Goal: Task Accomplishment & Management: Complete application form

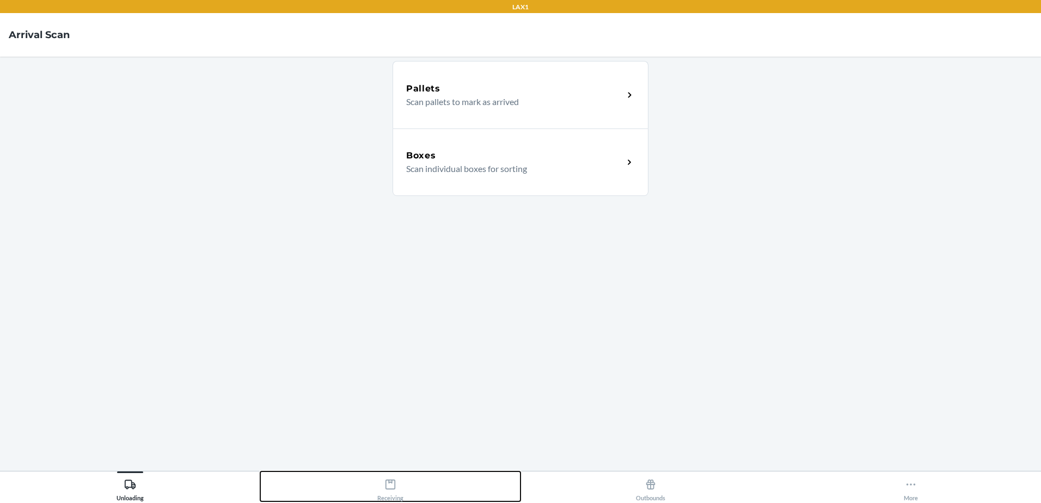
click at [387, 491] on div "Receiving" at bounding box center [390, 487] width 26 height 27
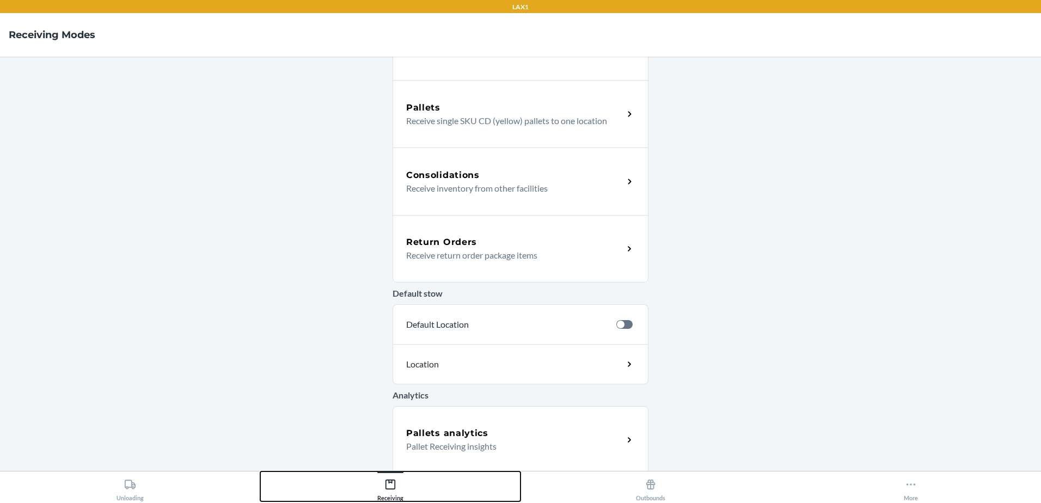
scroll to position [188, 0]
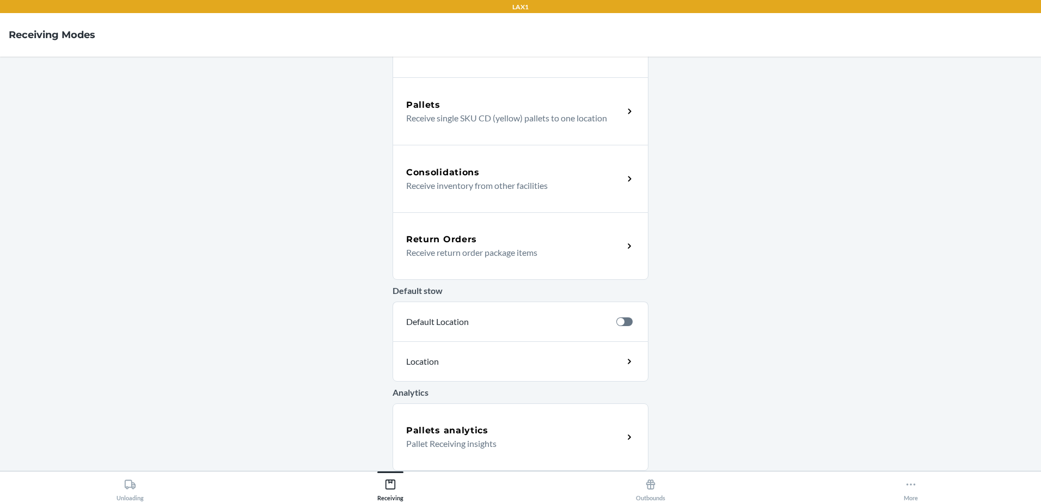
click at [485, 233] on div "Return Orders" at bounding box center [514, 239] width 217 height 13
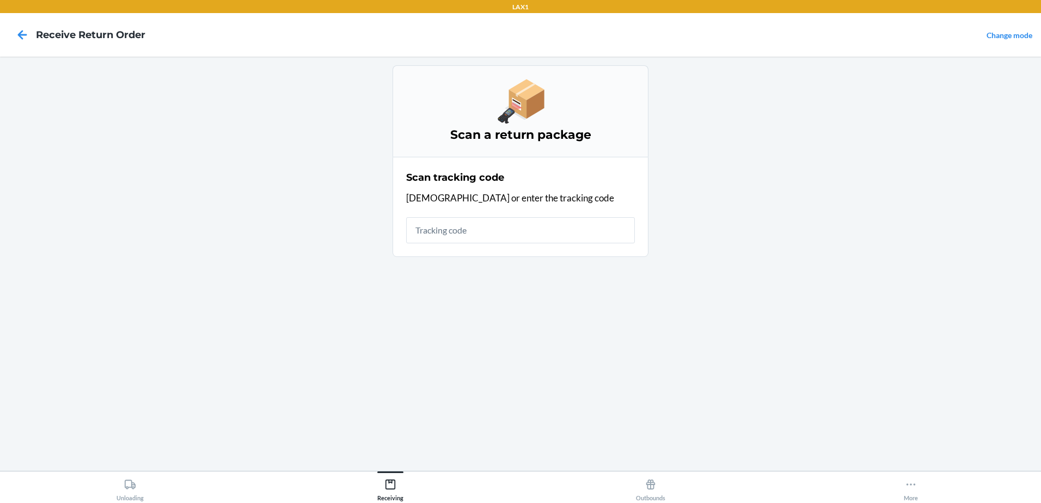
click at [482, 228] on input "text" at bounding box center [520, 230] width 229 height 26
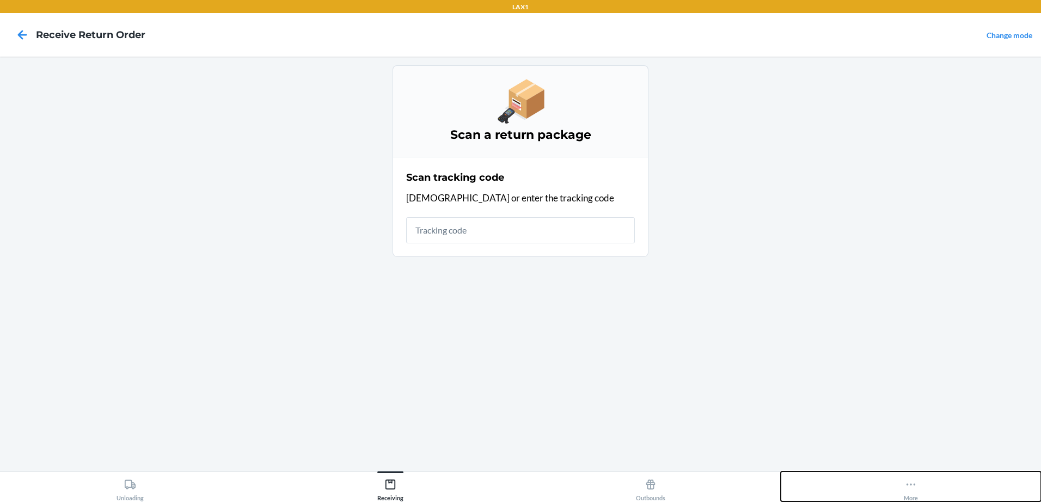
click at [905, 493] on div "More" at bounding box center [910, 487] width 14 height 27
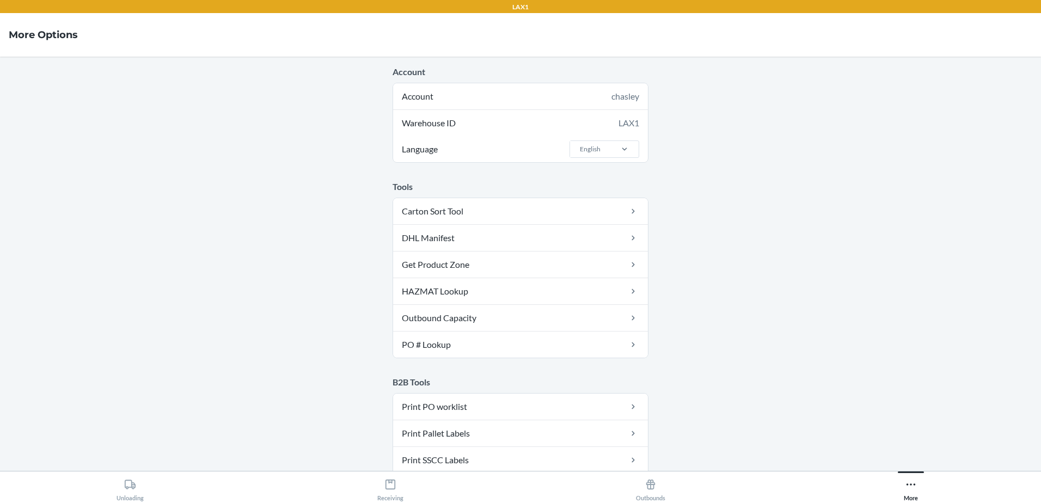
click at [319, 248] on main "Account Account chasley Warehouse ID LAX1 Language English Tools Carton Sort To…" at bounding box center [520, 264] width 1041 height 414
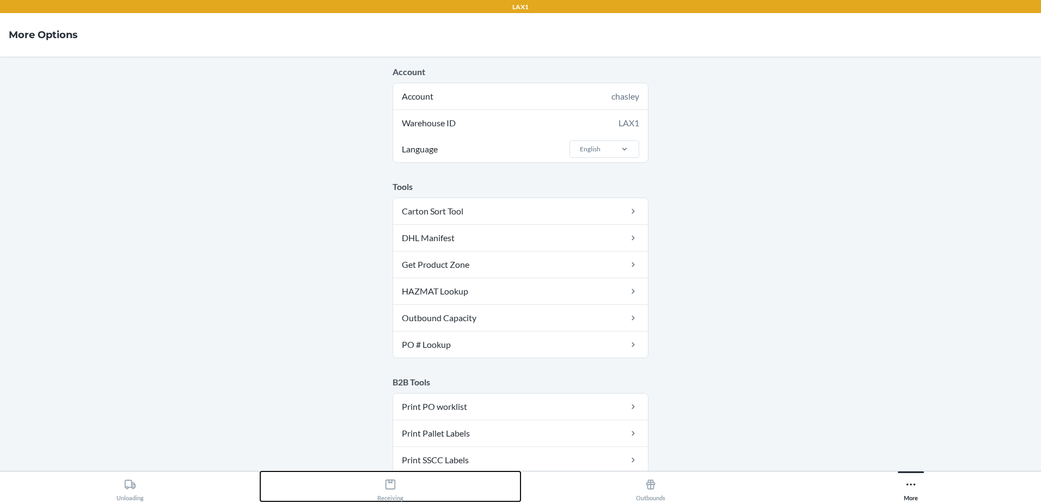
click at [406, 487] on button "Receiving" at bounding box center [390, 486] width 260 height 30
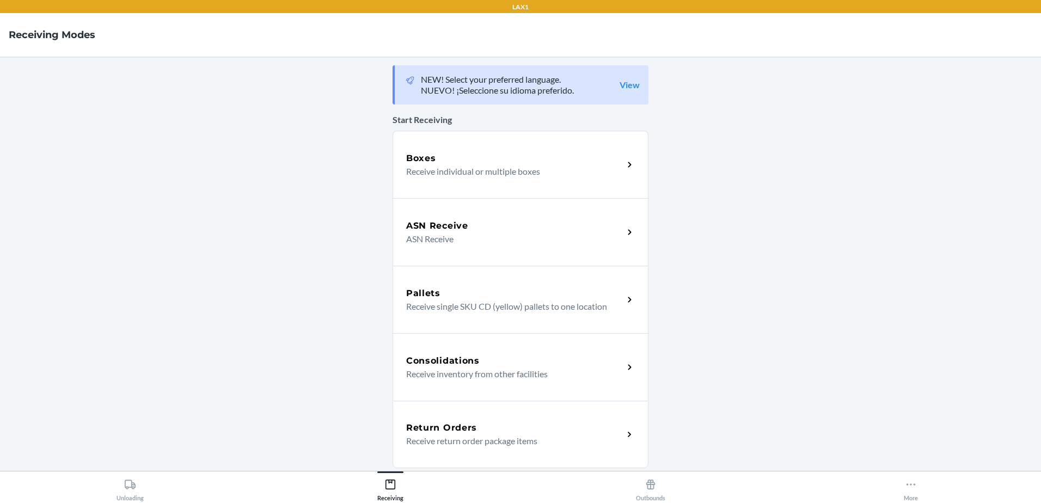
click at [475, 433] on div "Return Orders" at bounding box center [514, 427] width 217 height 13
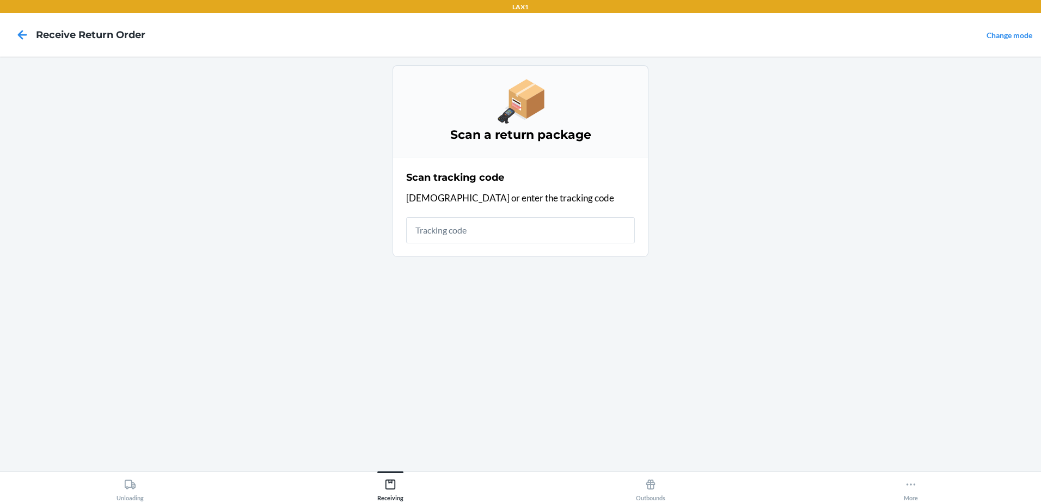
click at [493, 240] on input "text" at bounding box center [520, 230] width 229 height 26
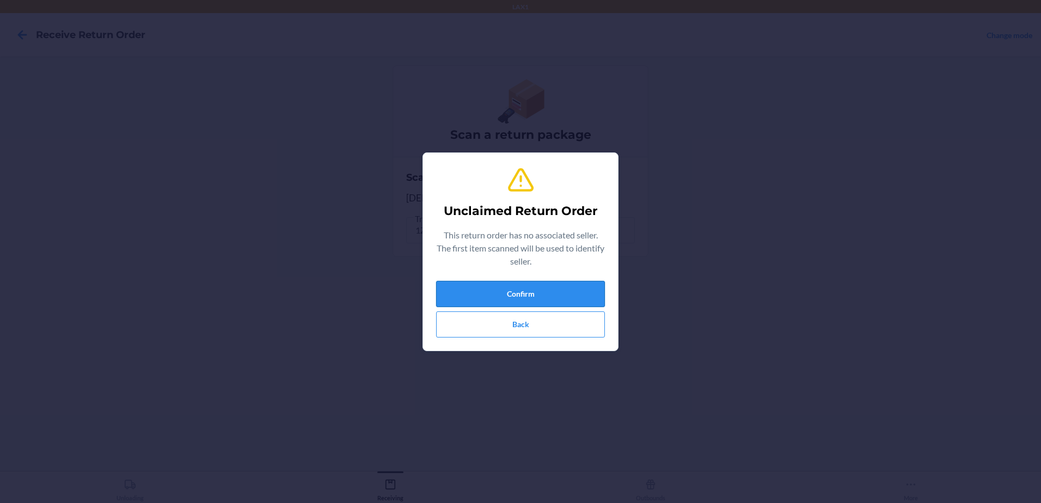
click at [556, 292] on button "Confirm" at bounding box center [520, 294] width 169 height 26
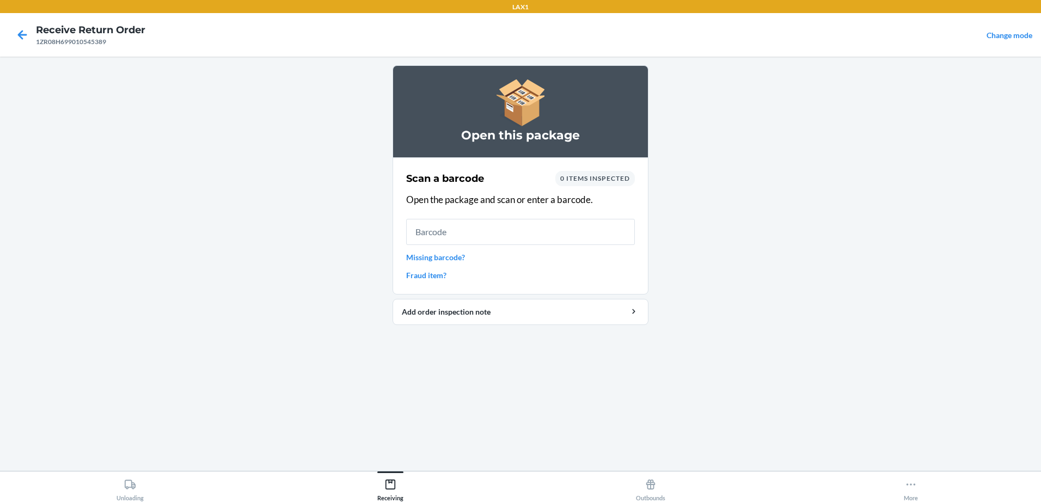
click at [535, 233] on input "text" at bounding box center [520, 232] width 229 height 26
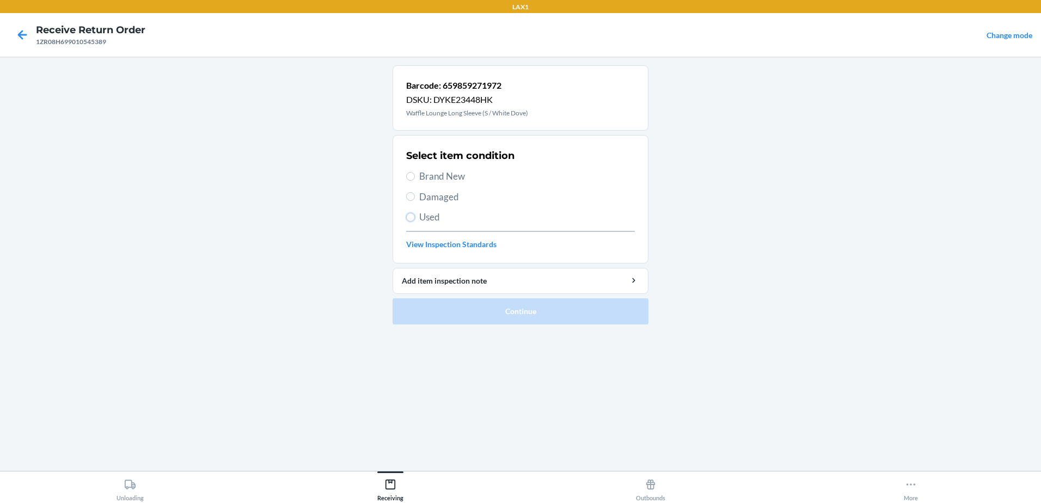
click at [414, 214] on input "Used" at bounding box center [410, 217] width 9 height 9
radio input "true"
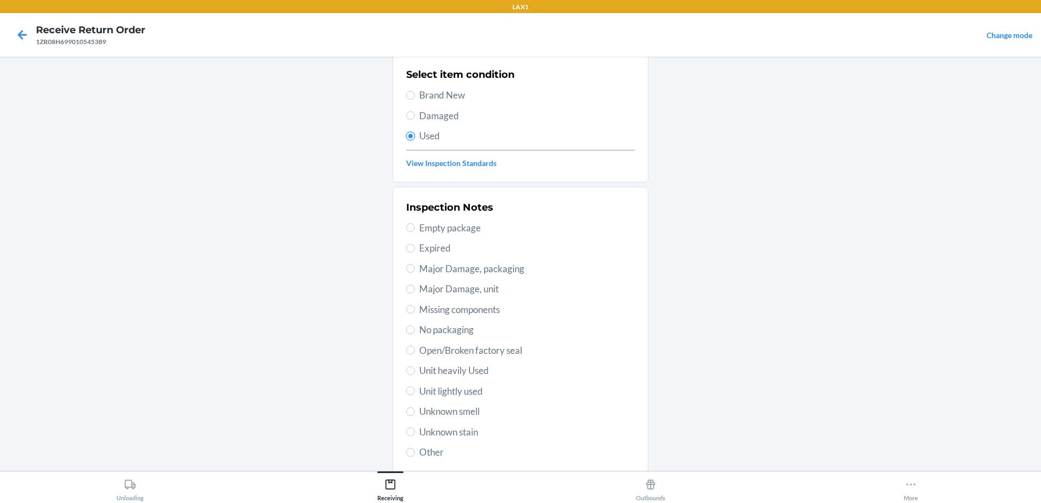
scroll to position [153, 0]
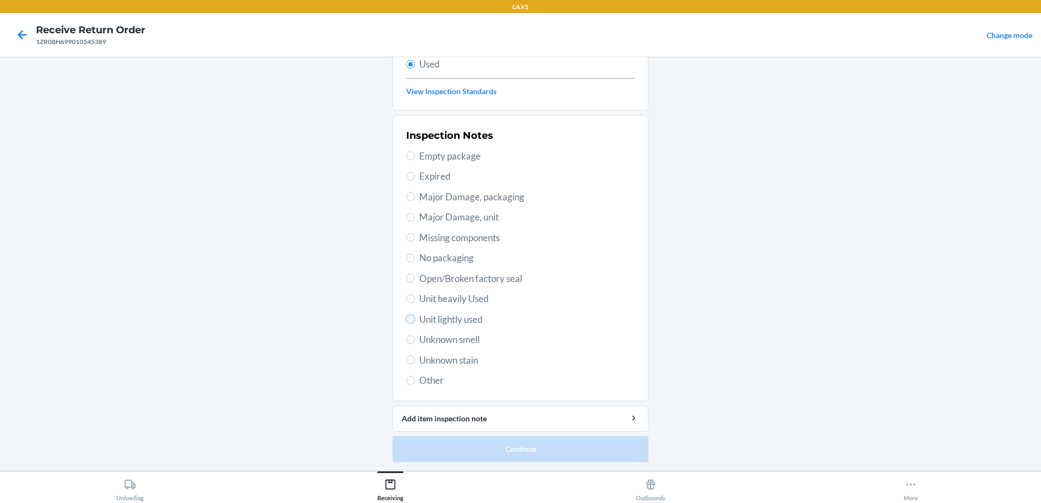
click at [406, 317] on input "Unit lightly used" at bounding box center [410, 319] width 9 height 9
radio input "true"
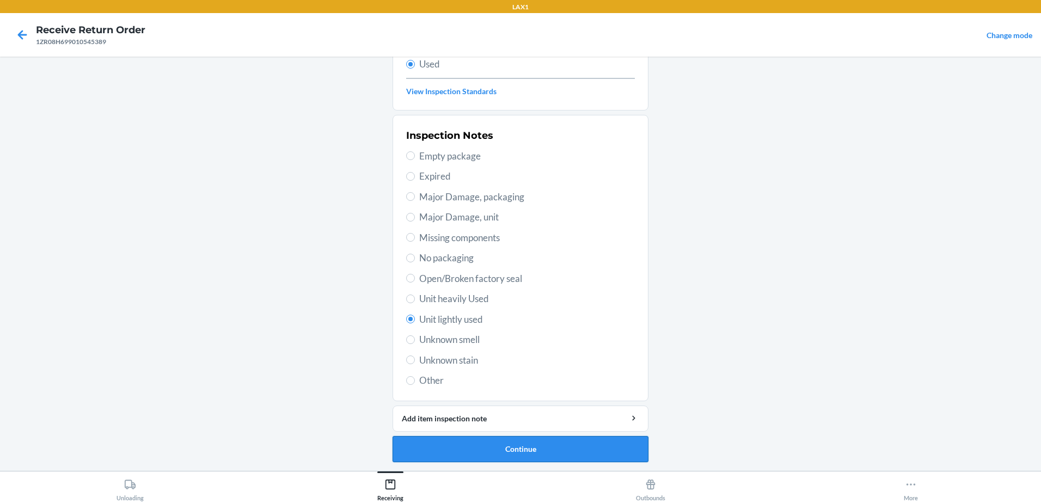
click at [545, 451] on button "Continue" at bounding box center [520, 449] width 256 height 26
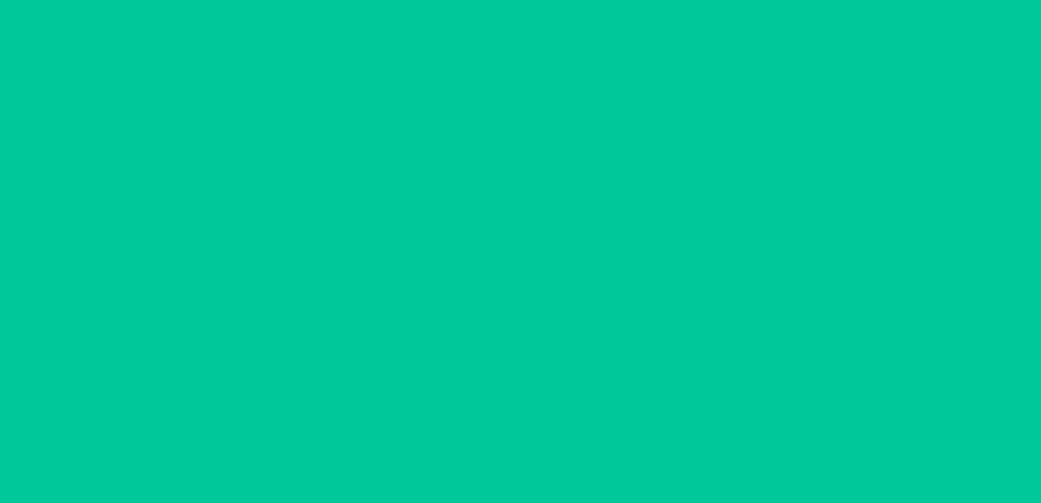
scroll to position [0, 0]
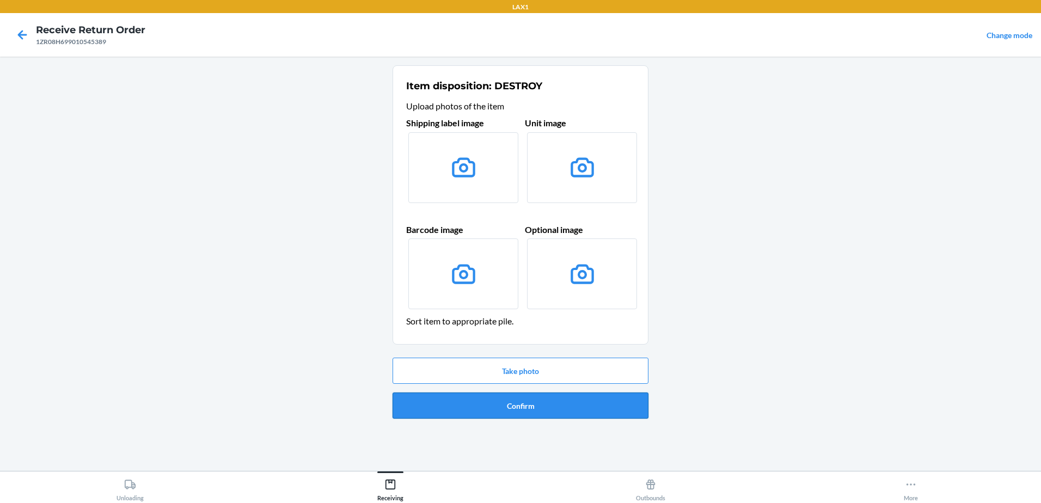
click at [534, 404] on button "Confirm" at bounding box center [520, 405] width 256 height 26
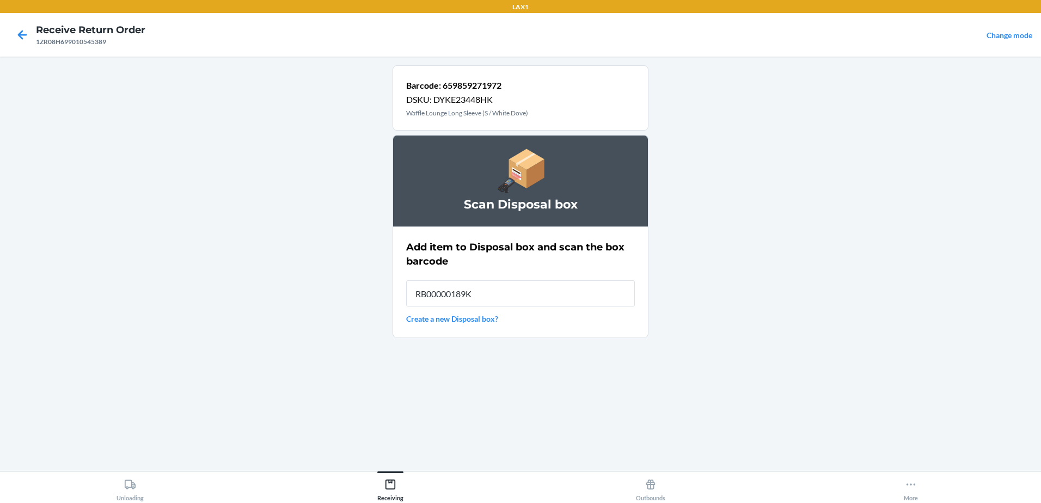
type input "RB00000189K"
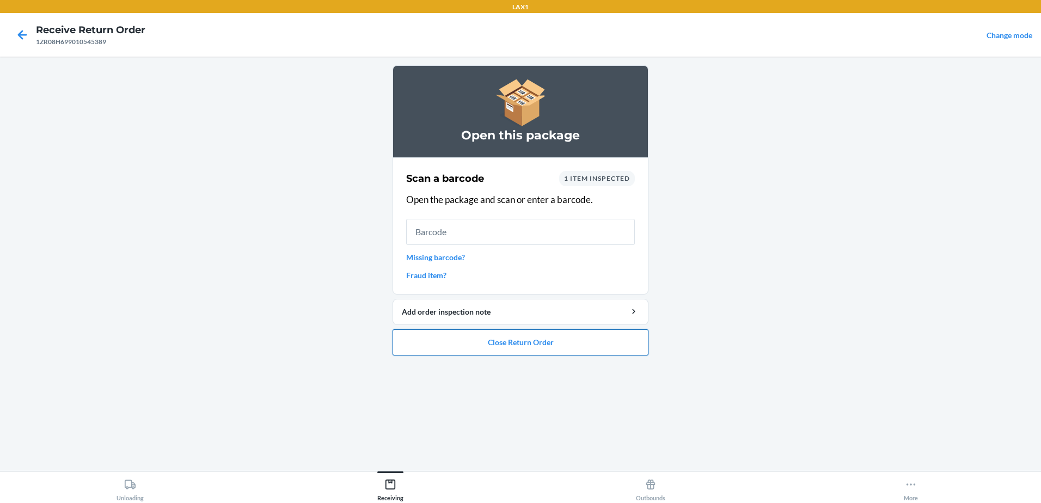
click at [532, 335] on button "Close Return Order" at bounding box center [520, 342] width 256 height 26
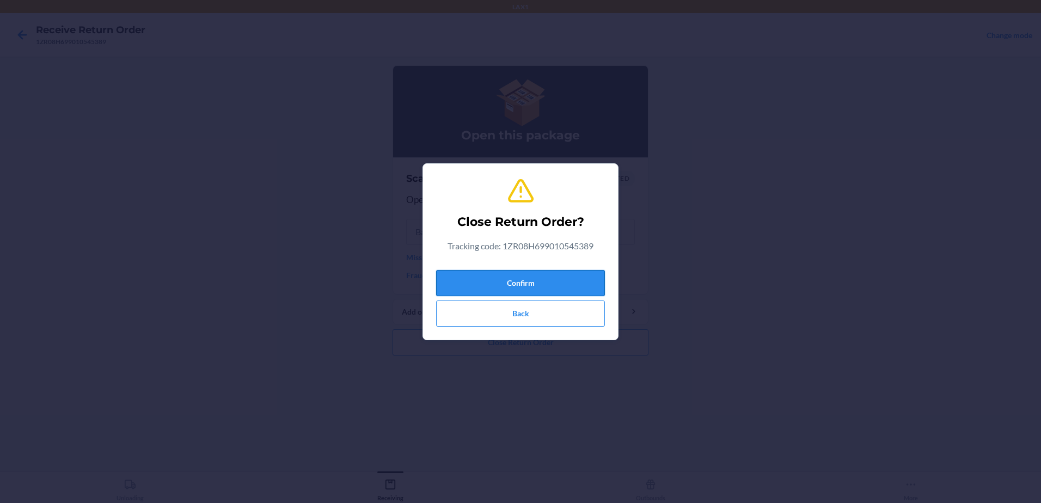
click at [575, 281] on button "Confirm" at bounding box center [520, 283] width 169 height 26
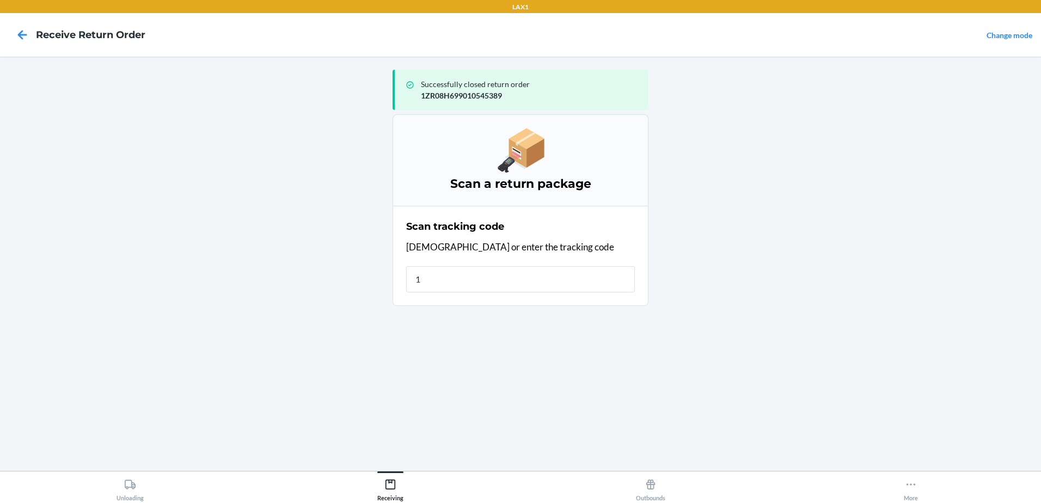
type input "1Z"
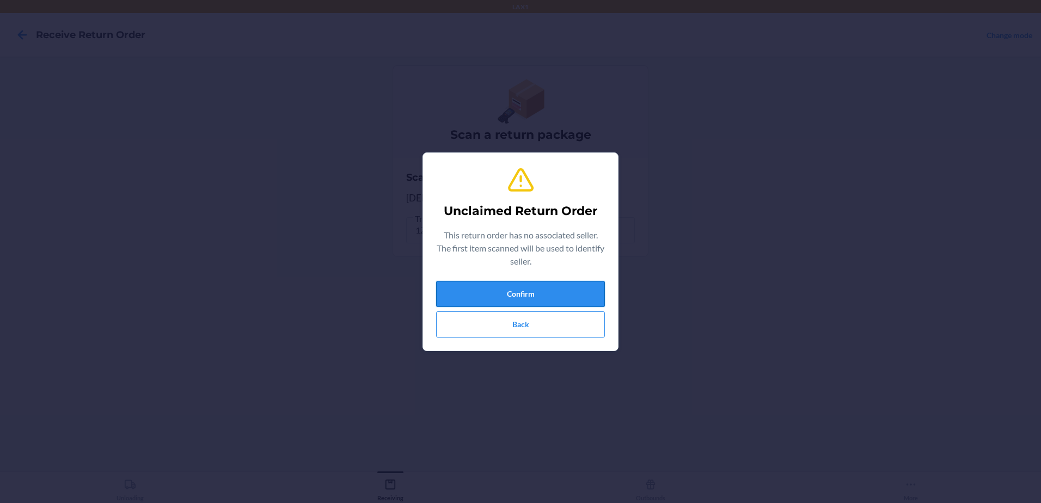
click at [580, 293] on button "Confirm" at bounding box center [520, 294] width 169 height 26
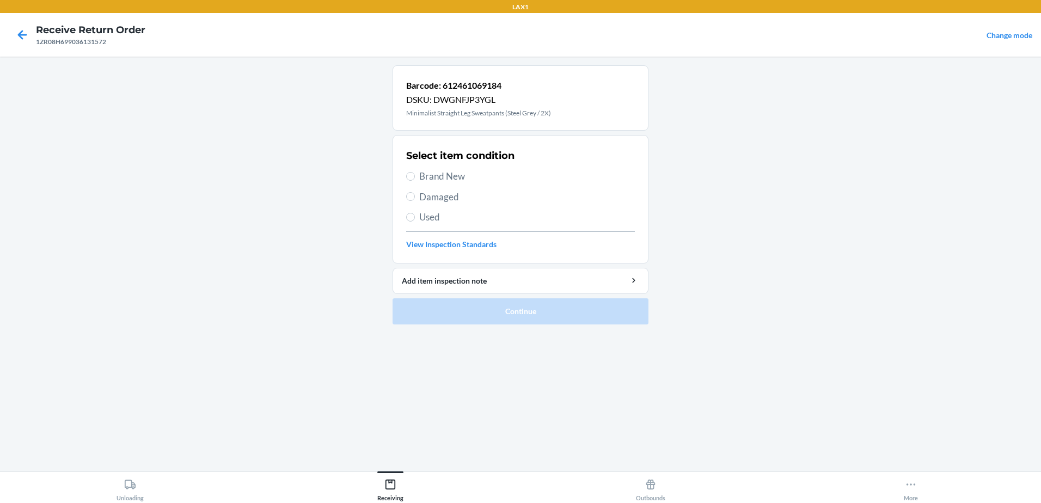
click at [417, 218] on label "Used" at bounding box center [520, 217] width 229 height 14
click at [415, 218] on input "Used" at bounding box center [410, 217] width 9 height 9
radio input "true"
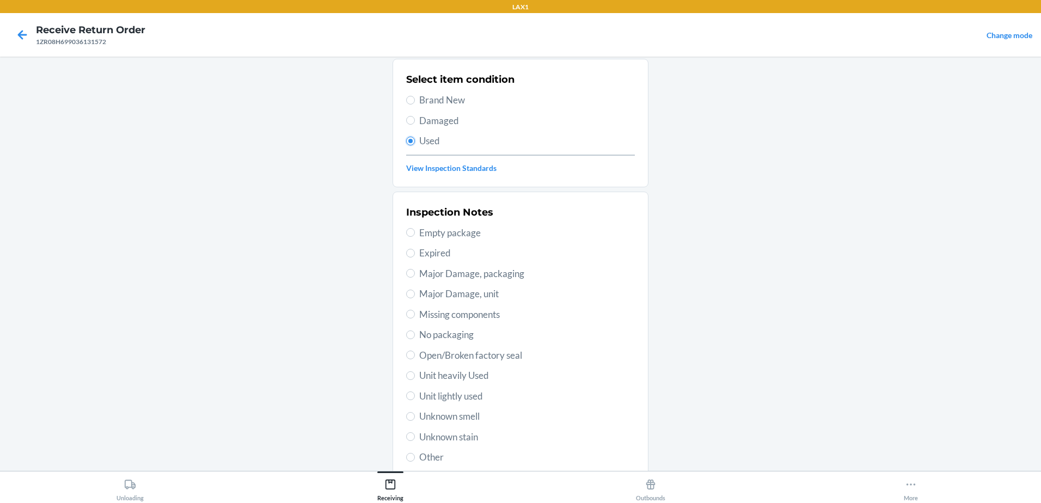
scroll to position [153, 0]
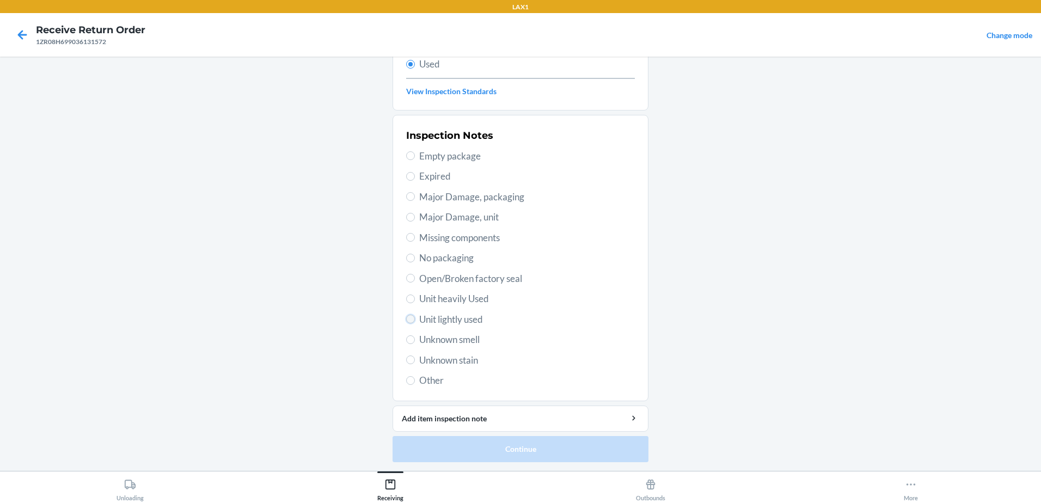
click at [406, 321] on input "Unit lightly used" at bounding box center [410, 319] width 9 height 9
radio input "true"
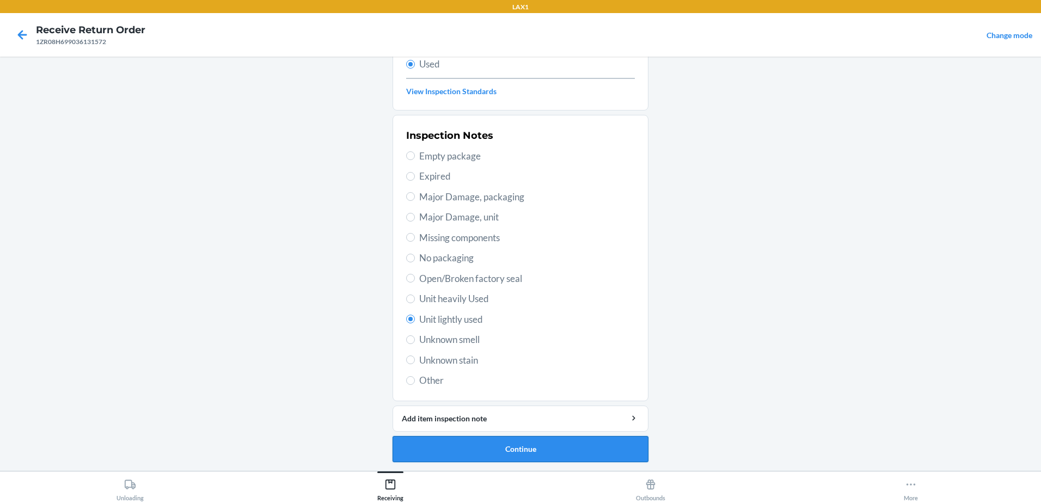
click at [554, 457] on button "Continue" at bounding box center [520, 449] width 256 height 26
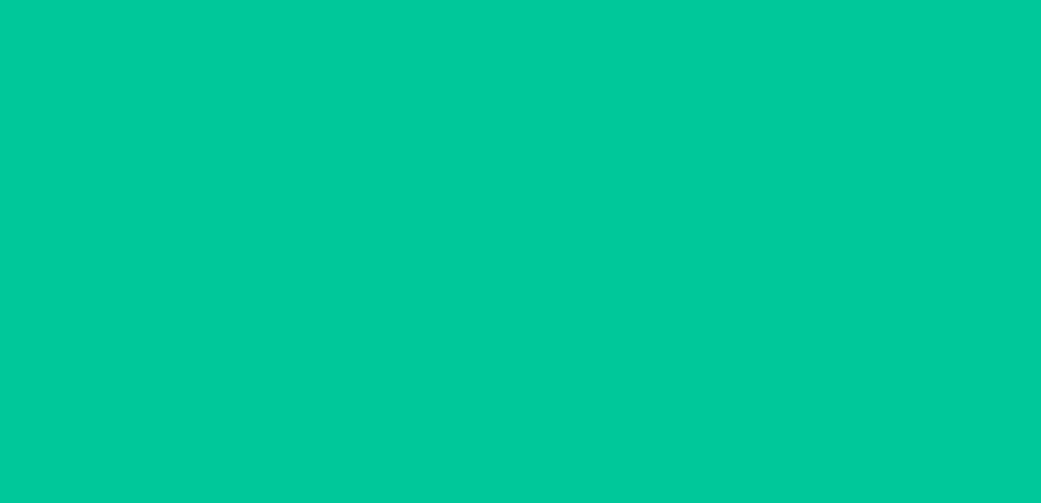
scroll to position [0, 0]
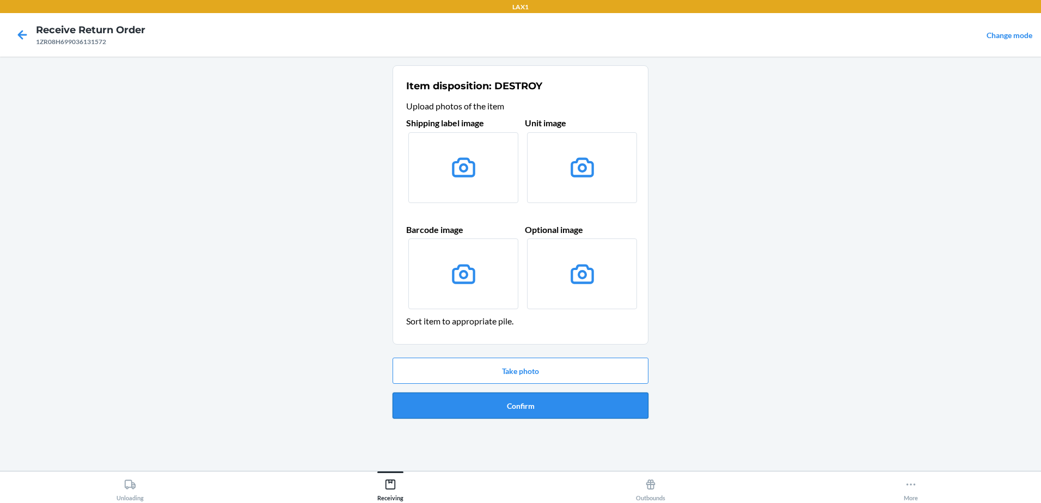
click at [545, 397] on button "Confirm" at bounding box center [520, 405] width 256 height 26
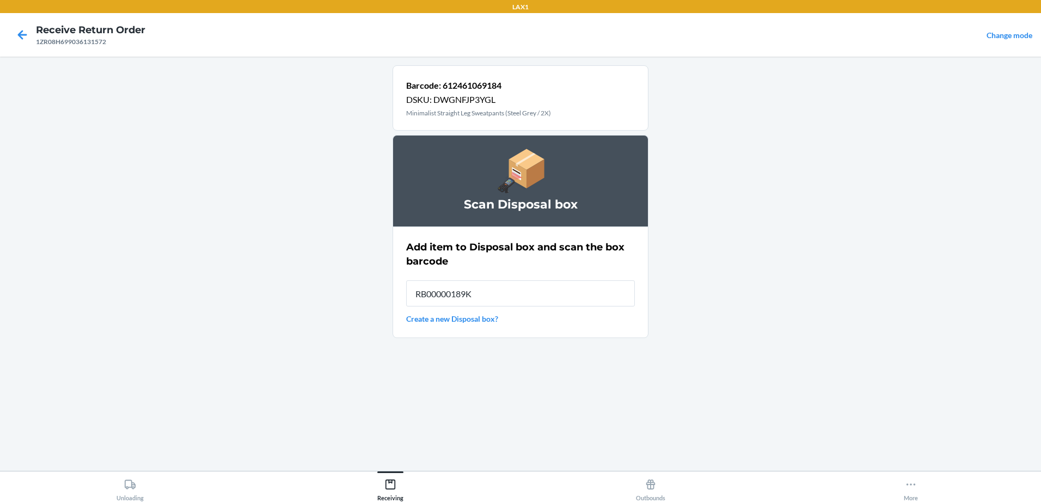
type input "RB00000189K"
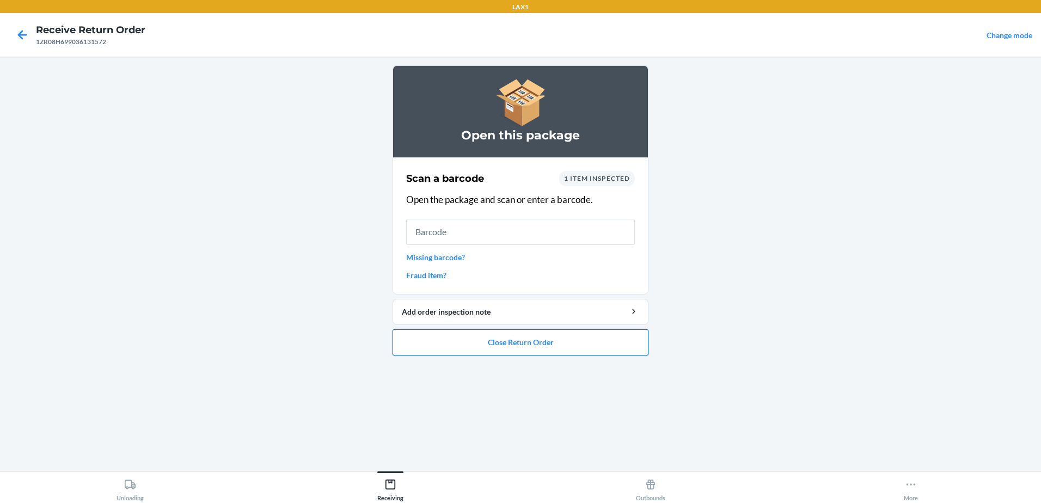
click at [562, 354] on button "Close Return Order" at bounding box center [520, 342] width 256 height 26
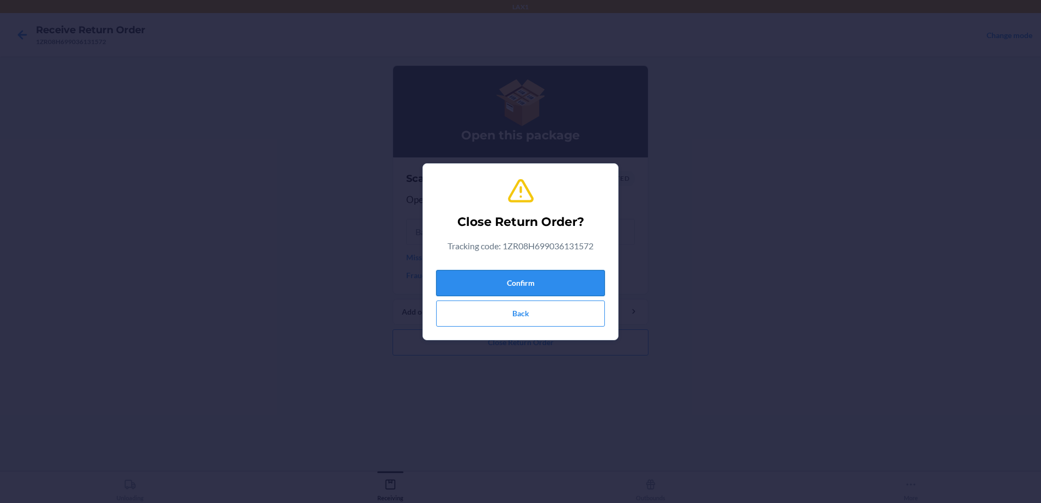
click at [561, 273] on button "Confirm" at bounding box center [520, 283] width 169 height 26
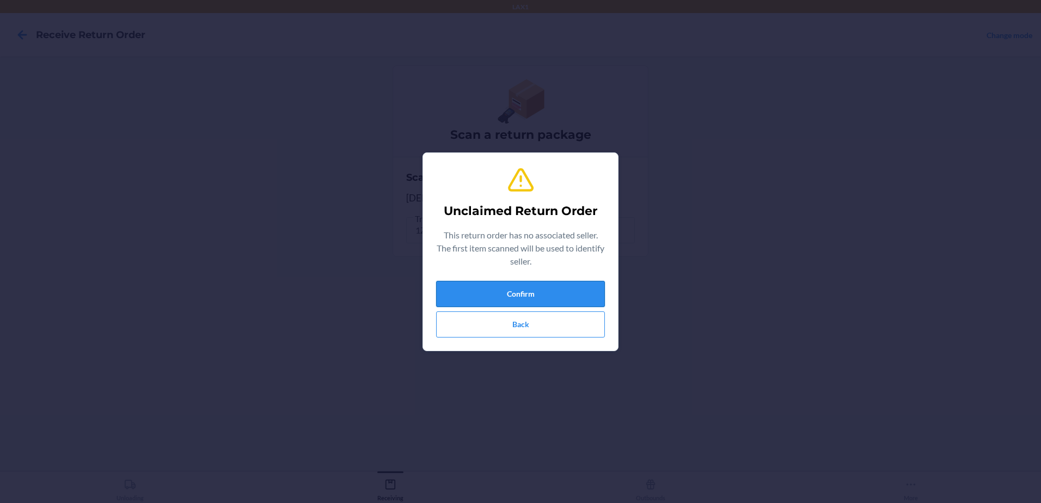
click at [572, 285] on button "Confirm" at bounding box center [520, 294] width 169 height 26
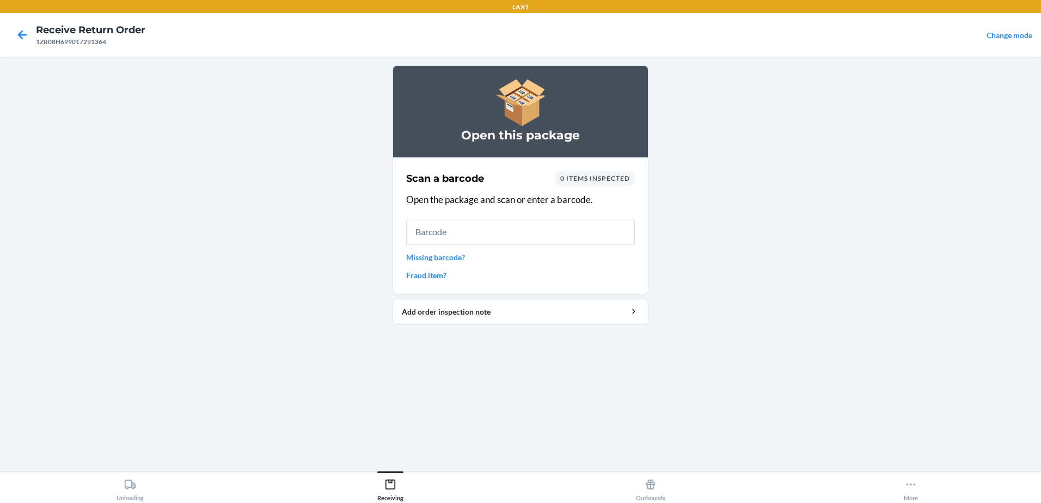
click at [531, 245] on div "Scan a barcode 0 items inspected Open the package and scan or enter a barcode. …" at bounding box center [520, 226] width 229 height 116
click at [547, 233] on input "text" at bounding box center [520, 232] width 229 height 26
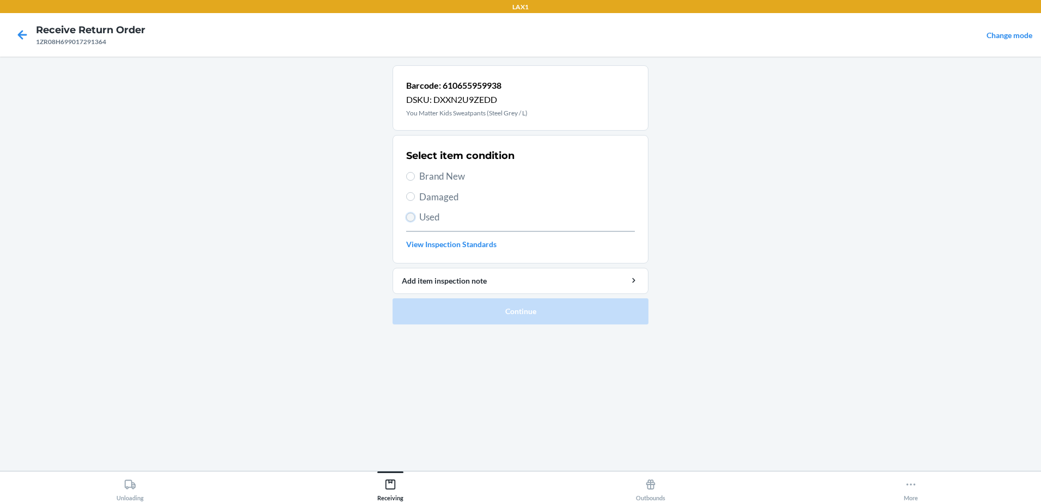
click at [414, 218] on input "Used" at bounding box center [410, 217] width 9 height 9
radio input "true"
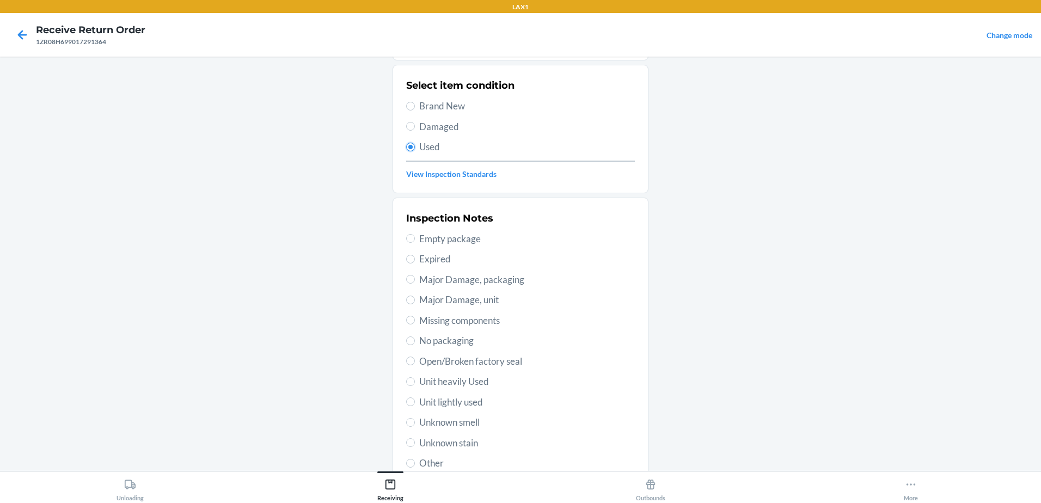
scroll to position [153, 0]
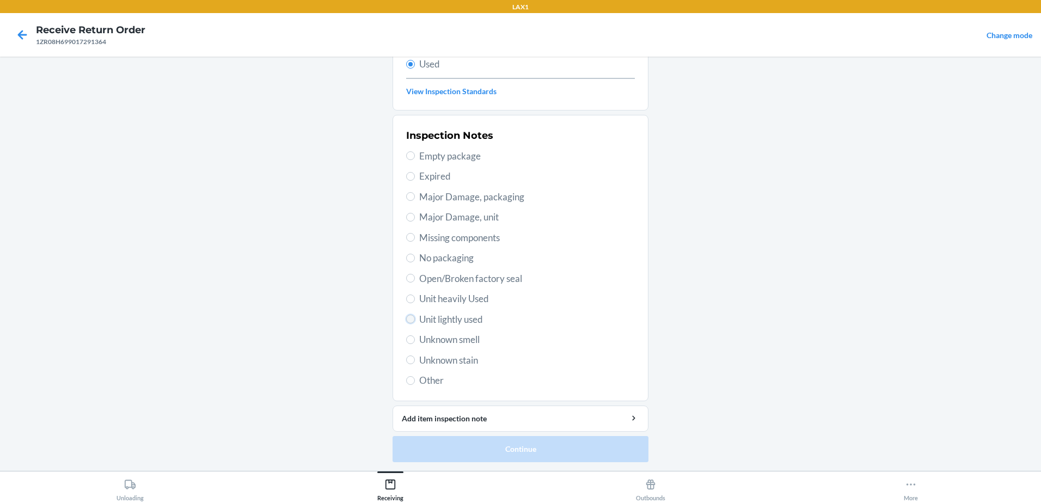
click at [408, 316] on input "Unit lightly used" at bounding box center [410, 319] width 9 height 9
radio input "true"
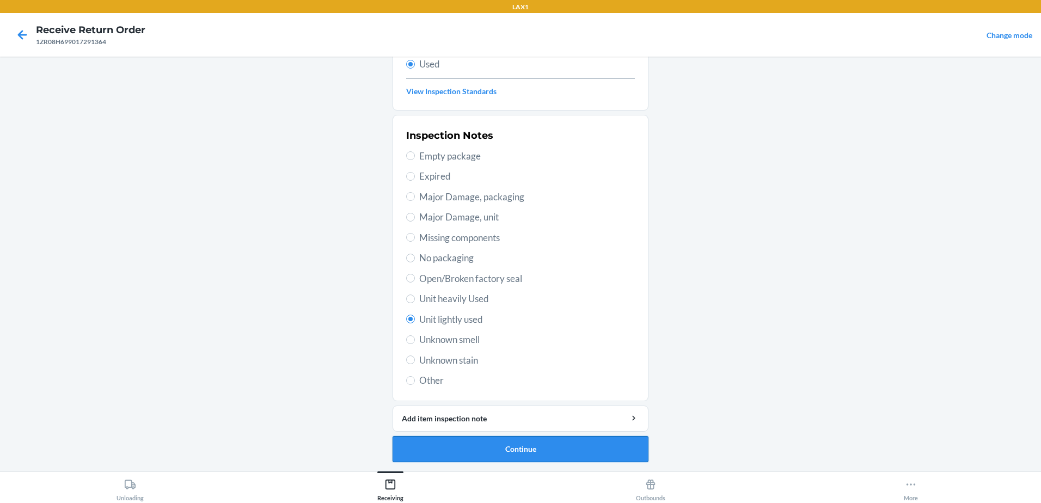
click at [540, 453] on button "Continue" at bounding box center [520, 449] width 256 height 26
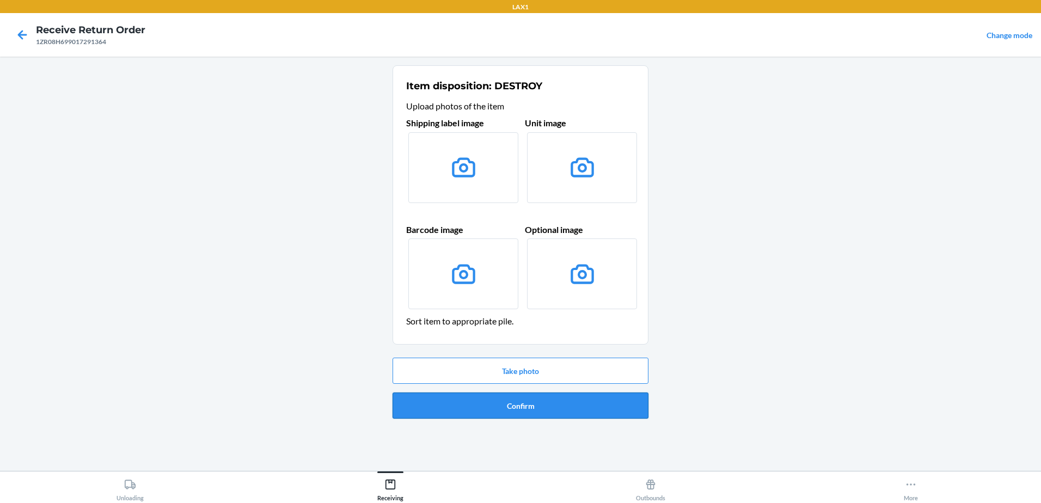
click at [528, 402] on button "Confirm" at bounding box center [520, 405] width 256 height 26
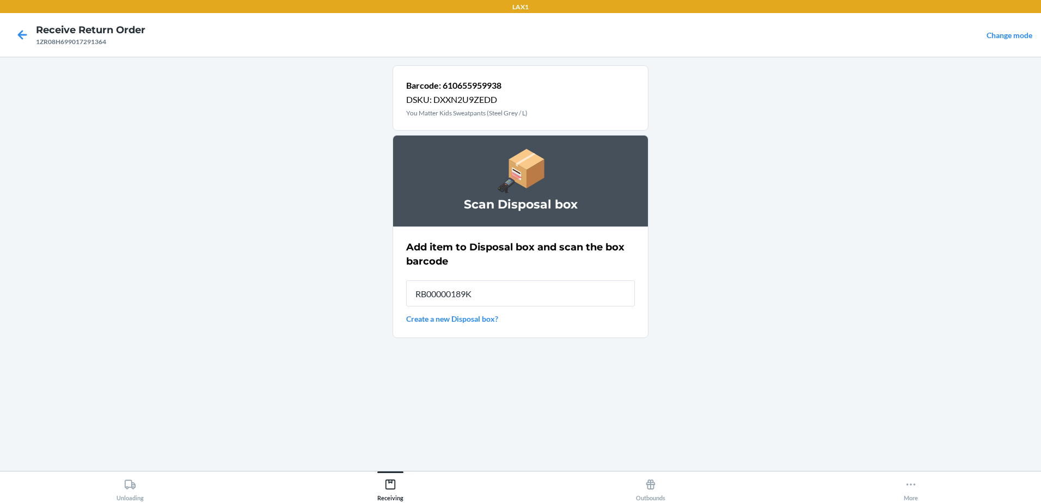
type input "RB00000189K"
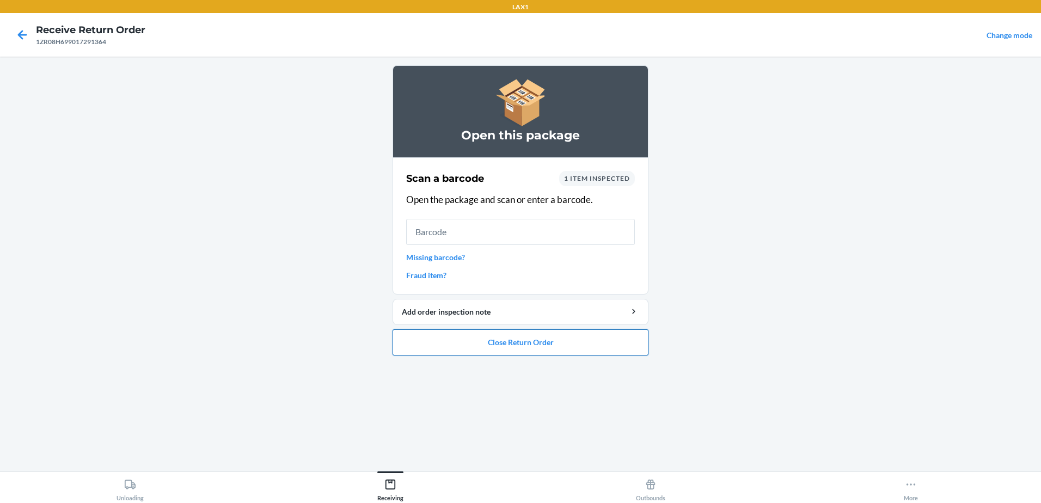
click at [522, 336] on button "Close Return Order" at bounding box center [520, 342] width 256 height 26
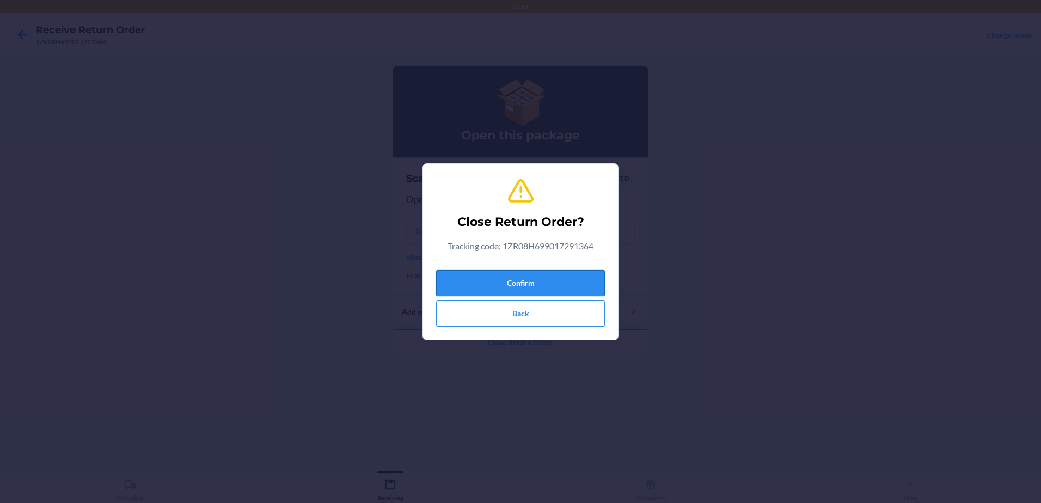
click at [544, 283] on button "Confirm" at bounding box center [520, 283] width 169 height 26
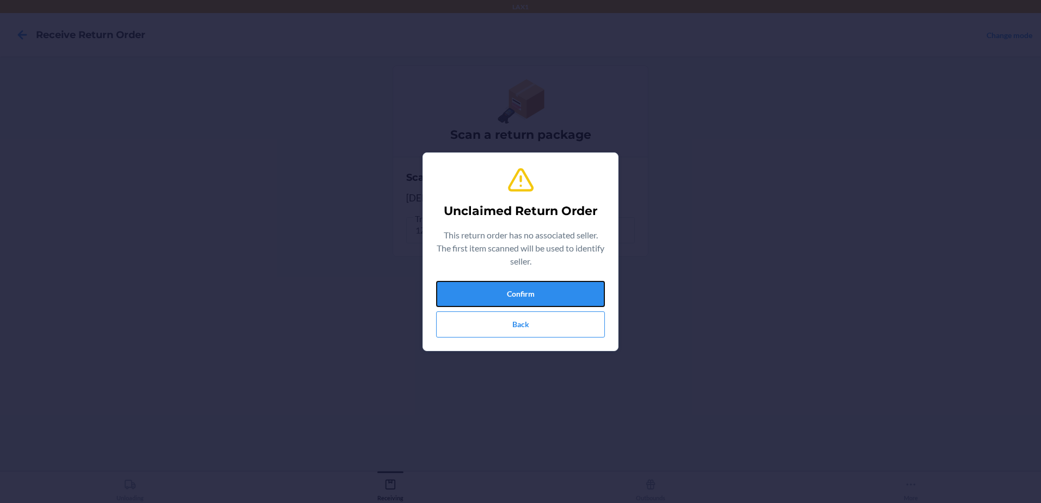
click at [544, 283] on button "Confirm" at bounding box center [520, 294] width 169 height 26
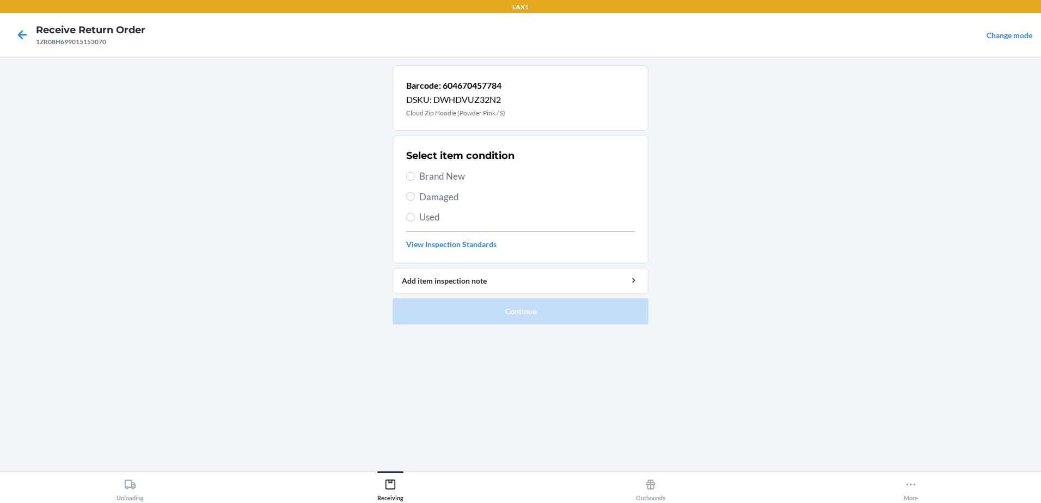
click at [420, 217] on span "Used" at bounding box center [527, 217] width 216 height 14
click at [415, 217] on input "Used" at bounding box center [410, 217] width 9 height 9
radio input "true"
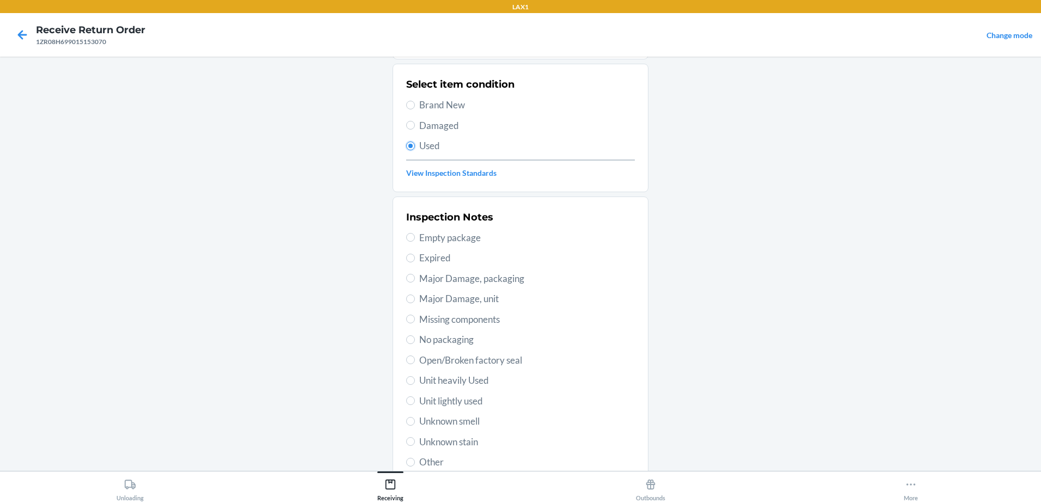
scroll to position [153, 0]
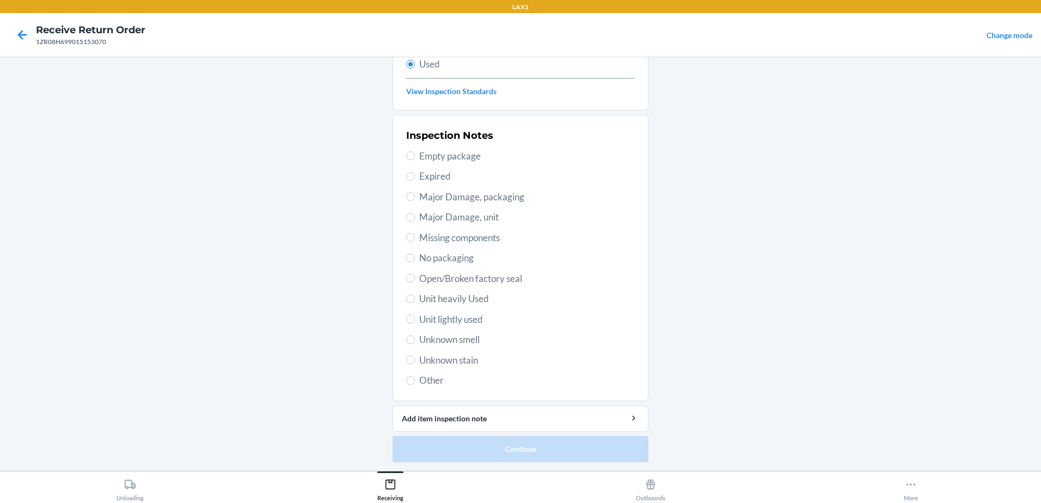
click at [414, 318] on label "Unit lightly used" at bounding box center [520, 319] width 229 height 14
click at [414, 318] on input "Unit lightly used" at bounding box center [410, 319] width 9 height 9
radio input "true"
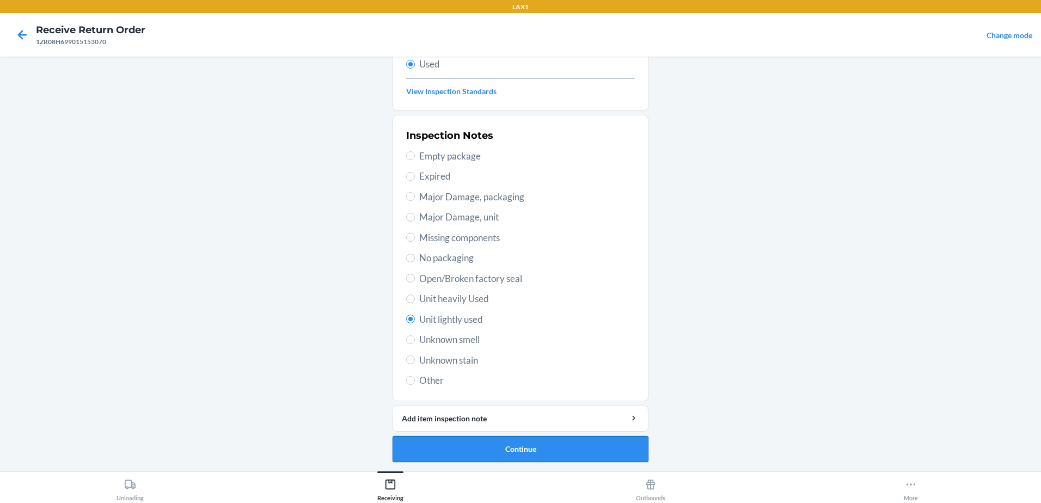
click at [617, 454] on button "Continue" at bounding box center [520, 449] width 256 height 26
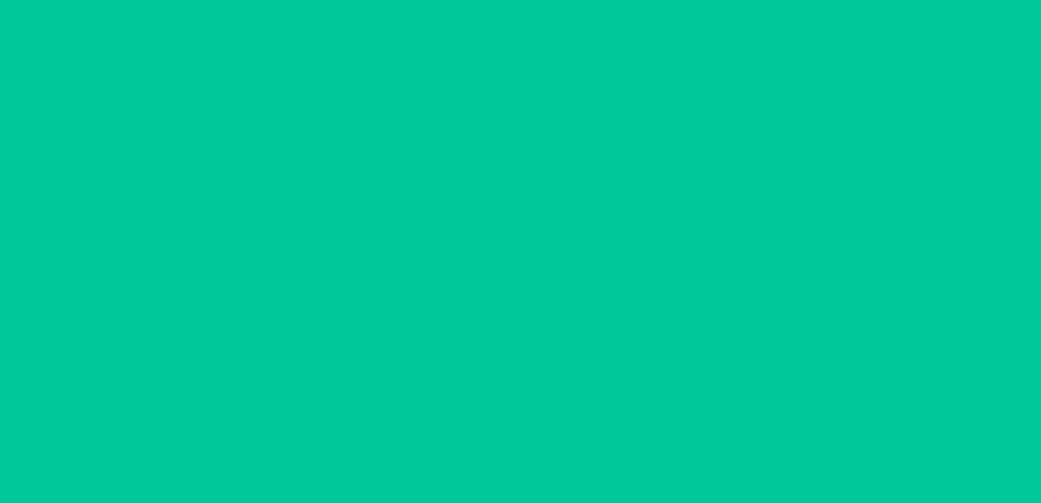
scroll to position [0, 0]
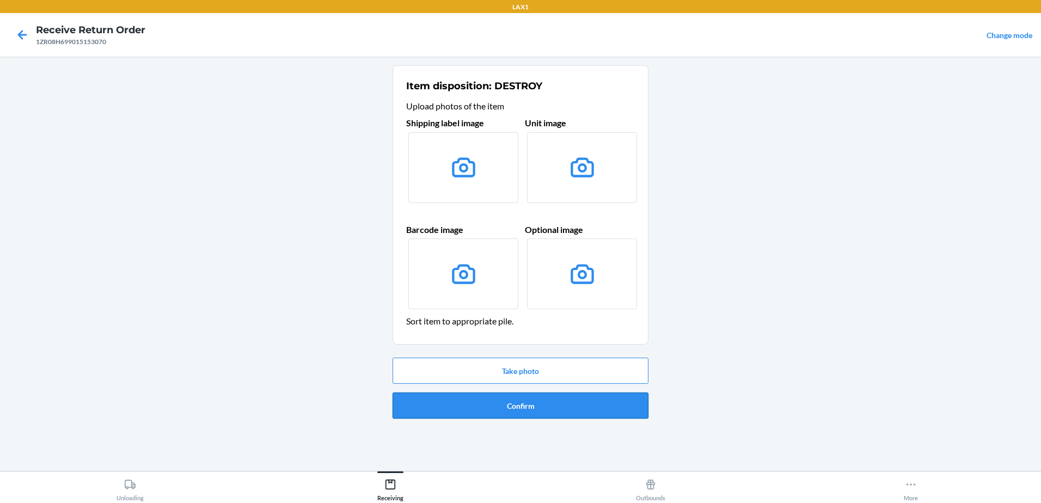
click at [565, 405] on button "Confirm" at bounding box center [520, 405] width 256 height 26
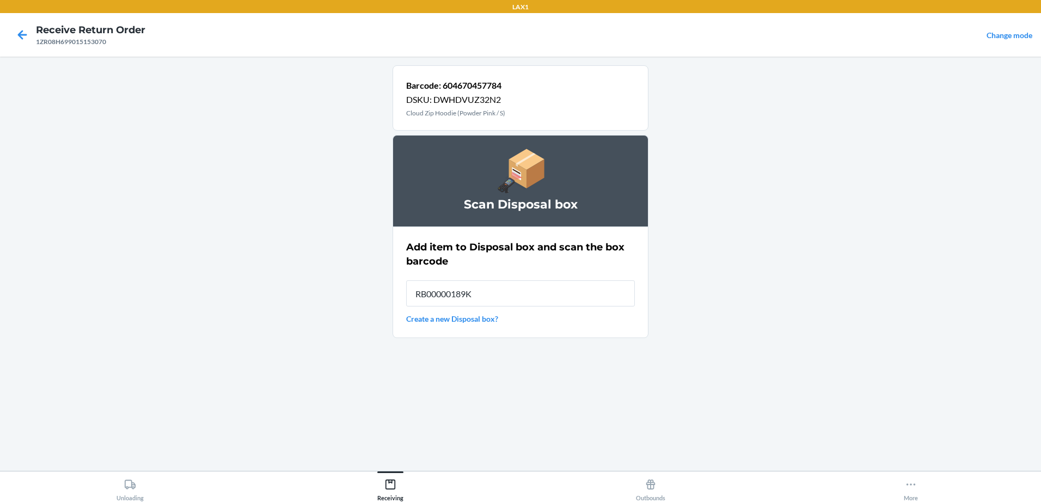
type input "RB00000189K"
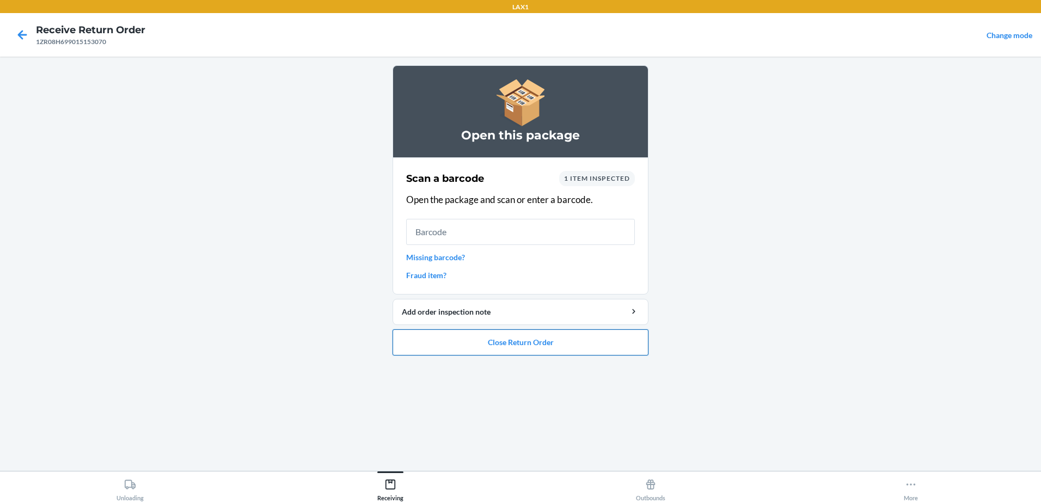
click at [595, 352] on button "Close Return Order" at bounding box center [520, 342] width 256 height 26
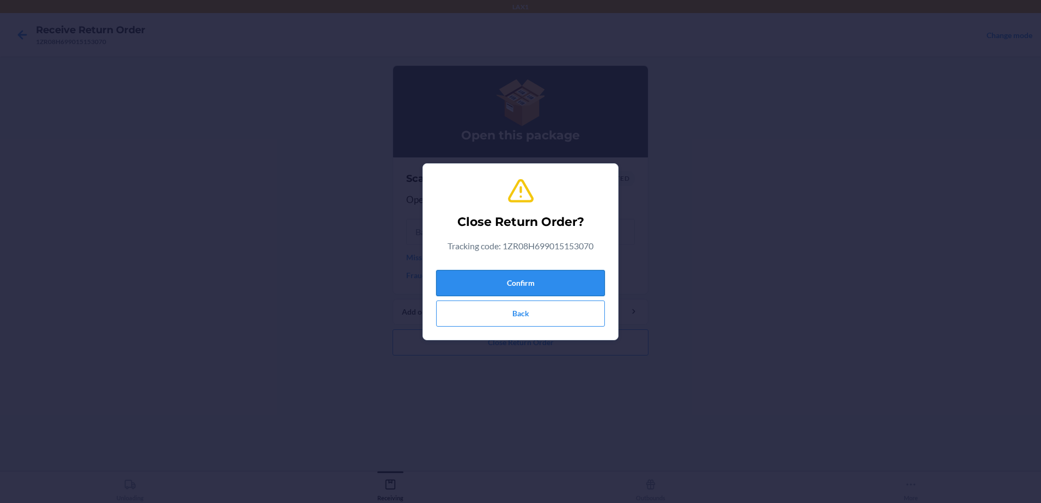
click at [593, 275] on button "Confirm" at bounding box center [520, 283] width 169 height 26
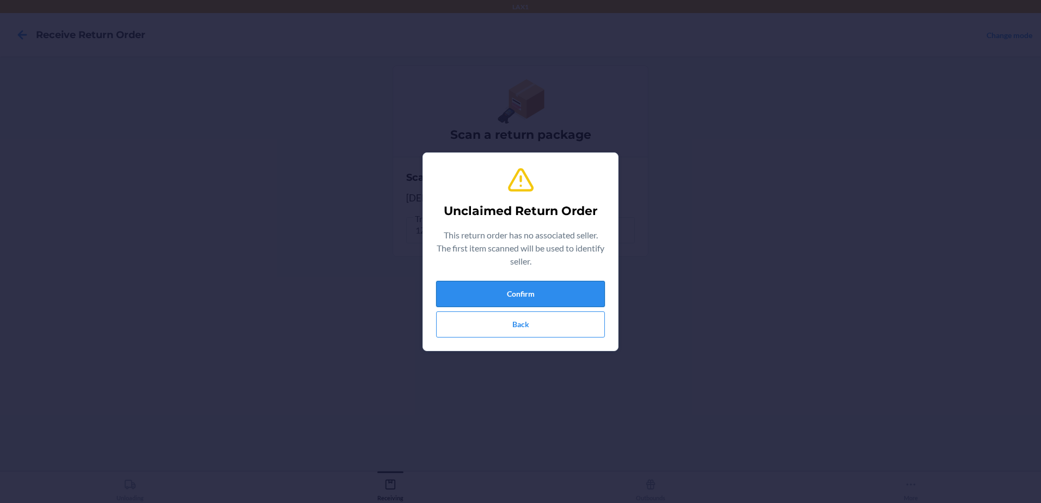
click at [587, 284] on button "Confirm" at bounding box center [520, 294] width 169 height 26
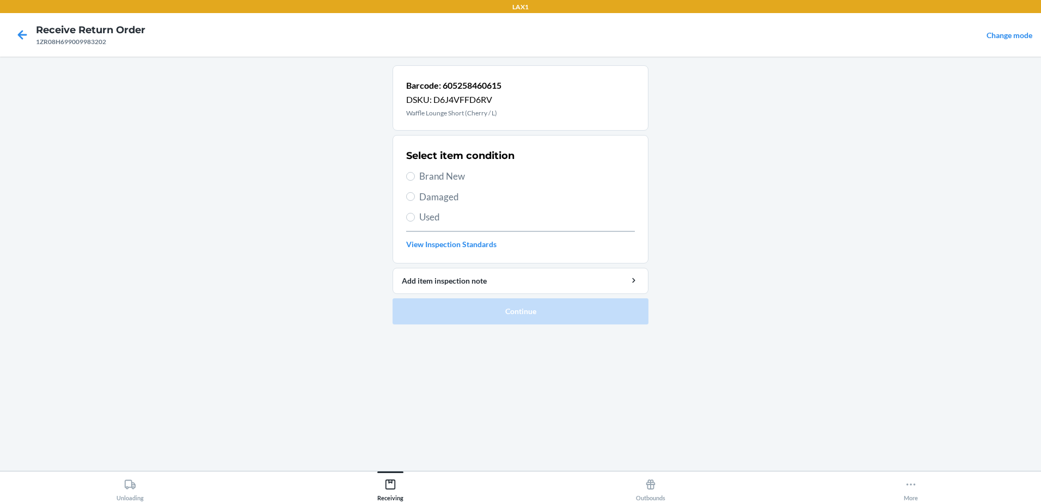
click at [405, 173] on section "Select item condition Brand New Damaged Used View Inspection Standards" at bounding box center [520, 199] width 256 height 128
click at [410, 174] on input "Brand New" at bounding box center [410, 176] width 9 height 9
radio input "true"
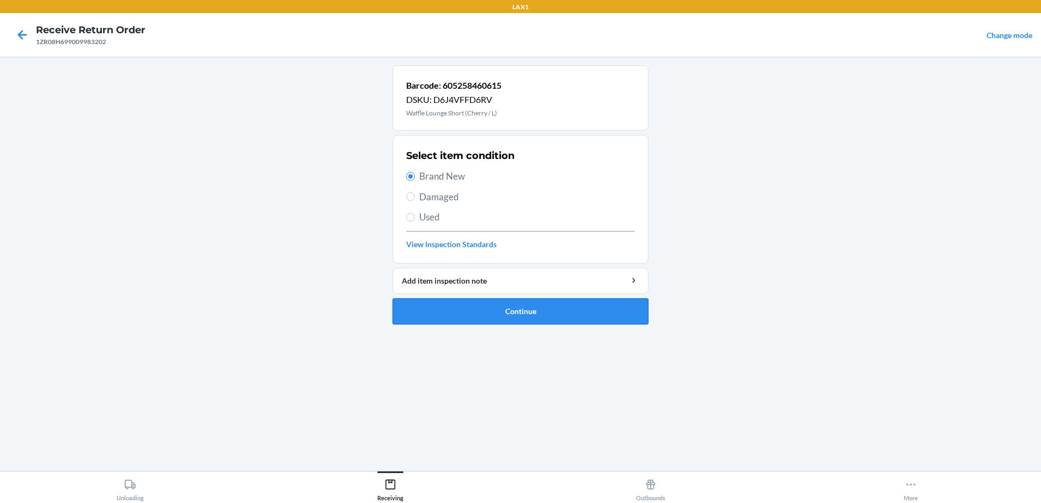
click at [543, 317] on button "Continue" at bounding box center [520, 311] width 256 height 26
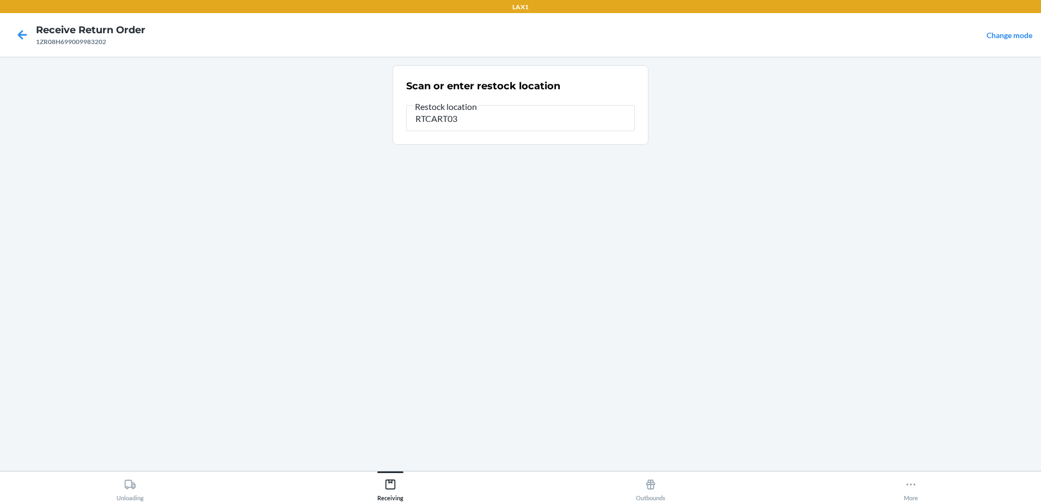
type input "RTCART031"
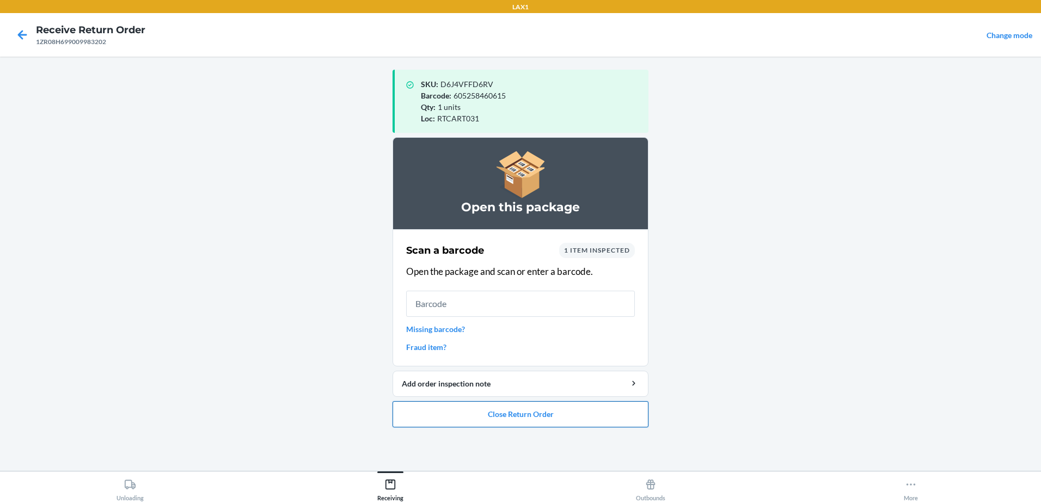
click at [507, 419] on button "Close Return Order" at bounding box center [520, 414] width 256 height 26
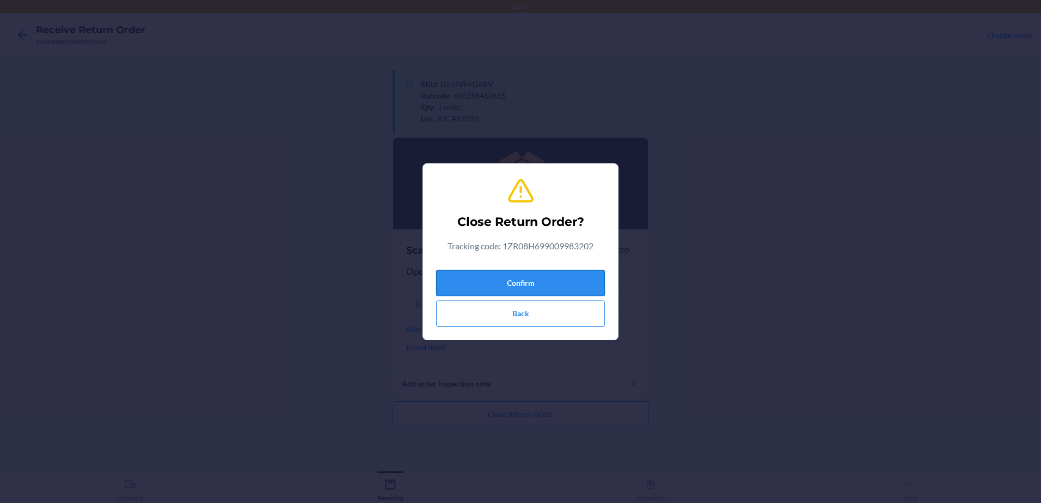
click at [538, 288] on button "Confirm" at bounding box center [520, 283] width 169 height 26
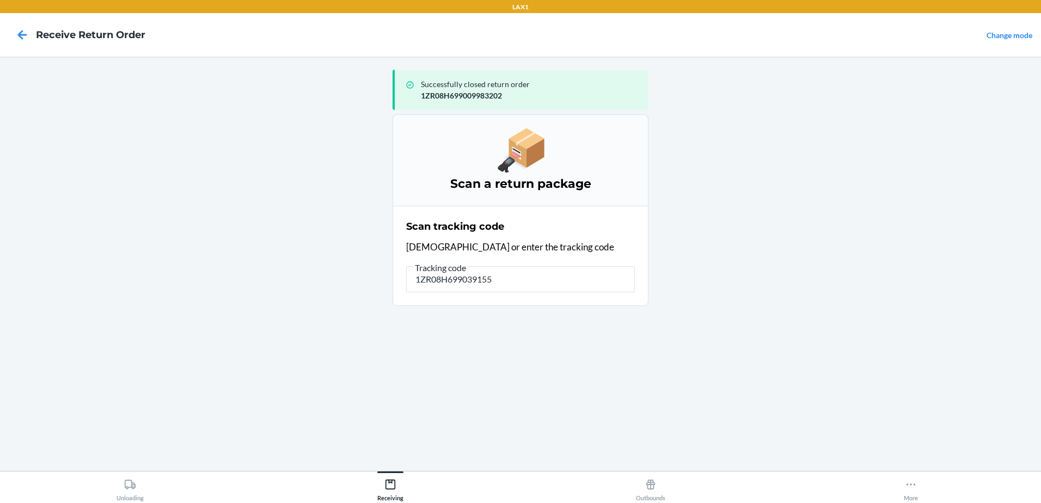
type input "1ZR08H6990391557"
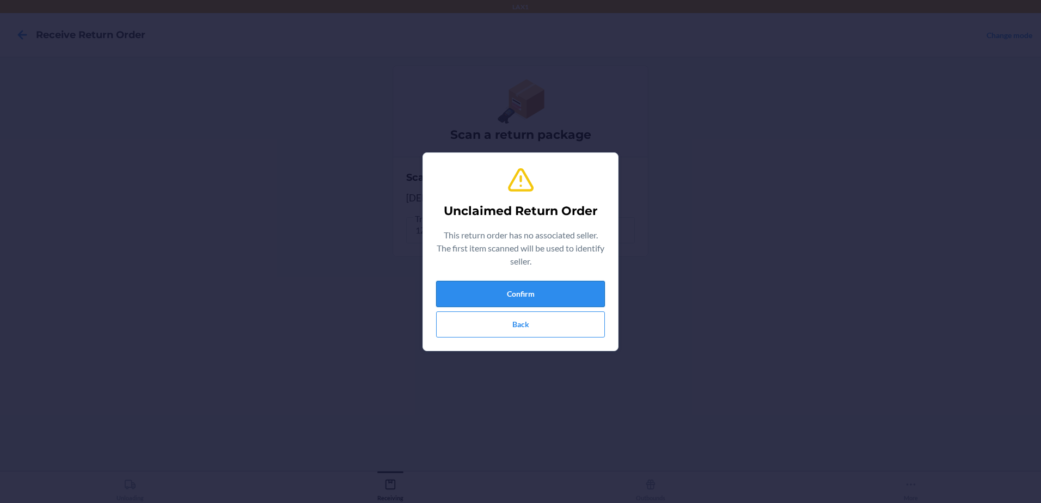
click at [544, 287] on button "Confirm" at bounding box center [520, 294] width 169 height 26
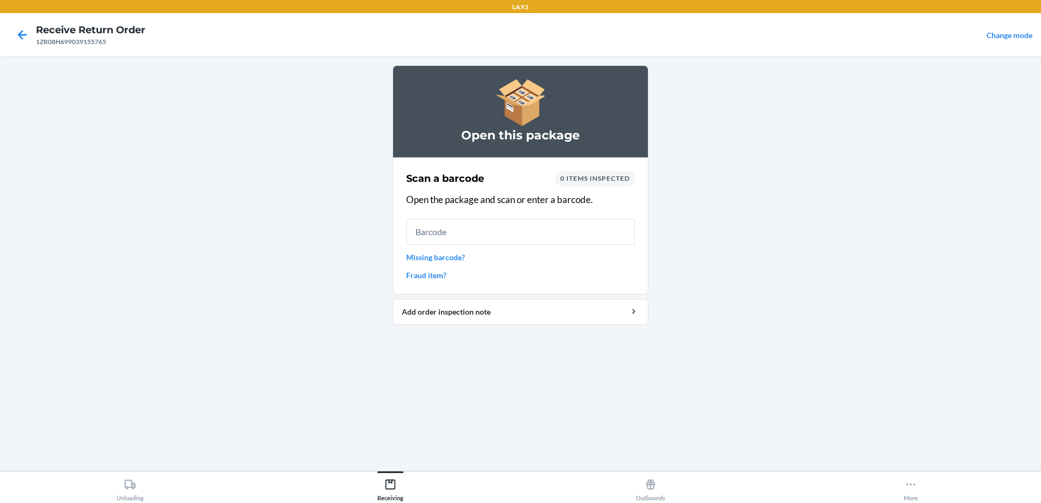
click at [530, 237] on input "text" at bounding box center [520, 232] width 229 height 26
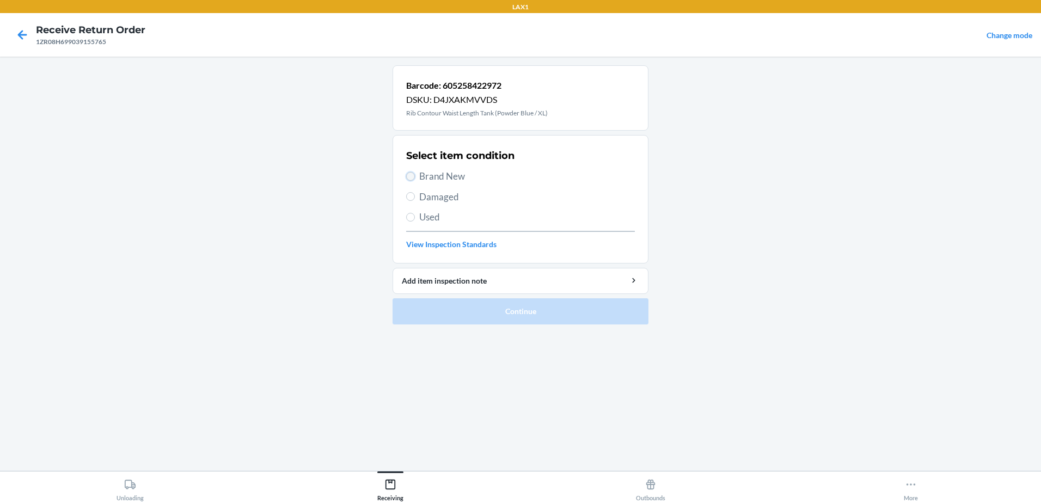
click at [410, 179] on input "Brand New" at bounding box center [410, 176] width 9 height 9
radio input "true"
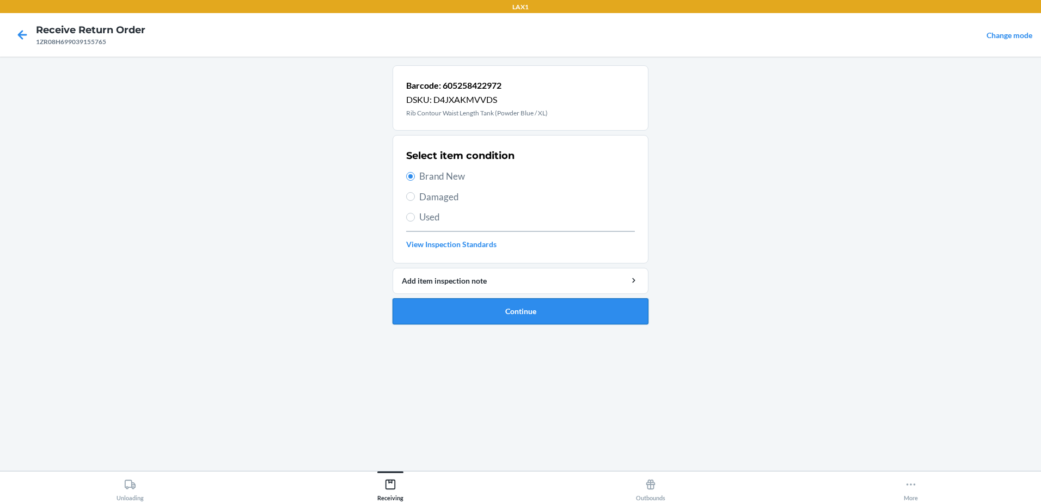
click at [534, 317] on button "Continue" at bounding box center [520, 311] width 256 height 26
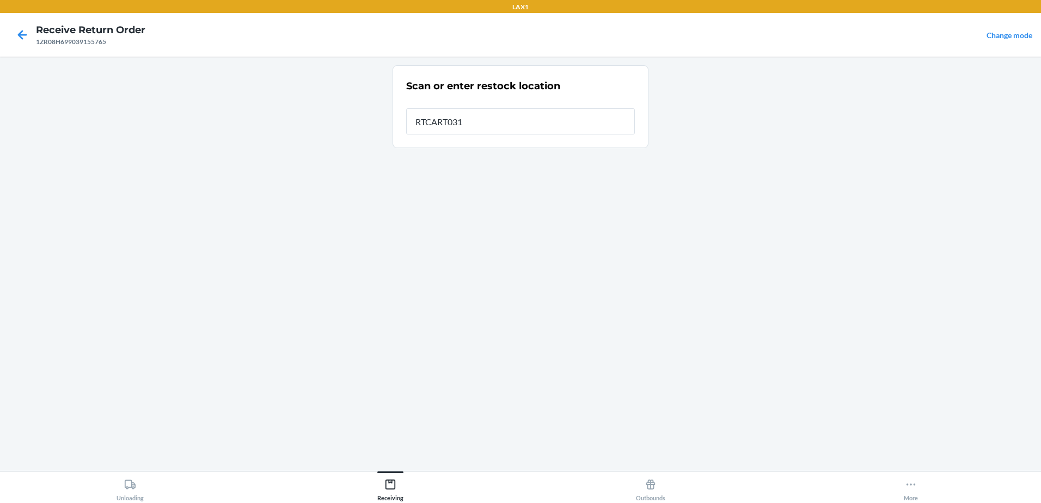
type input "RTCART031"
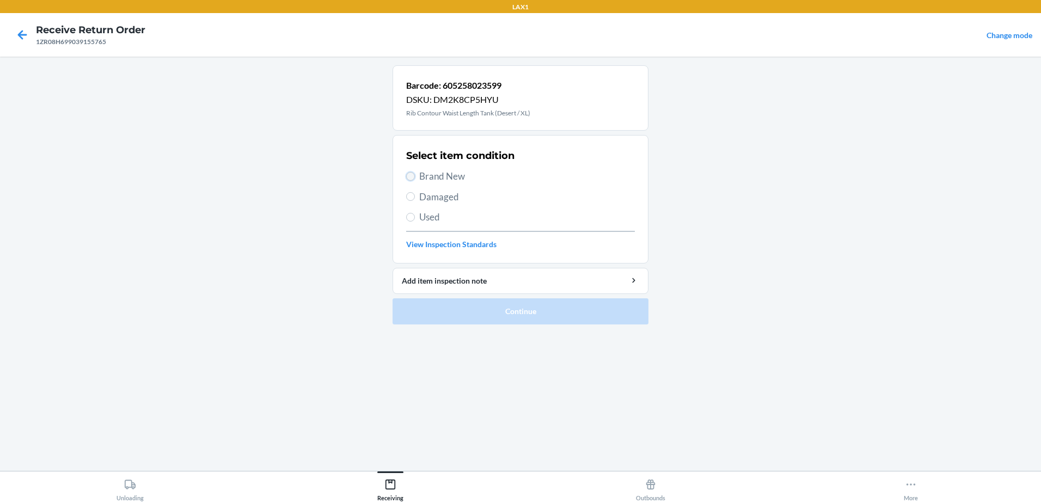
click at [410, 178] on input "Brand New" at bounding box center [410, 176] width 9 height 9
radio input "true"
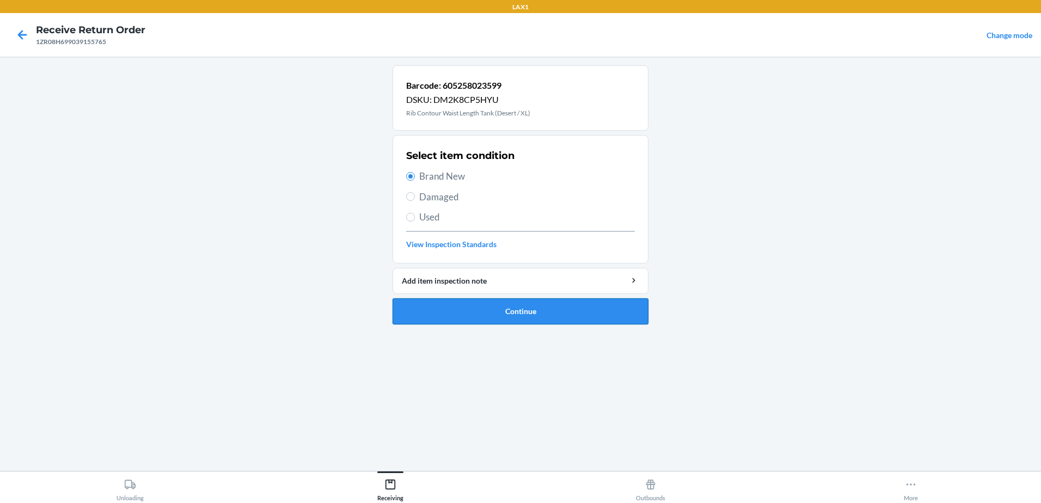
click at [555, 318] on button "Continue" at bounding box center [520, 311] width 256 height 26
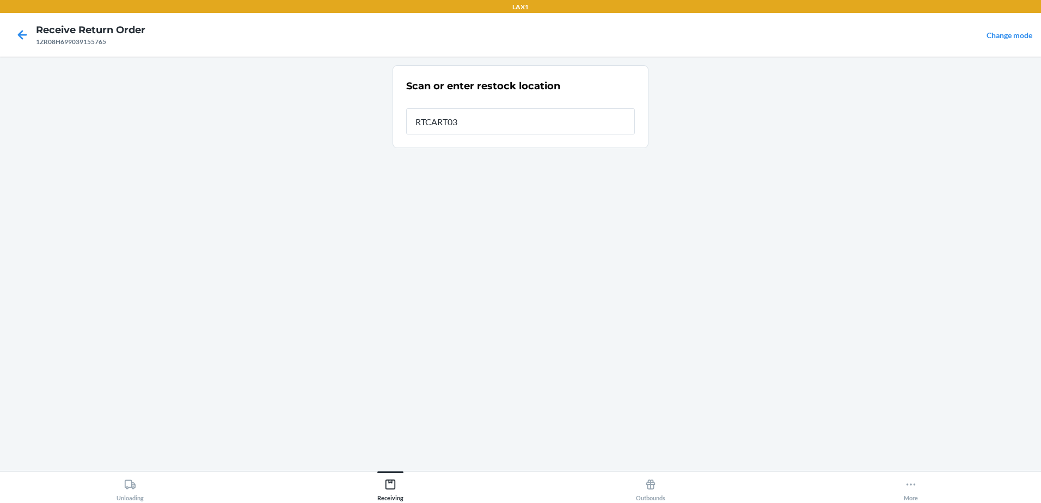
type input "RTCART031"
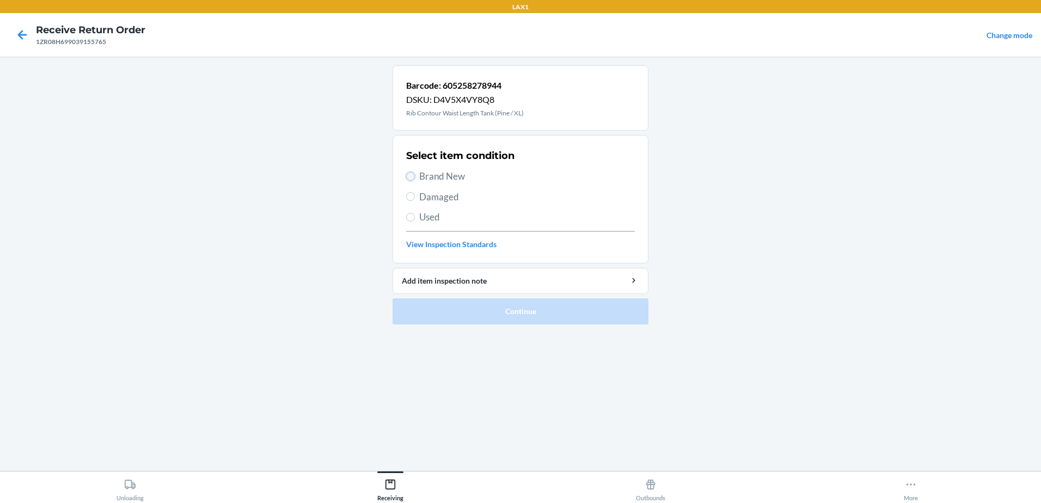
click at [408, 178] on input "Brand New" at bounding box center [410, 176] width 9 height 9
radio input "true"
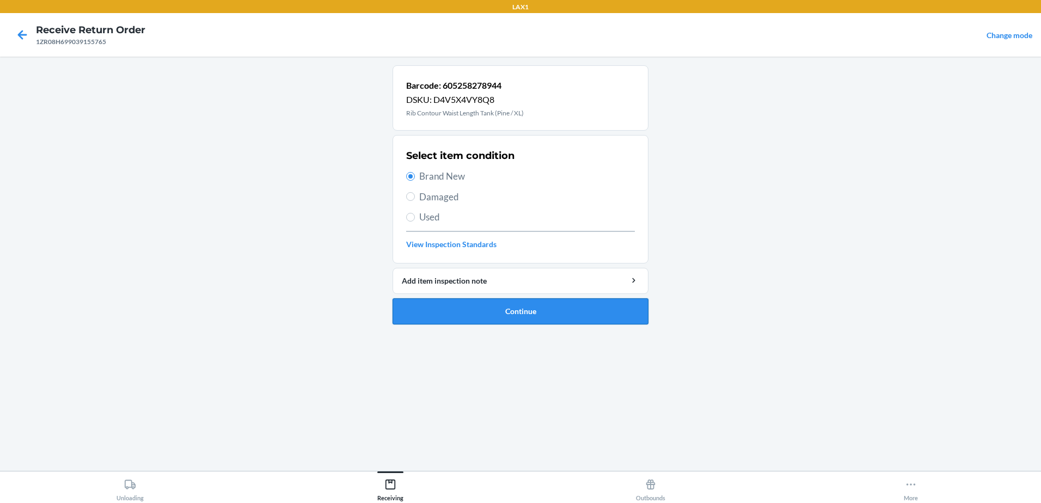
click at [533, 313] on button "Continue" at bounding box center [520, 311] width 256 height 26
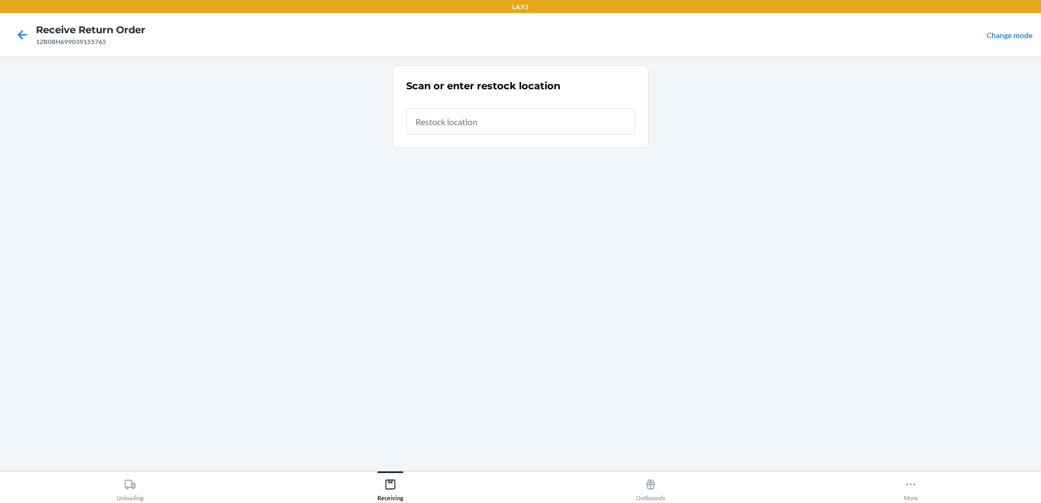
click at [510, 117] on input "text" at bounding box center [520, 121] width 229 height 26
type input "RTCART031"
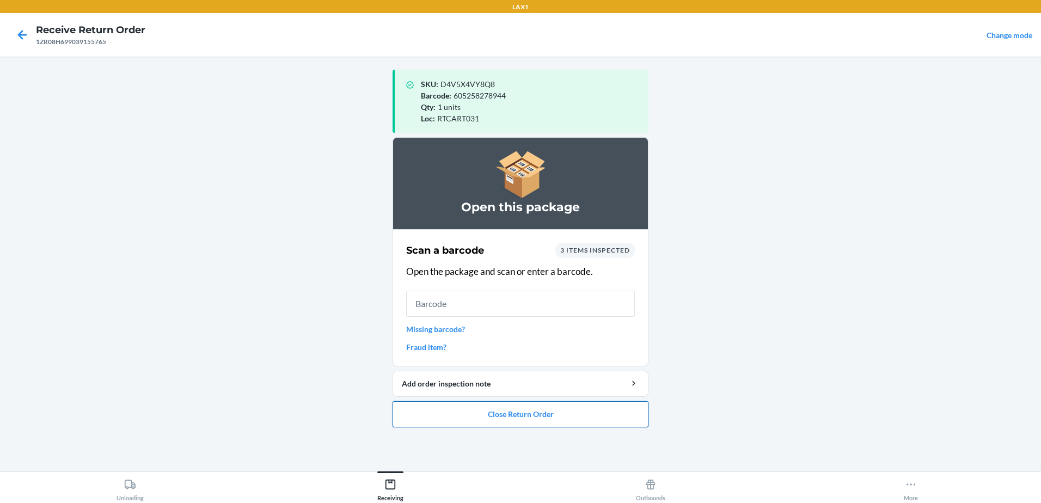
click at [519, 413] on button "Close Return Order" at bounding box center [520, 414] width 256 height 26
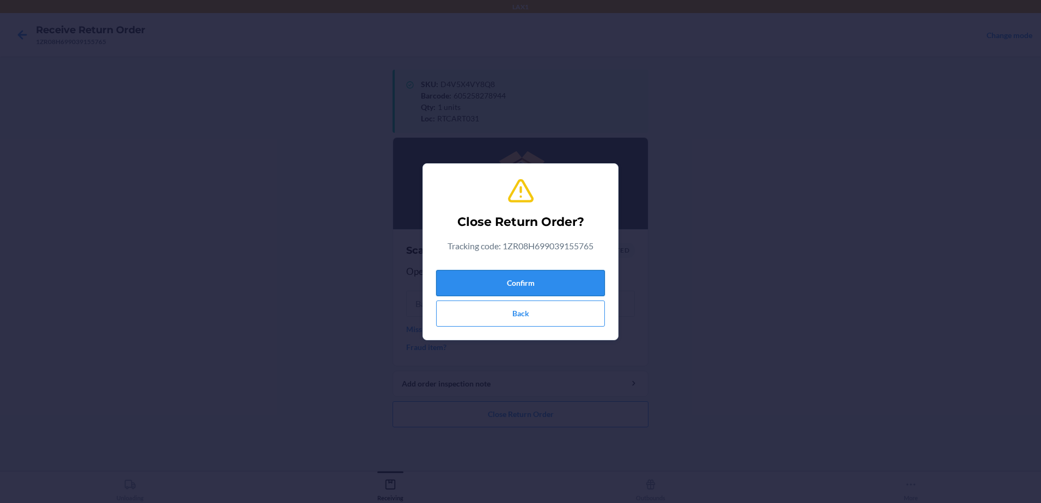
click at [579, 275] on button "Confirm" at bounding box center [520, 283] width 169 height 26
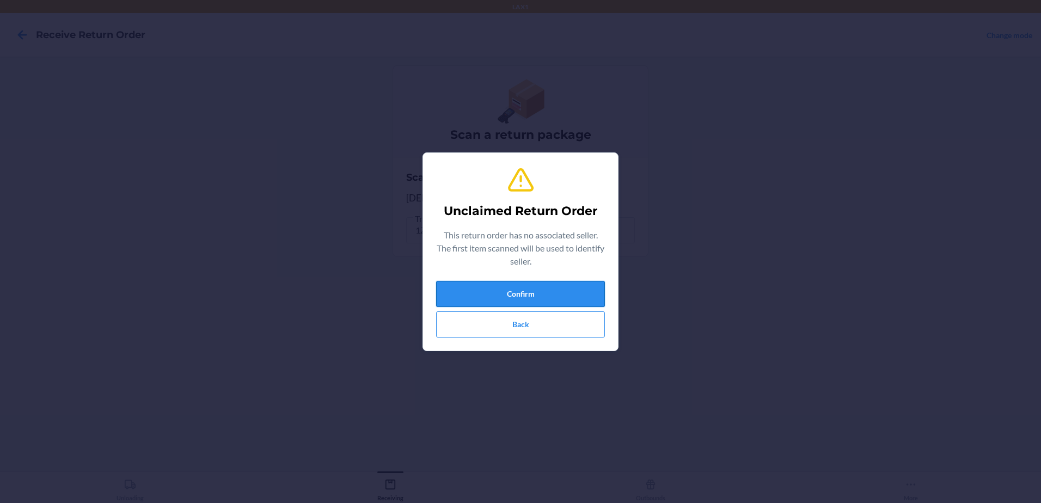
click at [565, 293] on button "Confirm" at bounding box center [520, 294] width 169 height 26
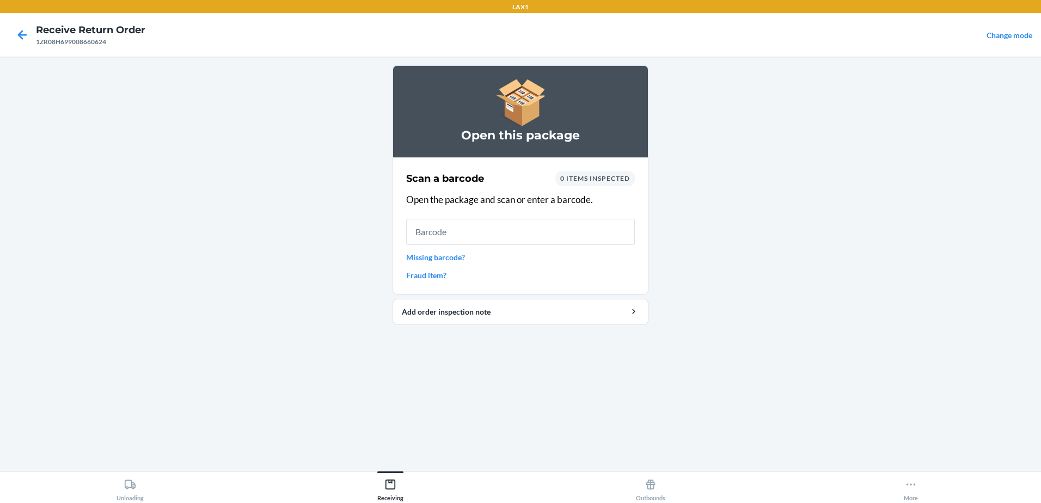
click at [542, 239] on input "text" at bounding box center [520, 232] width 229 height 26
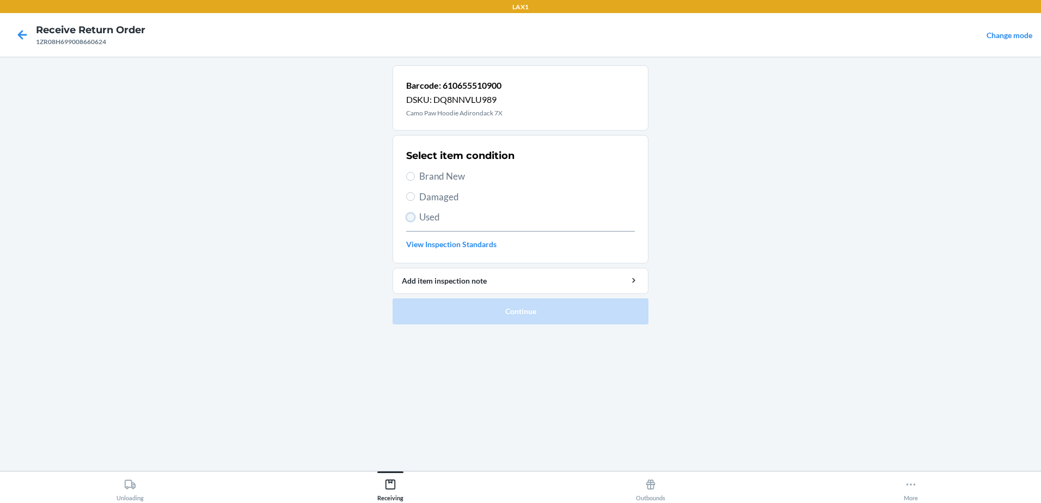
click at [411, 215] on input "Used" at bounding box center [410, 217] width 9 height 9
radio input "true"
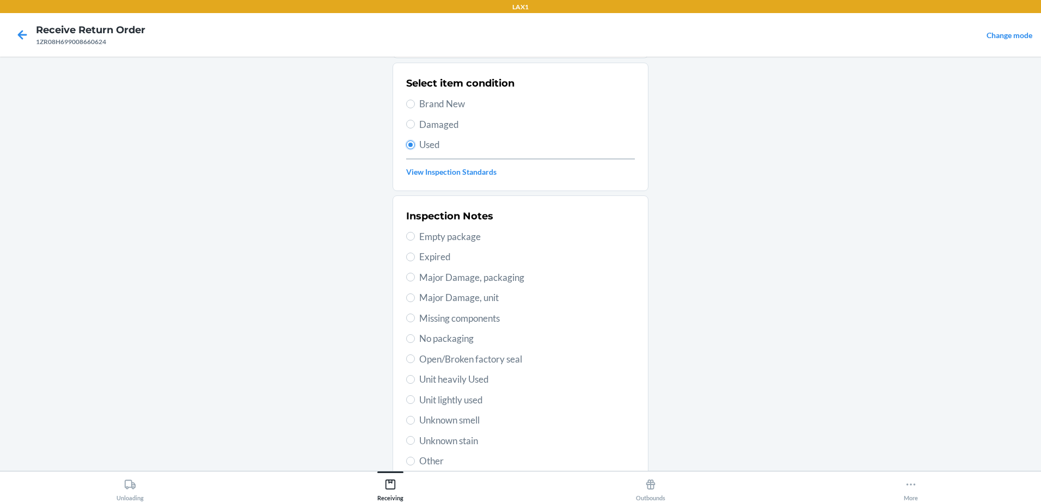
scroll to position [153, 0]
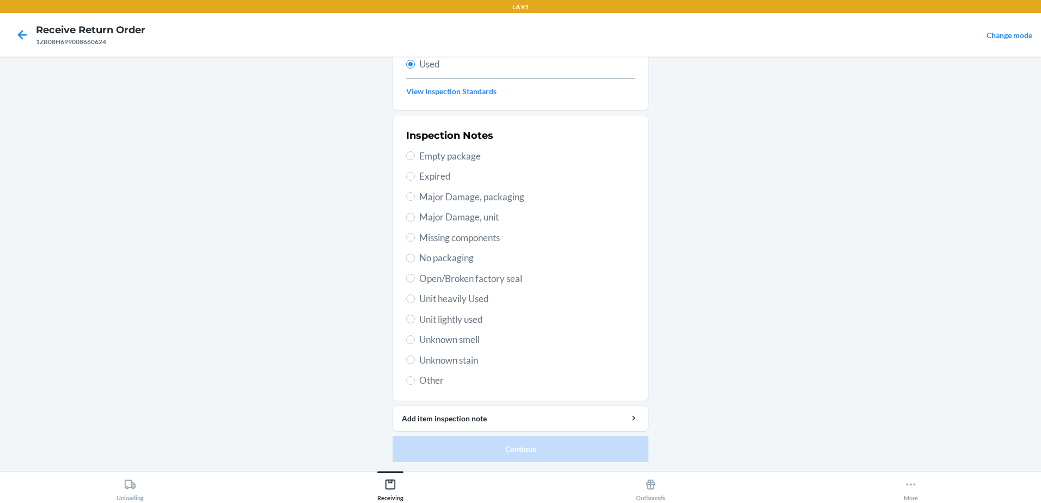
click at [411, 297] on label "Unit heavily Used" at bounding box center [520, 299] width 229 height 14
click at [411, 297] on input "Unit heavily Used" at bounding box center [410, 298] width 9 height 9
radio input "true"
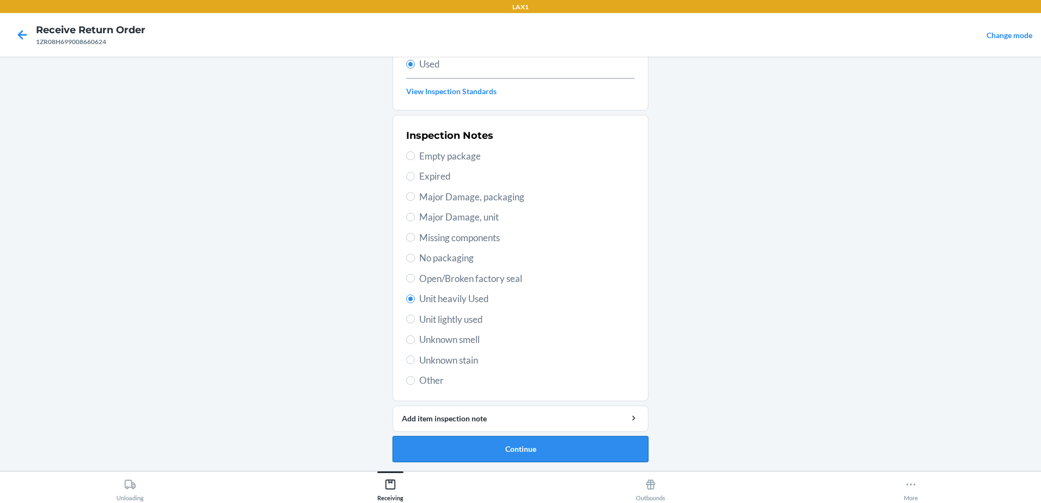
click at [553, 453] on button "Continue" at bounding box center [520, 449] width 256 height 26
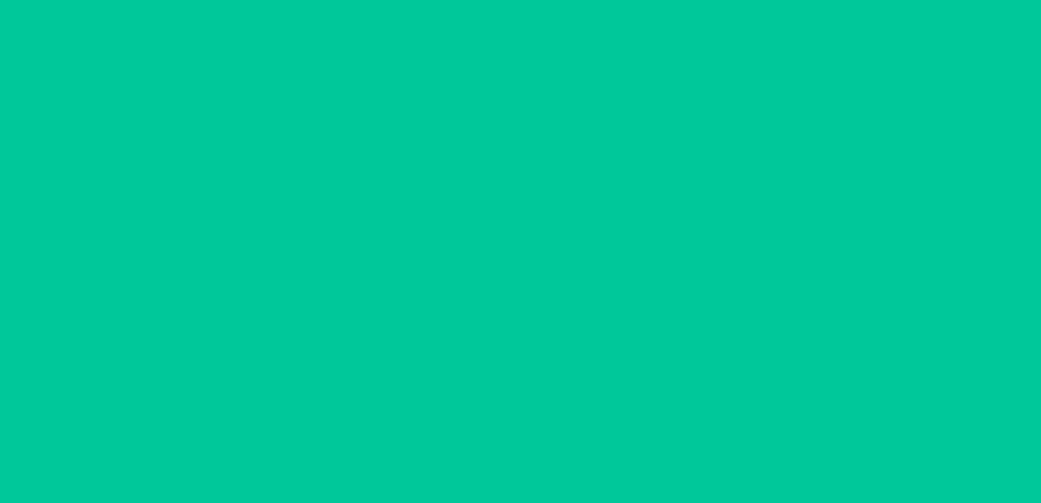
scroll to position [0, 0]
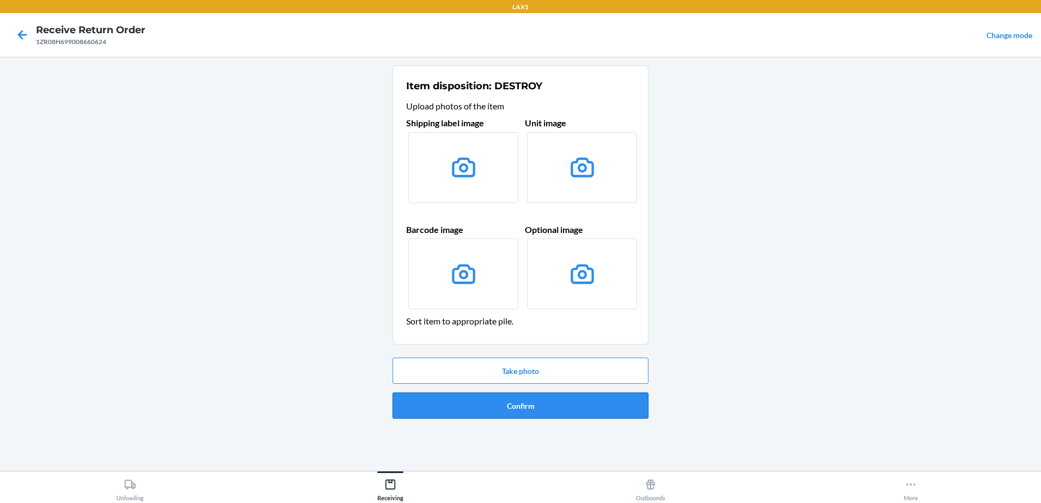
click at [543, 409] on button "Confirm" at bounding box center [520, 405] width 256 height 26
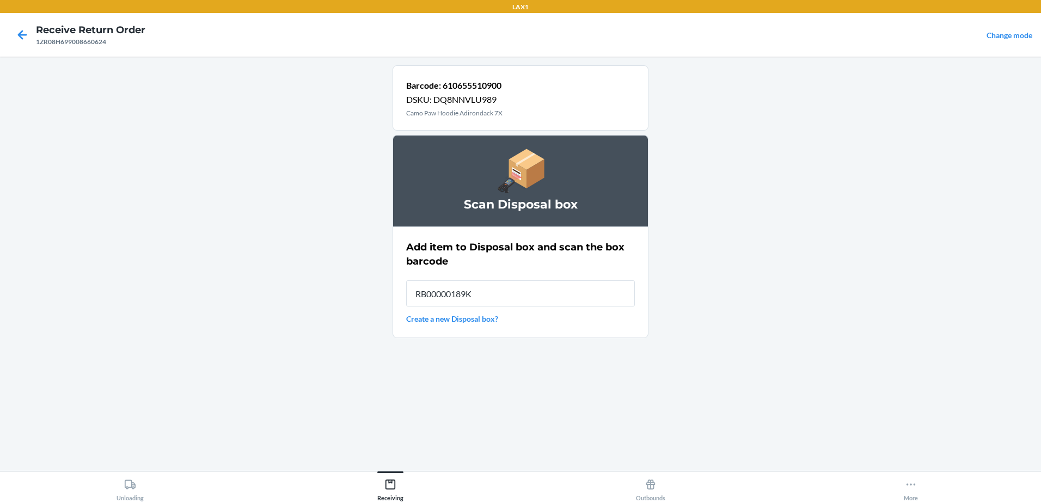
type input "RB00000189K"
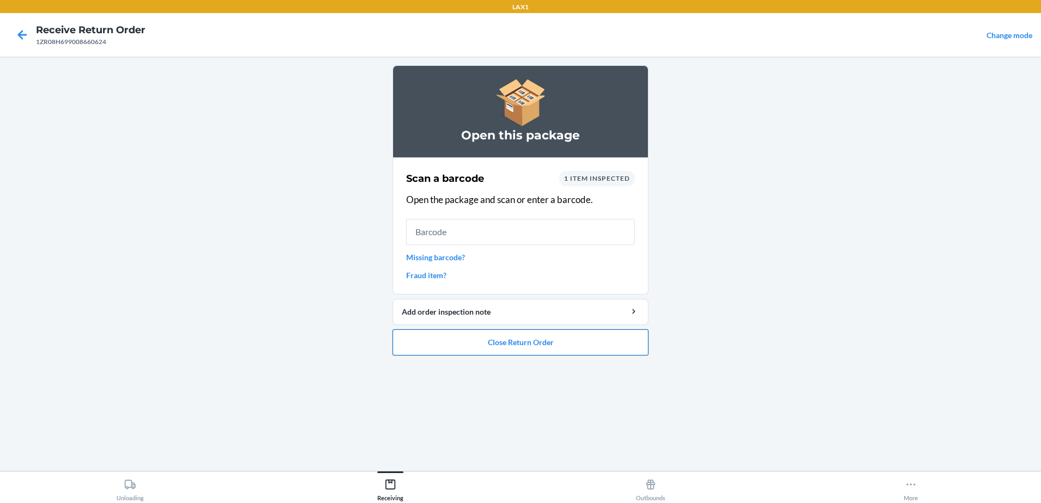
click at [563, 339] on button "Close Return Order" at bounding box center [520, 342] width 256 height 26
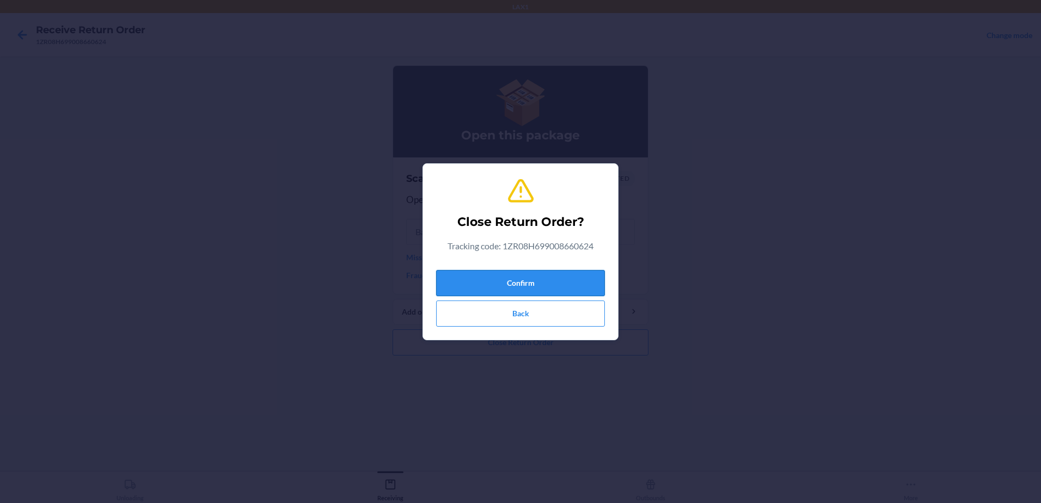
click at [568, 286] on button "Confirm" at bounding box center [520, 283] width 169 height 26
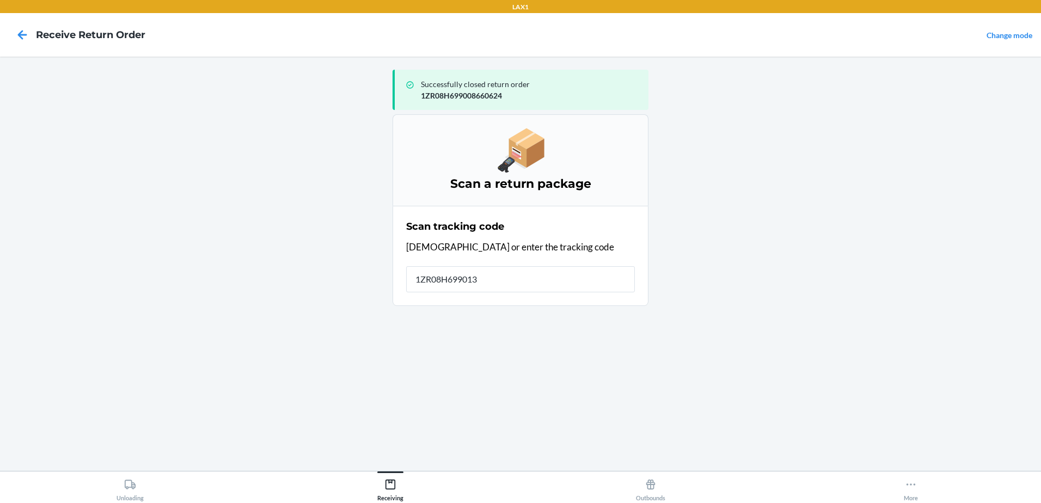
type input "1ZR08H6990131"
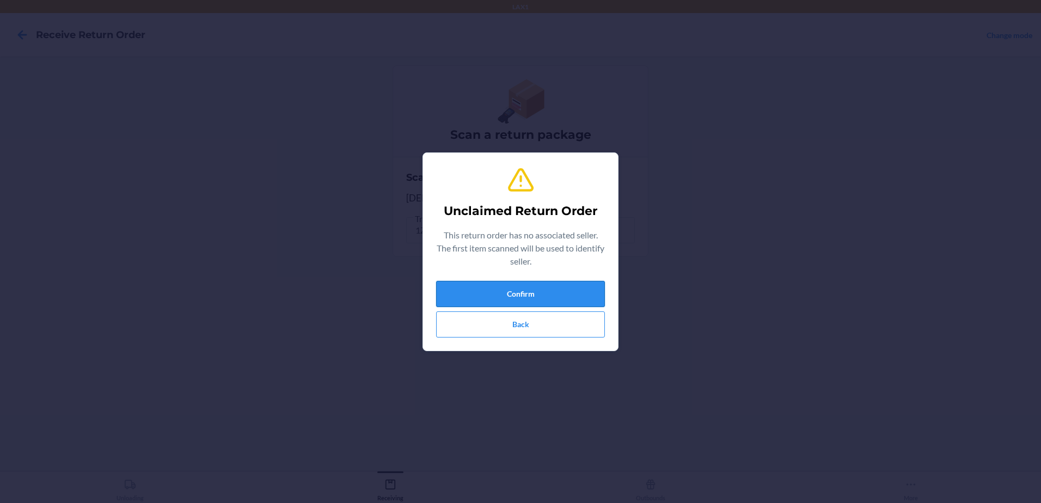
click at [582, 288] on button "Confirm" at bounding box center [520, 294] width 169 height 26
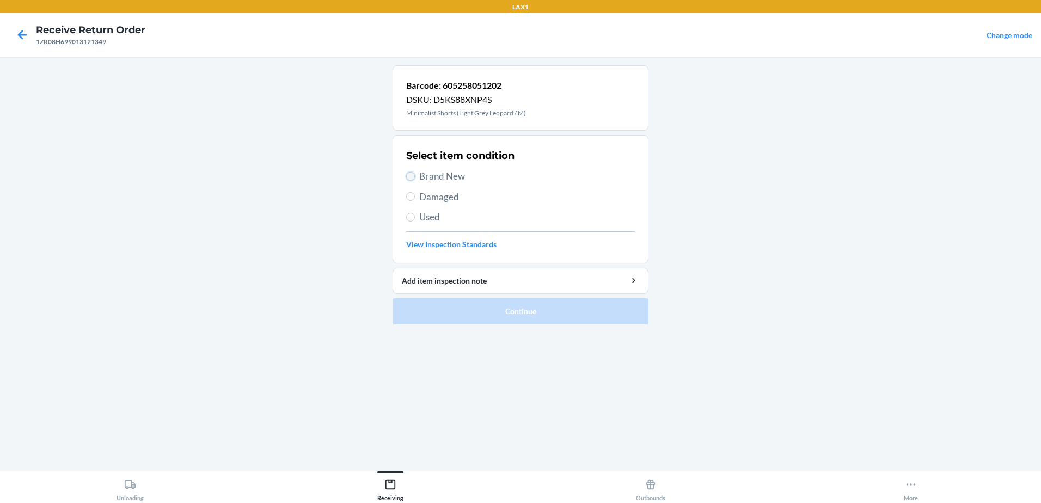
click at [410, 174] on input "Brand New" at bounding box center [410, 176] width 9 height 9
radio input "true"
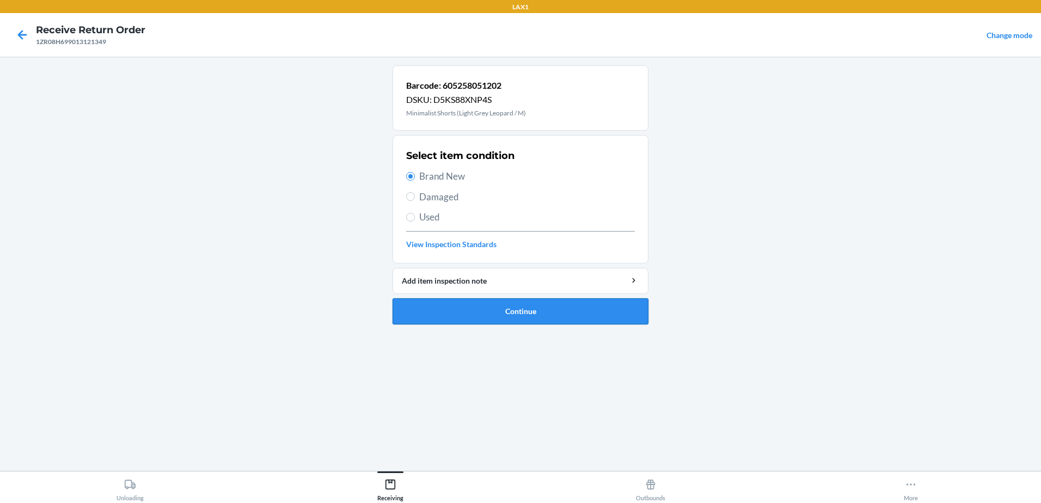
click at [530, 312] on button "Continue" at bounding box center [520, 311] width 256 height 26
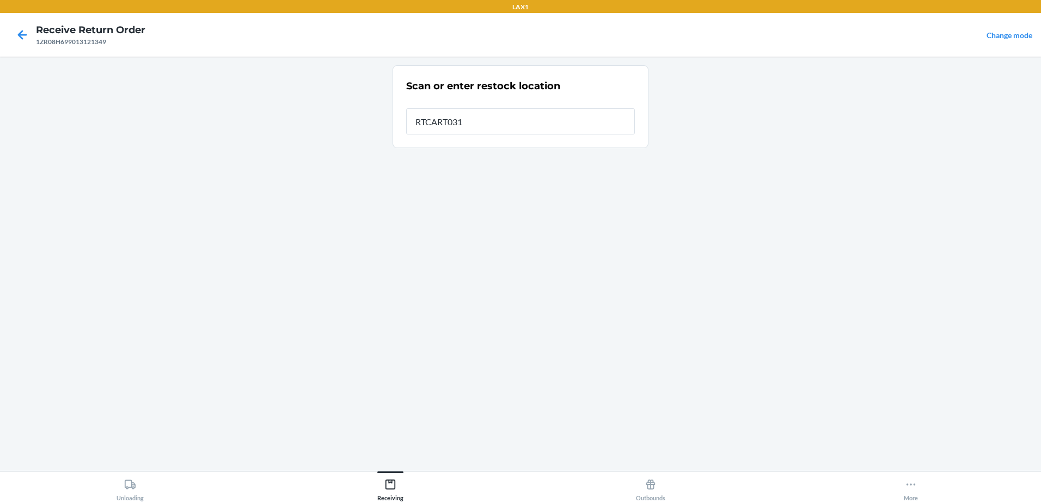
type input "RTCART031"
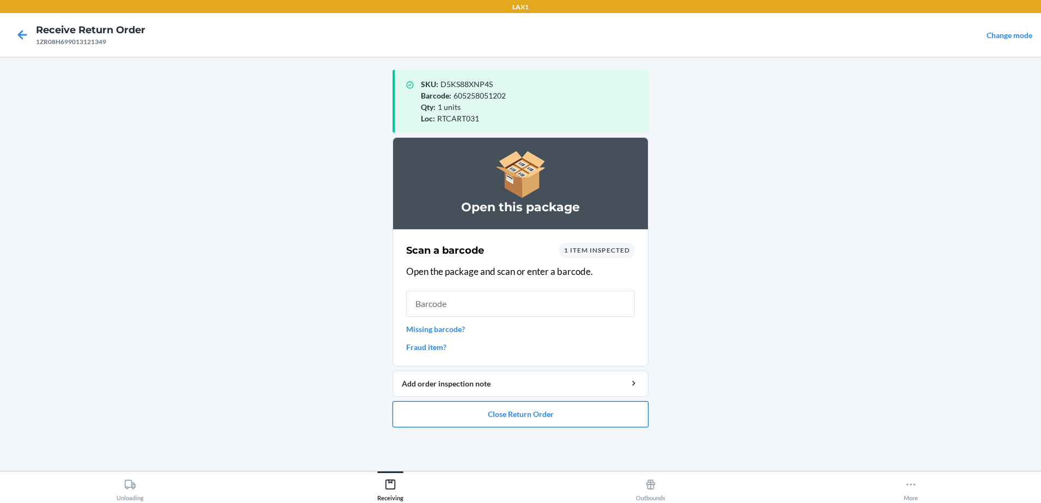
click at [564, 421] on button "Close Return Order" at bounding box center [520, 414] width 256 height 26
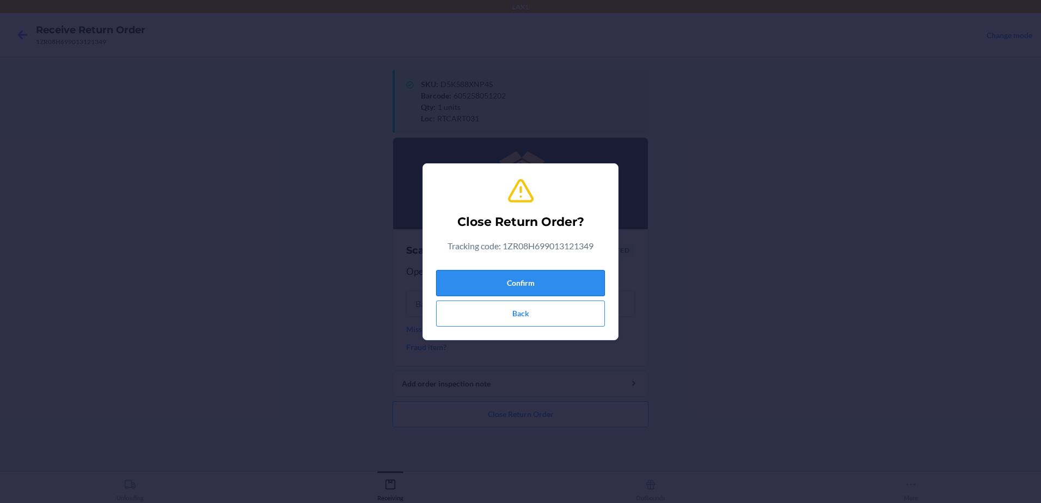
click at [564, 281] on button "Confirm" at bounding box center [520, 283] width 169 height 26
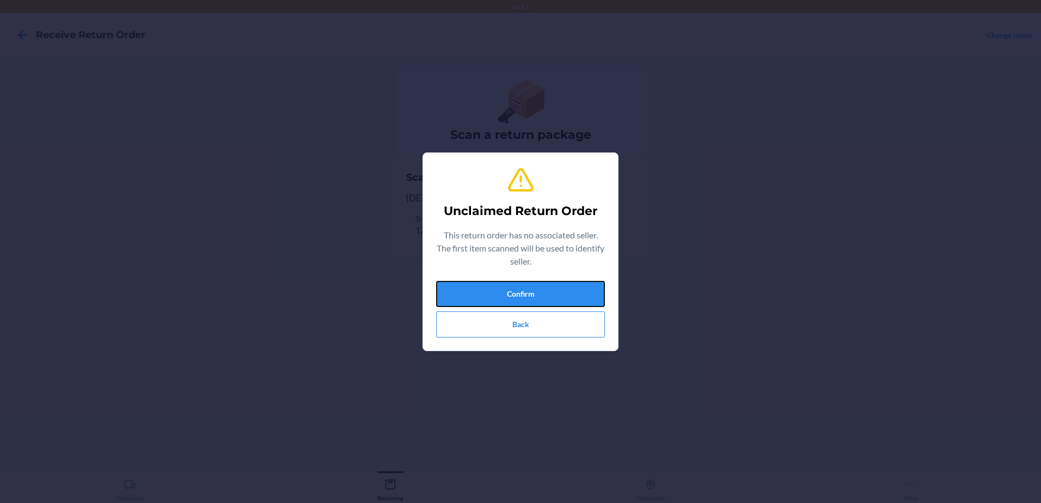
click at [563, 281] on button "Confirm" at bounding box center [520, 294] width 169 height 26
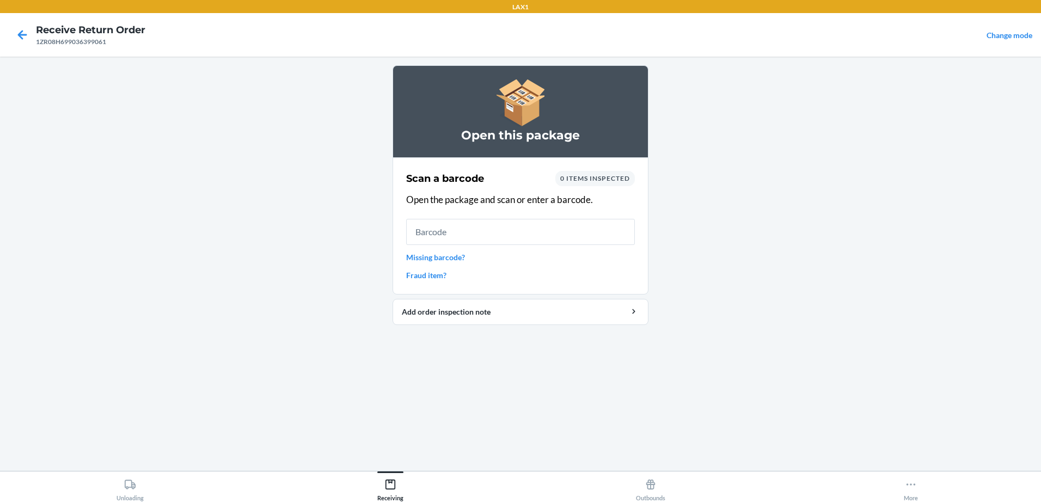
click at [452, 257] on link "Missing barcode?" at bounding box center [520, 256] width 229 height 11
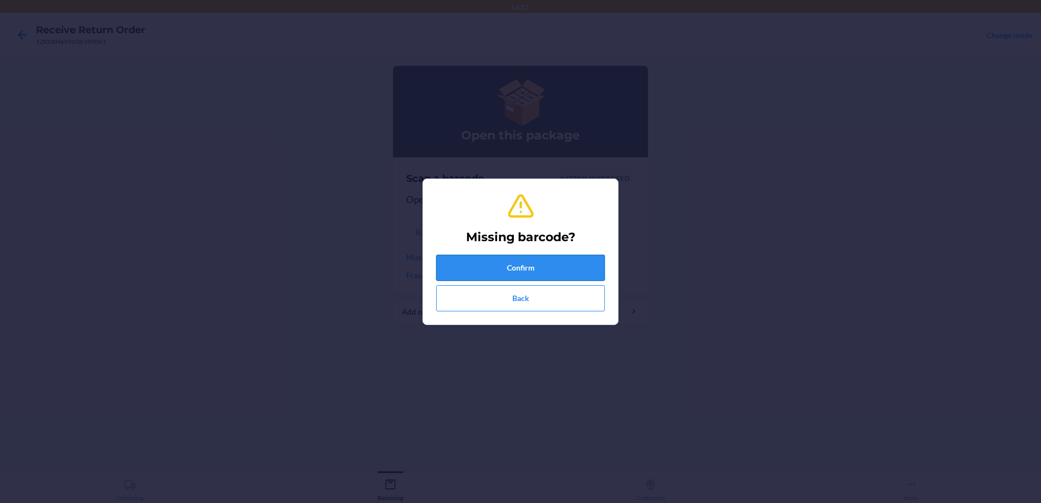
click at [552, 266] on button "Confirm" at bounding box center [520, 268] width 169 height 26
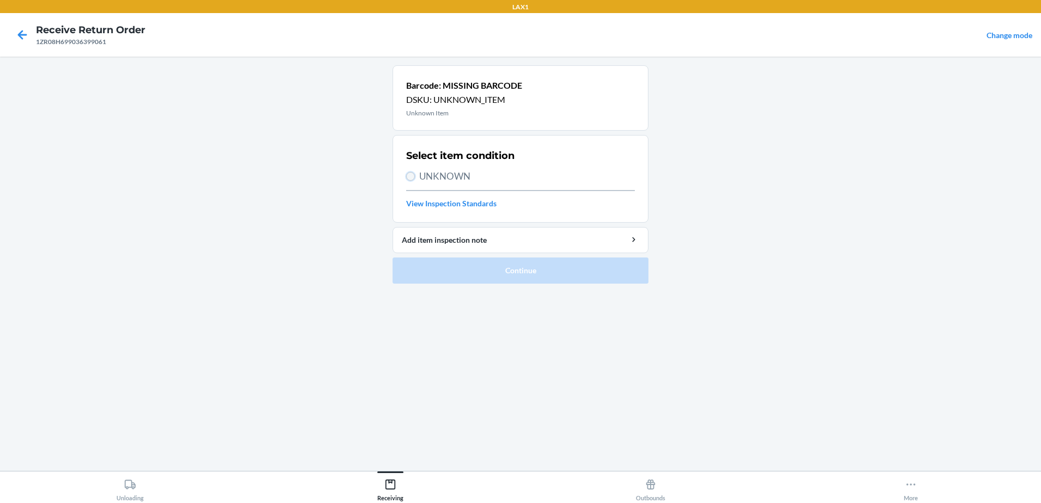
click at [408, 174] on input "UNKNOWN" at bounding box center [410, 176] width 9 height 9
radio input "true"
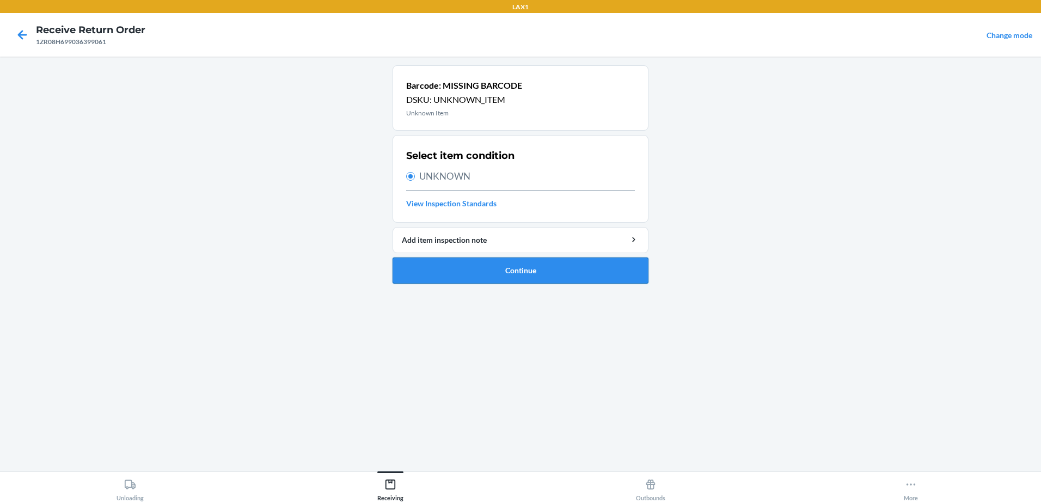
click at [522, 272] on button "Continue" at bounding box center [520, 270] width 256 height 26
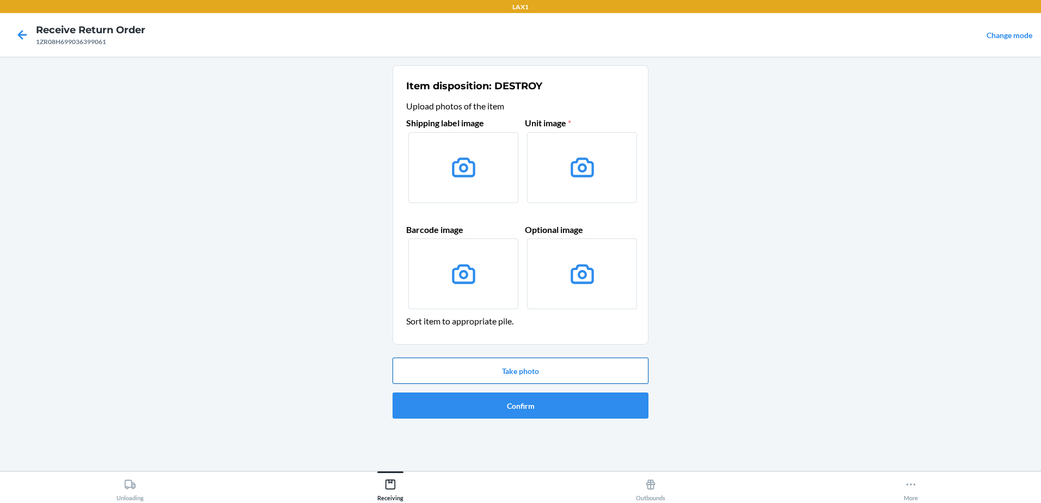
click at [507, 367] on button "Take photo" at bounding box center [520, 371] width 256 height 26
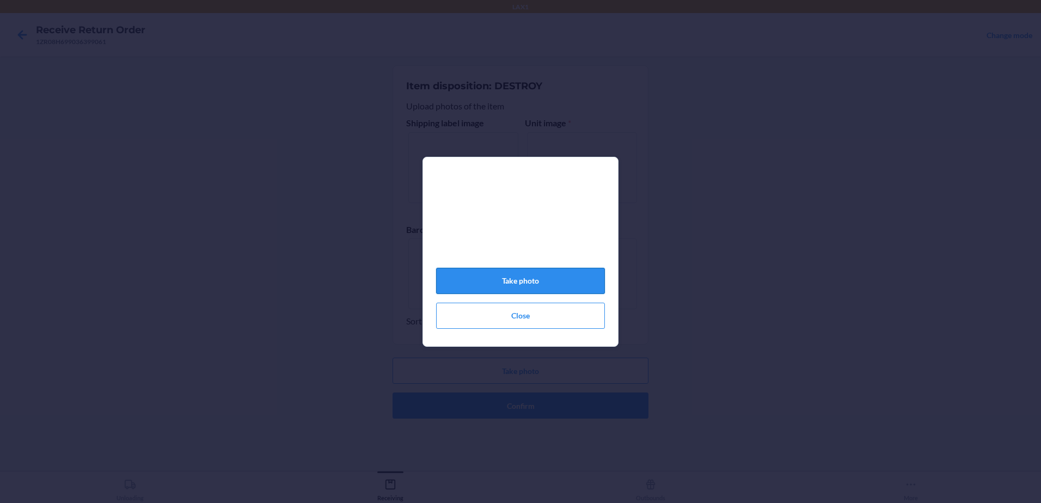
click at [541, 281] on button "Take photo" at bounding box center [520, 281] width 169 height 26
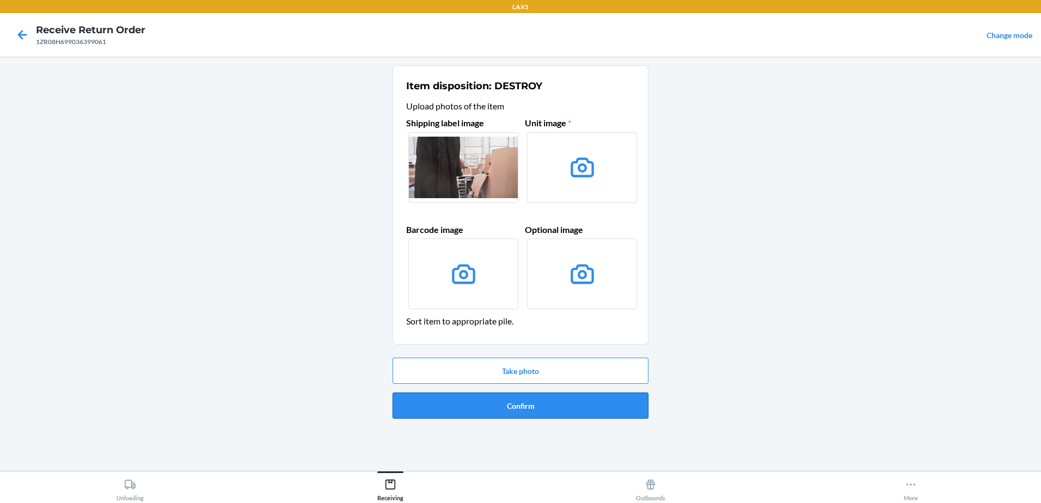
click at [551, 409] on button "Confirm" at bounding box center [520, 405] width 256 height 26
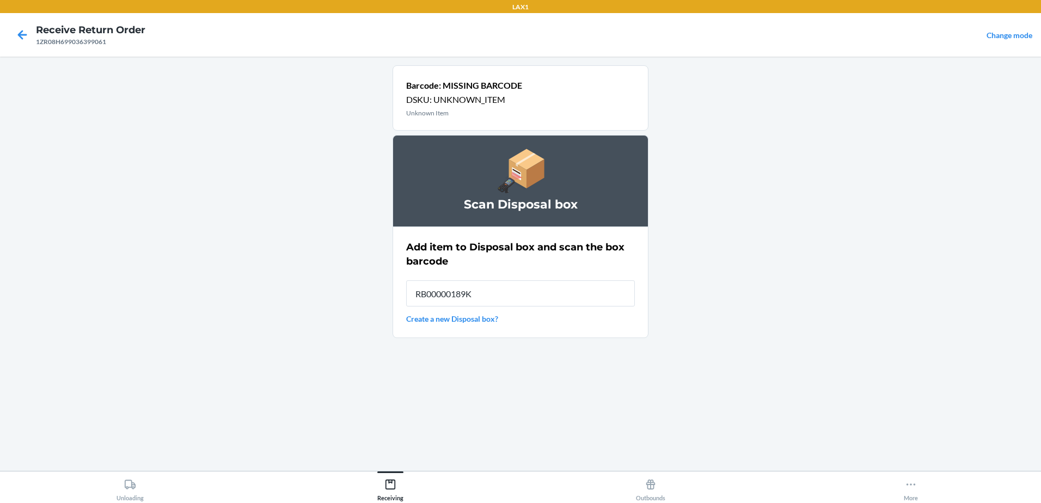
type input "RB00000189K"
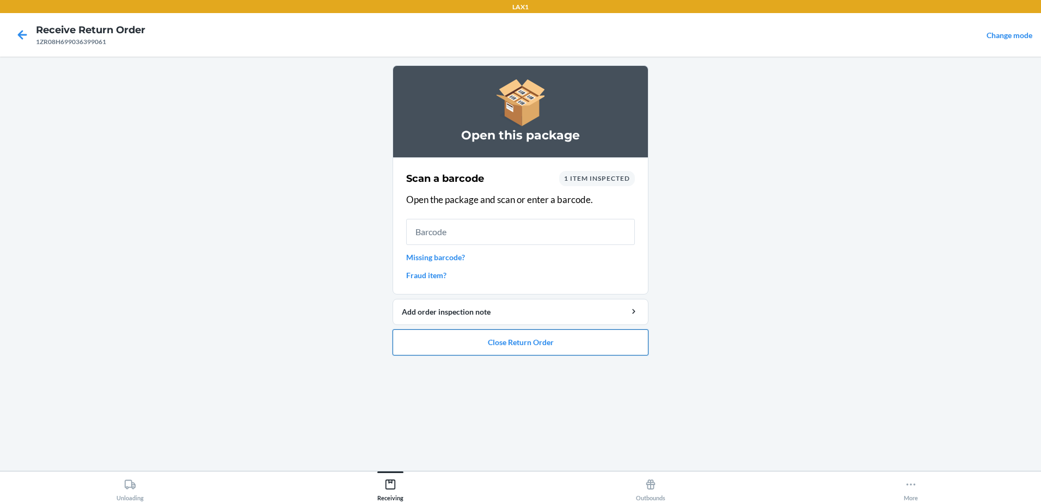
click at [594, 343] on button "Close Return Order" at bounding box center [520, 342] width 256 height 26
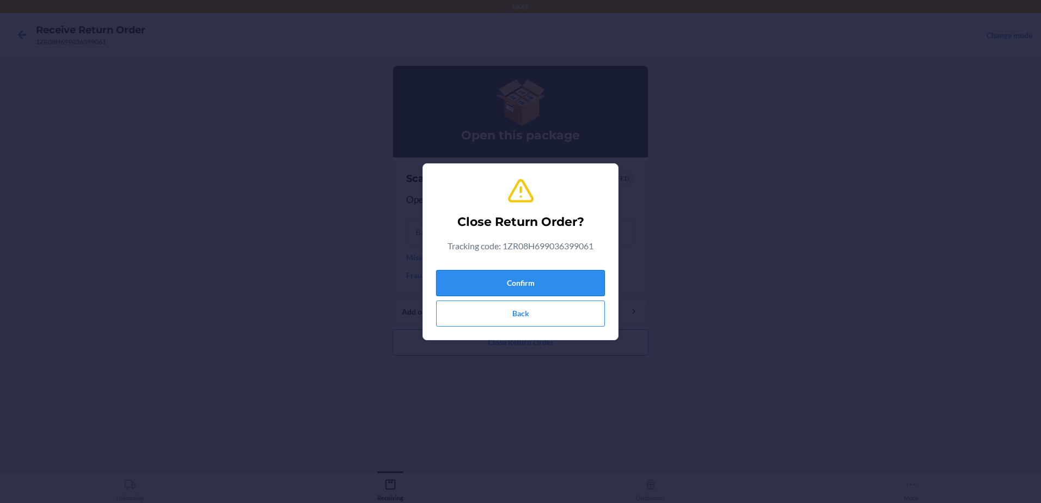
click at [571, 272] on button "Confirm" at bounding box center [520, 283] width 169 height 26
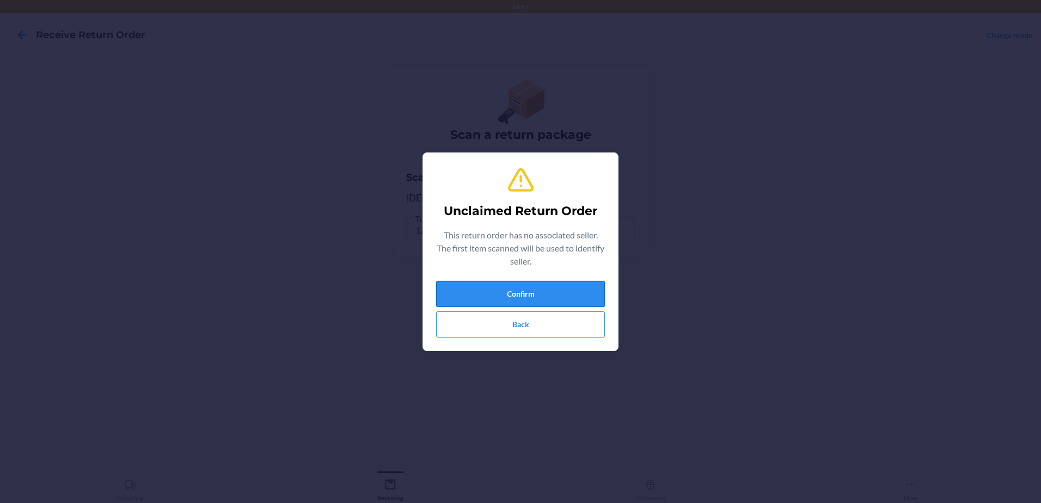
click at [582, 291] on button "Confirm" at bounding box center [520, 294] width 169 height 26
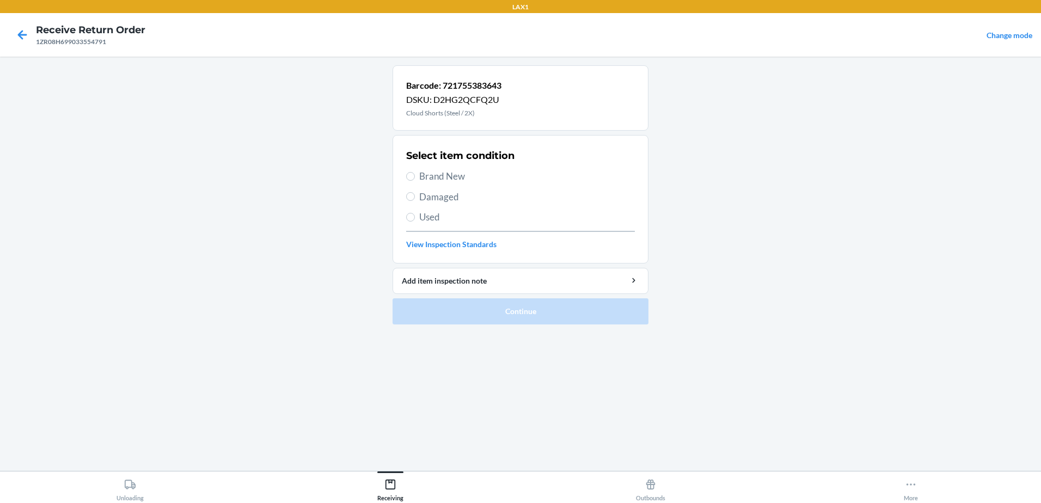
click at [415, 219] on label "Used" at bounding box center [520, 217] width 229 height 14
click at [415, 219] on input "Used" at bounding box center [410, 217] width 9 height 9
radio input "true"
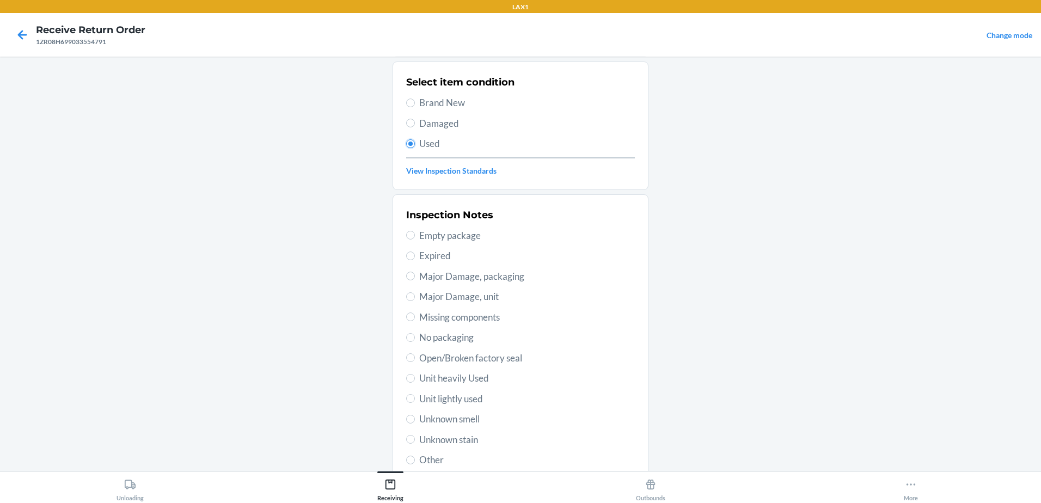
scroll to position [153, 0]
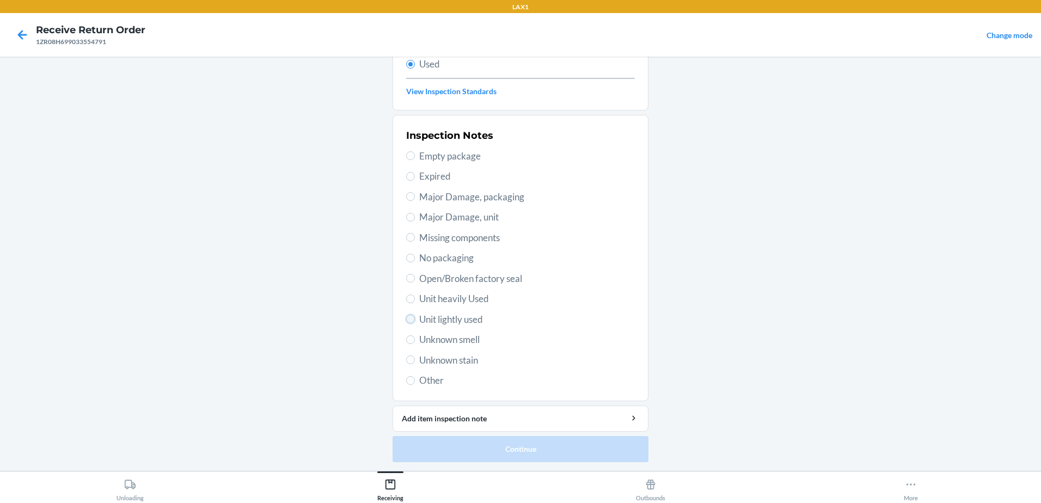
click at [409, 319] on input "Unit lightly used" at bounding box center [410, 319] width 9 height 9
radio input "true"
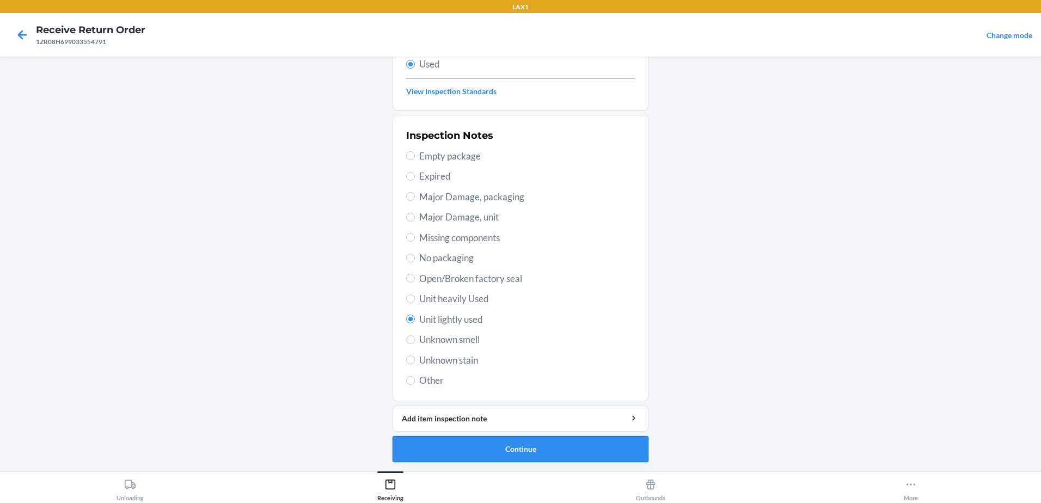
click at [586, 450] on button "Continue" at bounding box center [520, 449] width 256 height 26
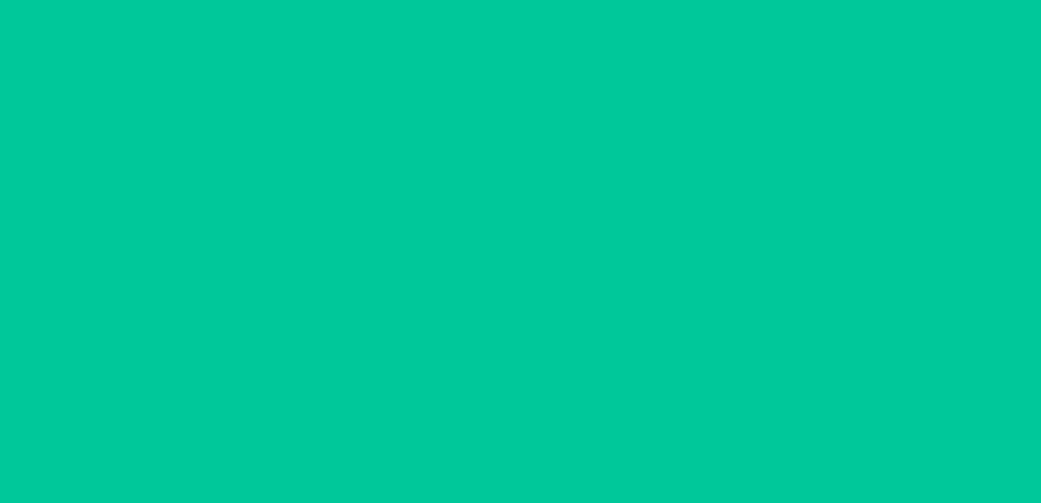
scroll to position [0, 0]
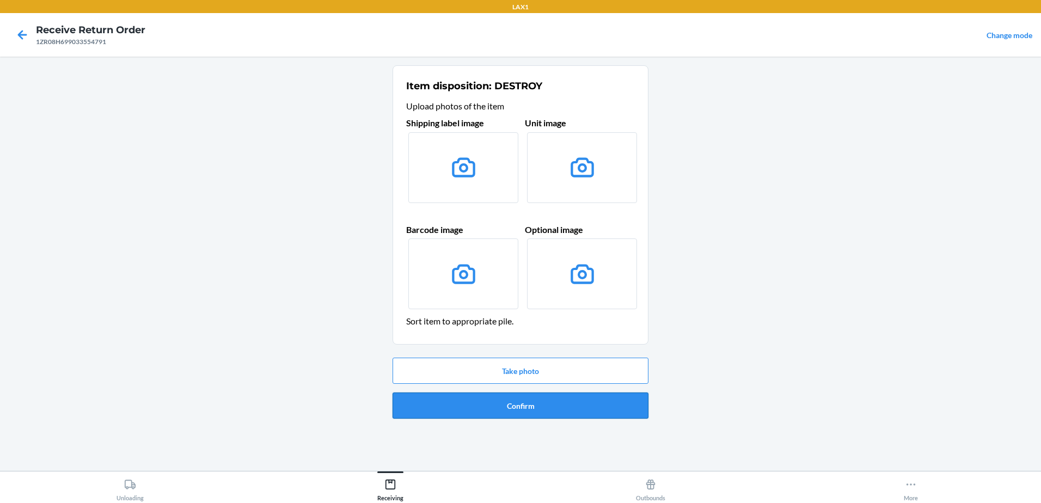
click at [576, 395] on button "Confirm" at bounding box center [520, 405] width 256 height 26
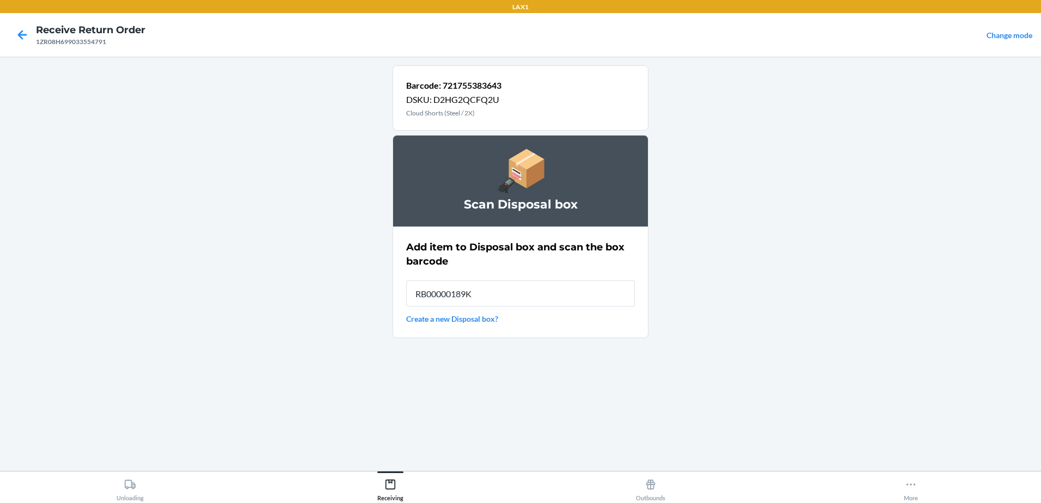
type input "RB00000189K"
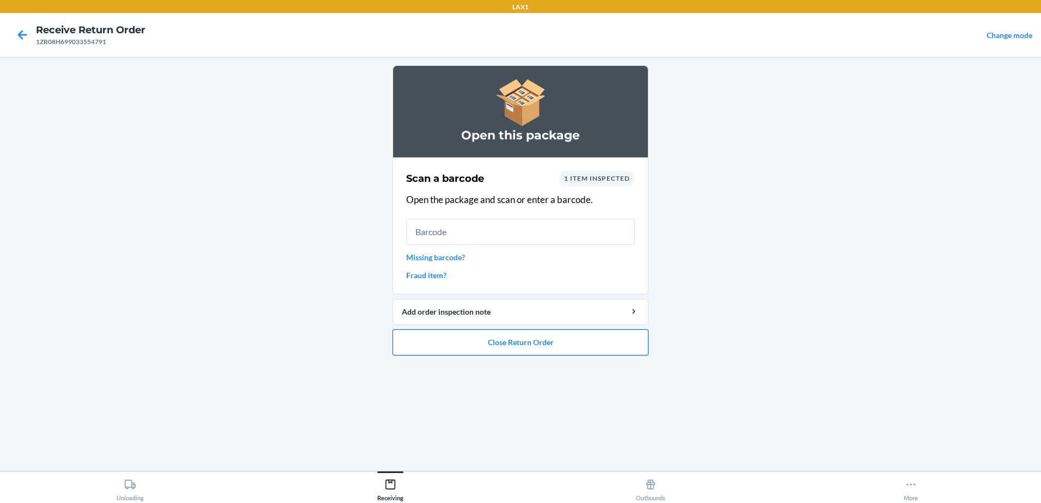
click at [539, 343] on button "Close Return Order" at bounding box center [520, 342] width 256 height 26
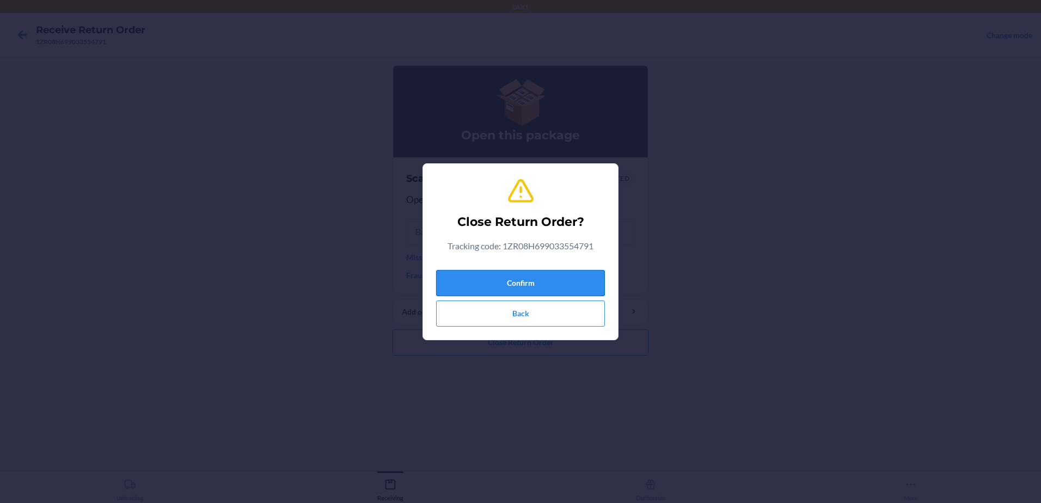
click at [571, 285] on button "Confirm" at bounding box center [520, 283] width 169 height 26
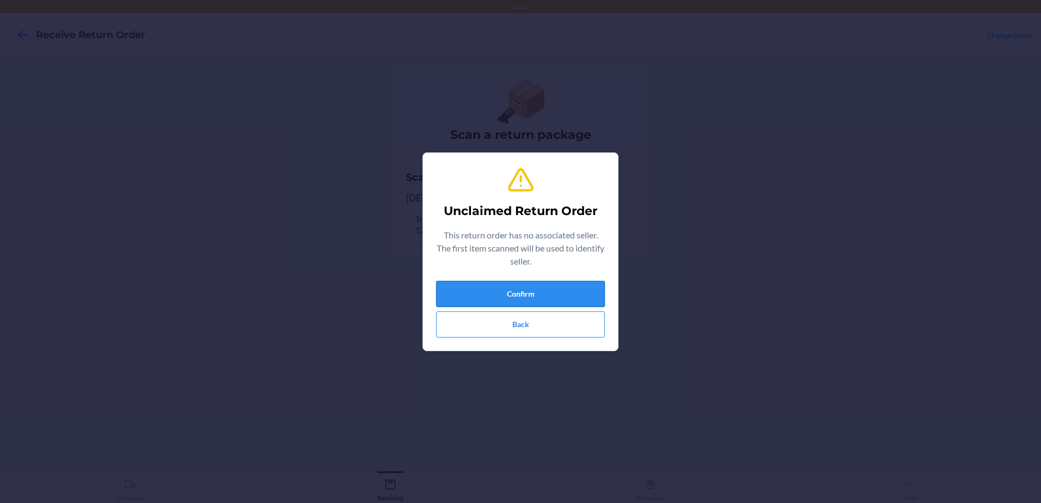
click at [548, 283] on button "Confirm" at bounding box center [520, 294] width 169 height 26
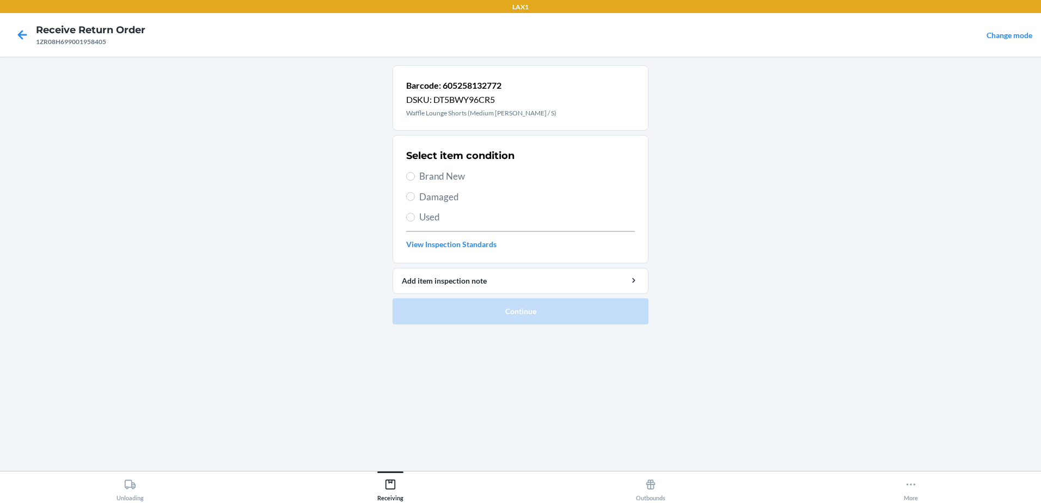
click at [407, 212] on label "Used" at bounding box center [520, 217] width 229 height 14
click at [407, 213] on input "Used" at bounding box center [410, 217] width 9 height 9
radio input "true"
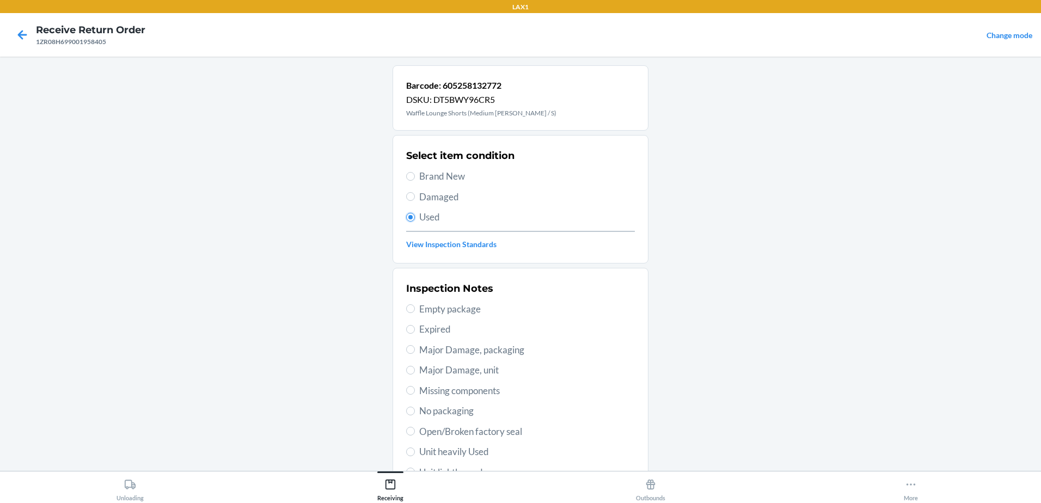
scroll to position [153, 0]
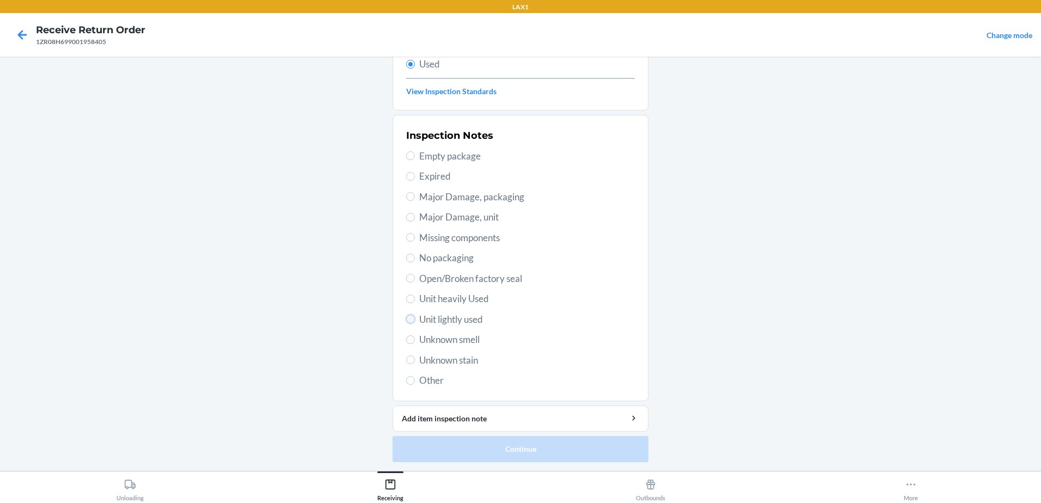
click at [407, 317] on input "Unit lightly used" at bounding box center [410, 319] width 9 height 9
radio input "true"
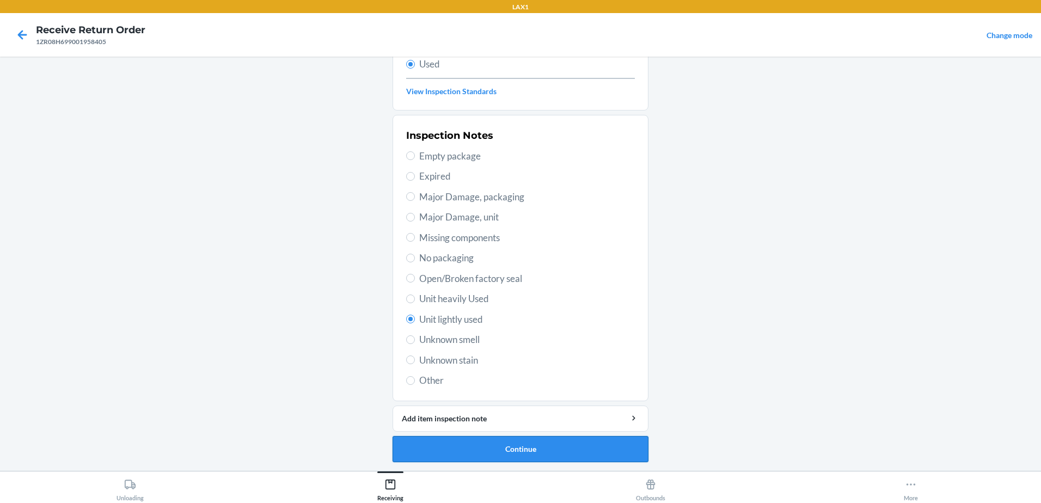
click at [565, 448] on button "Continue" at bounding box center [520, 449] width 256 height 26
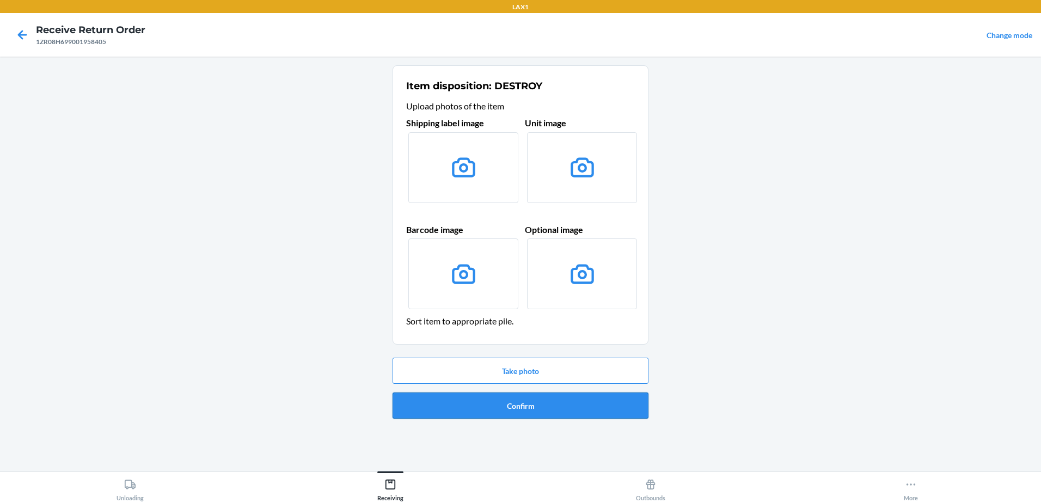
click at [534, 409] on button "Confirm" at bounding box center [520, 405] width 256 height 26
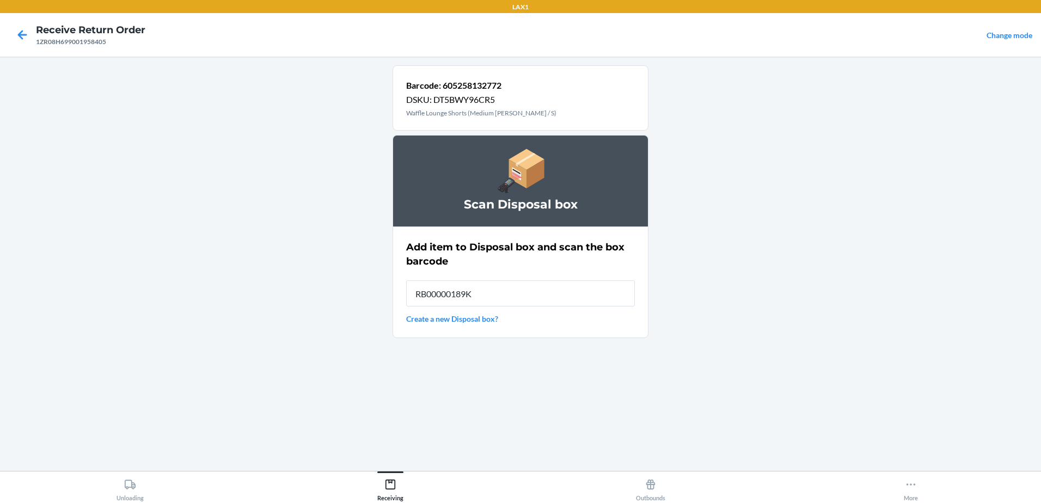
type input "RB00000189K"
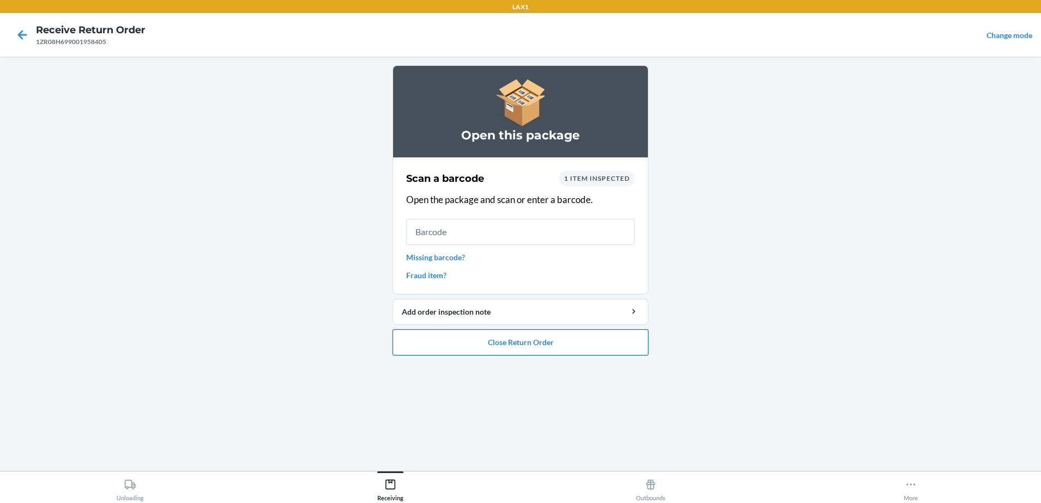
click at [565, 346] on button "Close Return Order" at bounding box center [520, 342] width 256 height 26
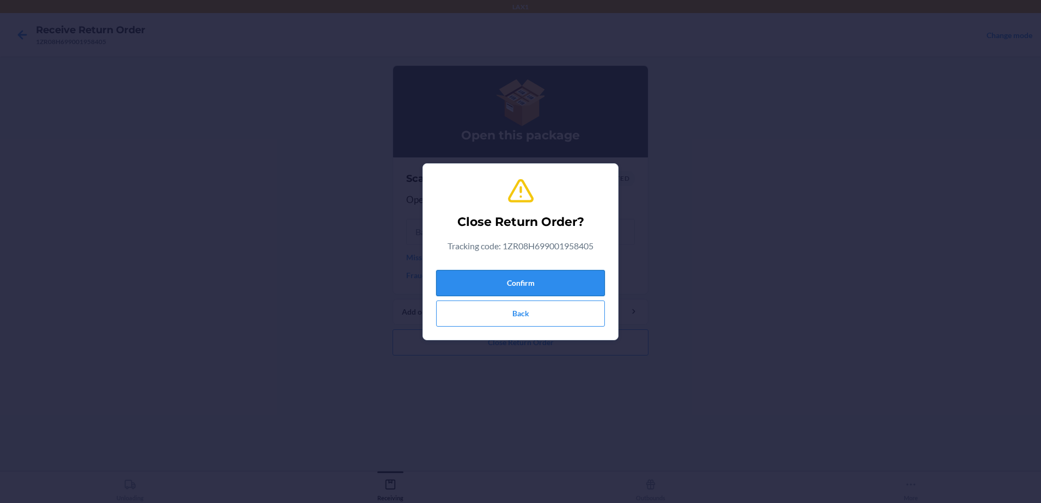
click at [592, 287] on button "Confirm" at bounding box center [520, 283] width 169 height 26
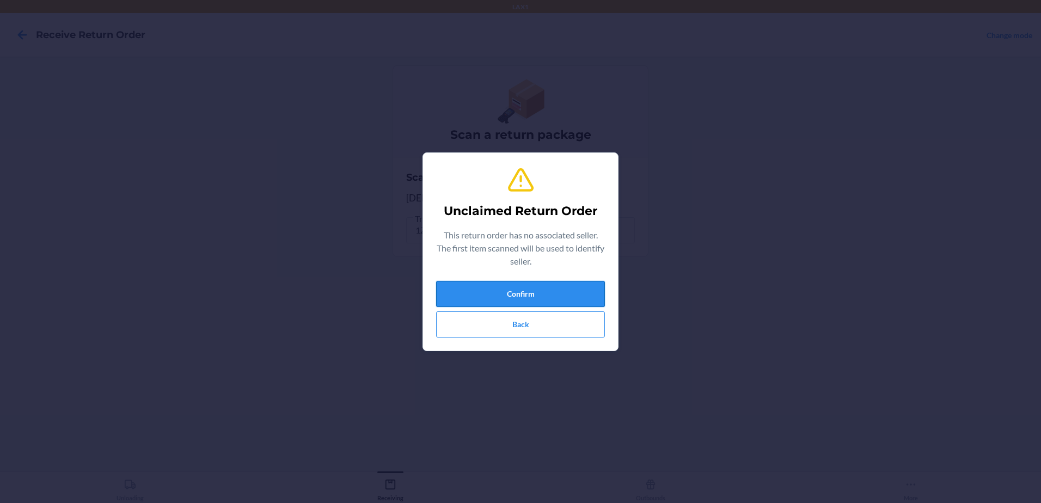
click at [572, 283] on button "Confirm" at bounding box center [520, 294] width 169 height 26
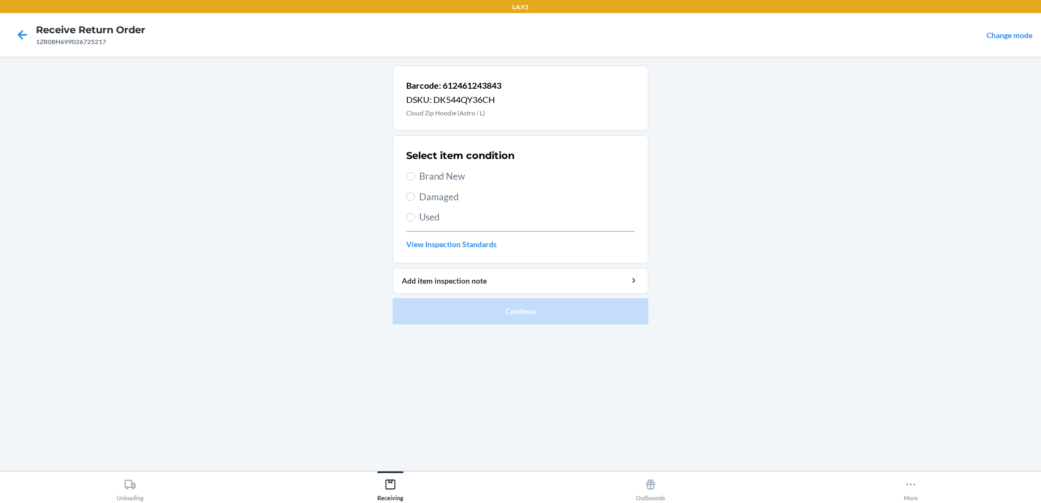
click at [403, 219] on section "Select item condition Brand New Damaged Used View Inspection Standards" at bounding box center [520, 199] width 256 height 128
click at [409, 218] on input "Used" at bounding box center [410, 217] width 9 height 9
radio input "true"
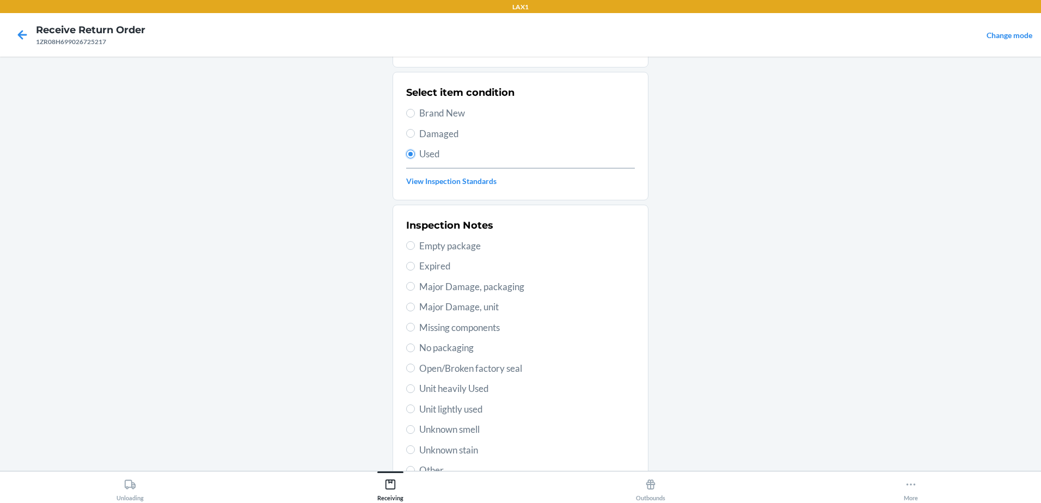
scroll to position [153, 0]
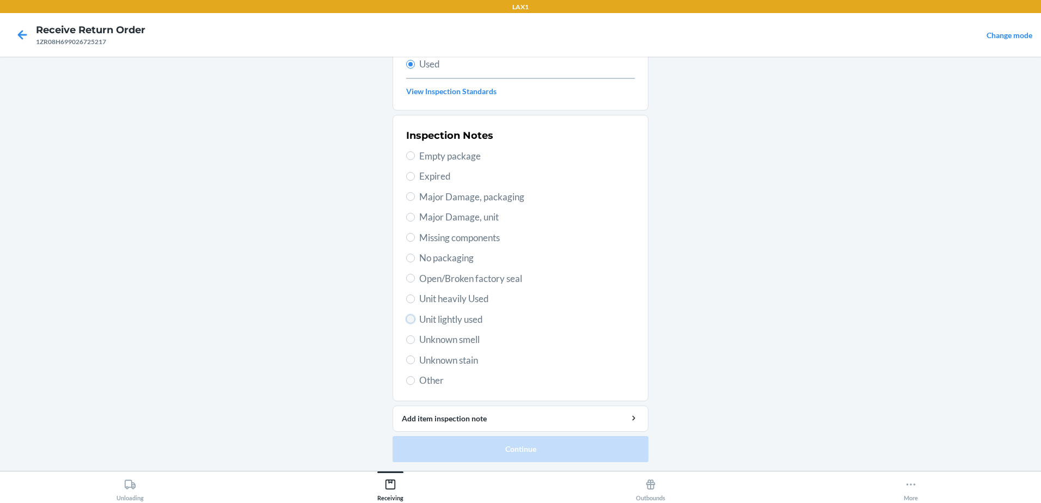
click at [406, 319] on input "Unit lightly used" at bounding box center [410, 319] width 9 height 9
radio input "true"
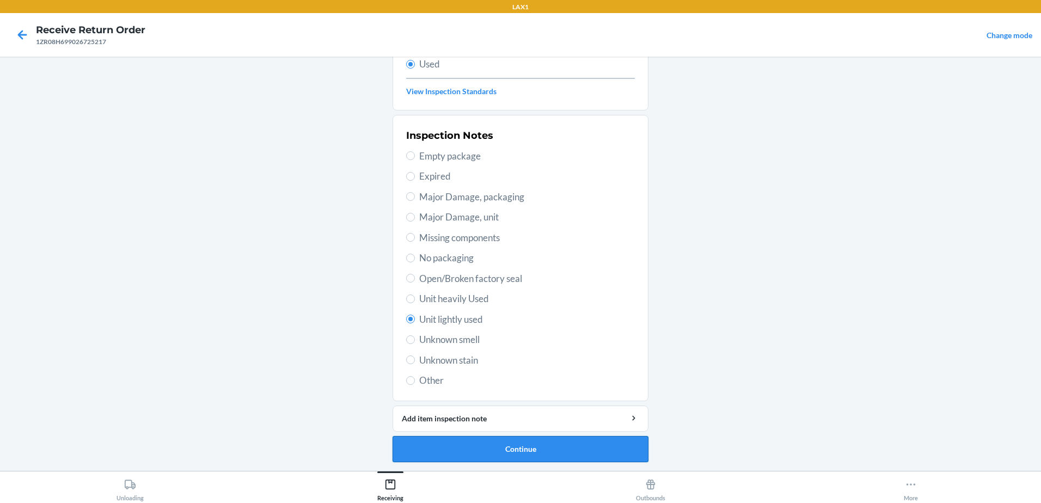
click at [602, 456] on button "Continue" at bounding box center [520, 449] width 256 height 26
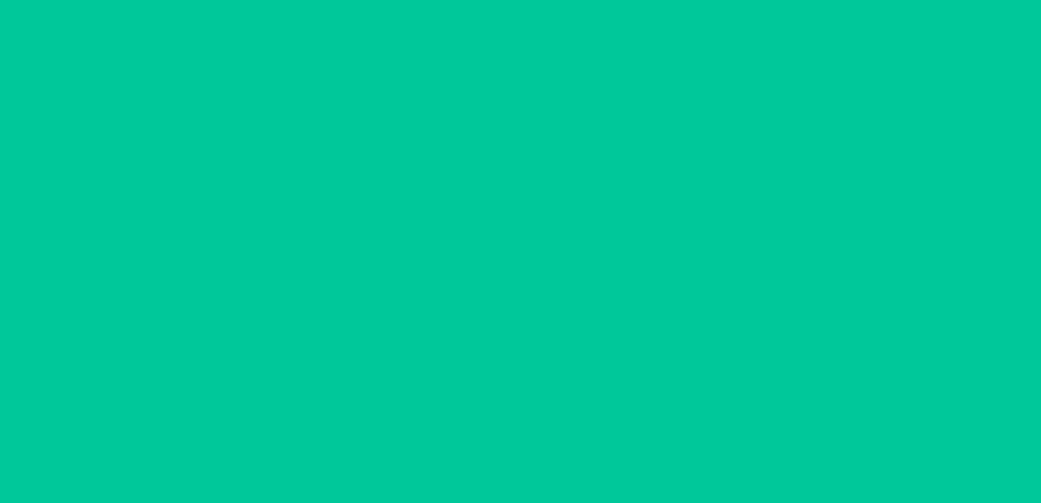
scroll to position [0, 0]
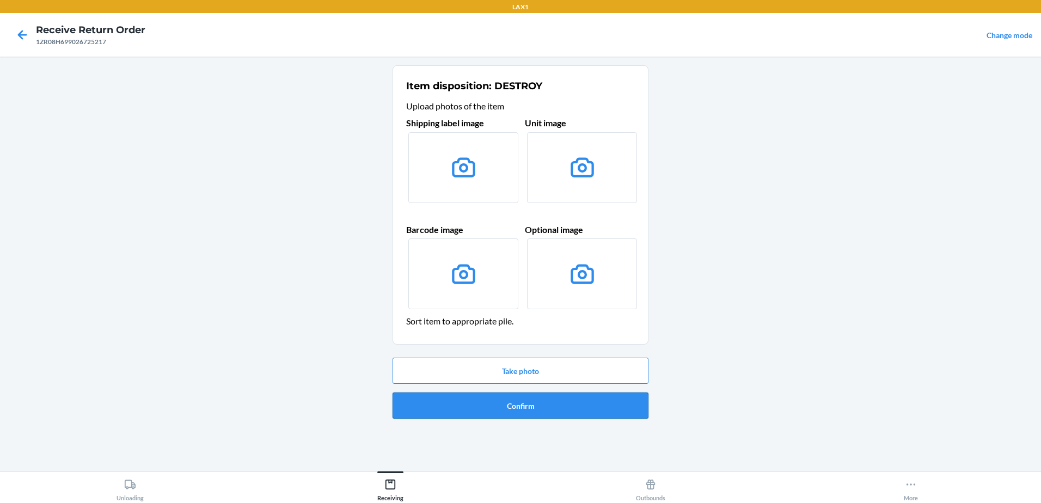
click at [564, 411] on button "Confirm" at bounding box center [520, 405] width 256 height 26
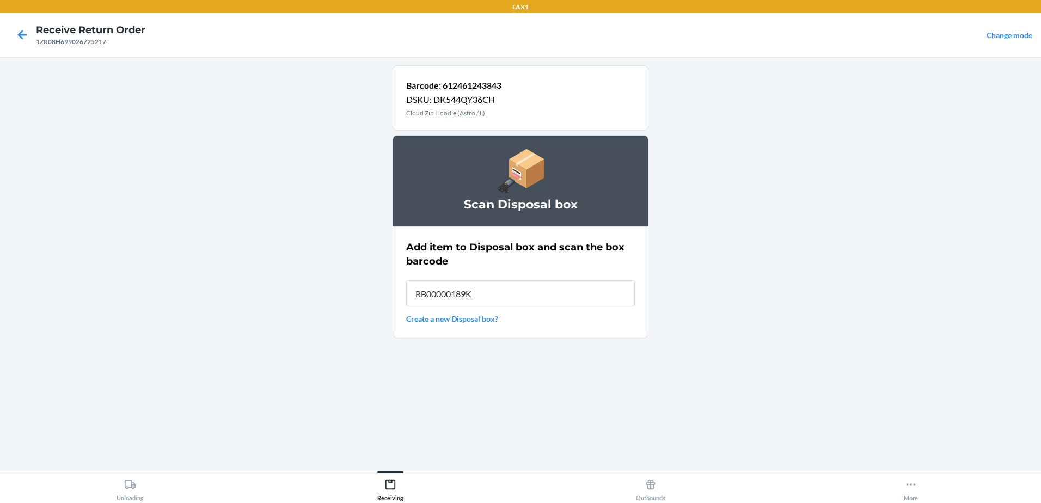
type input "RB00000189K"
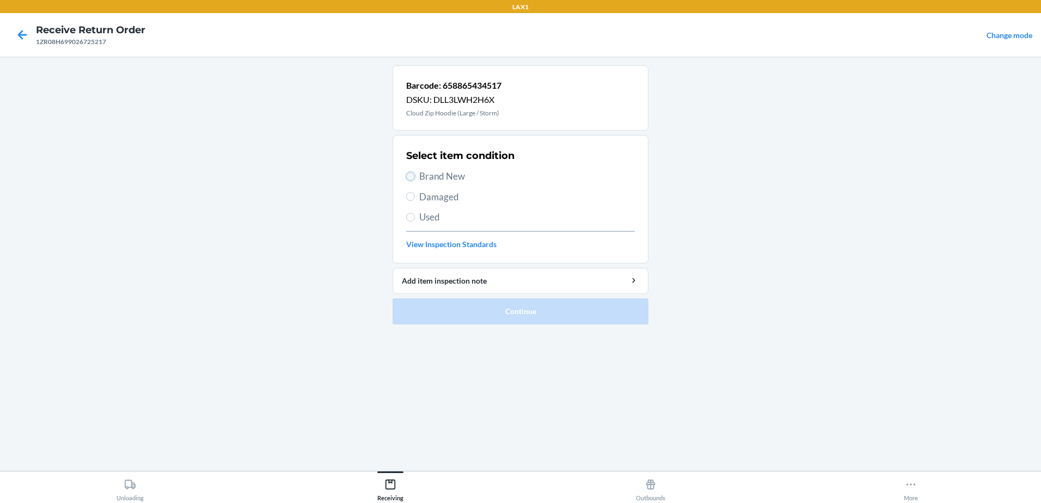
click at [413, 180] on input "Brand New" at bounding box center [410, 176] width 9 height 9
radio input "true"
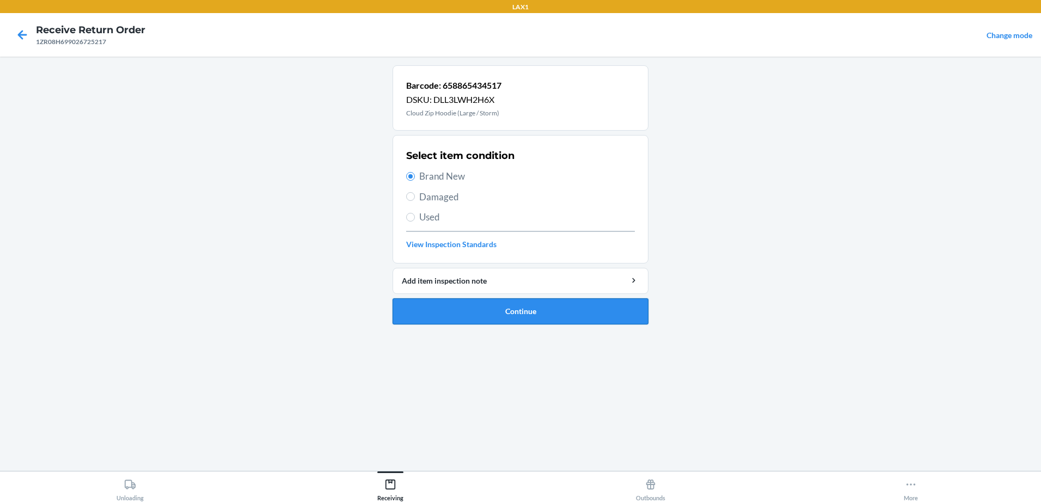
click at [552, 312] on button "Continue" at bounding box center [520, 311] width 256 height 26
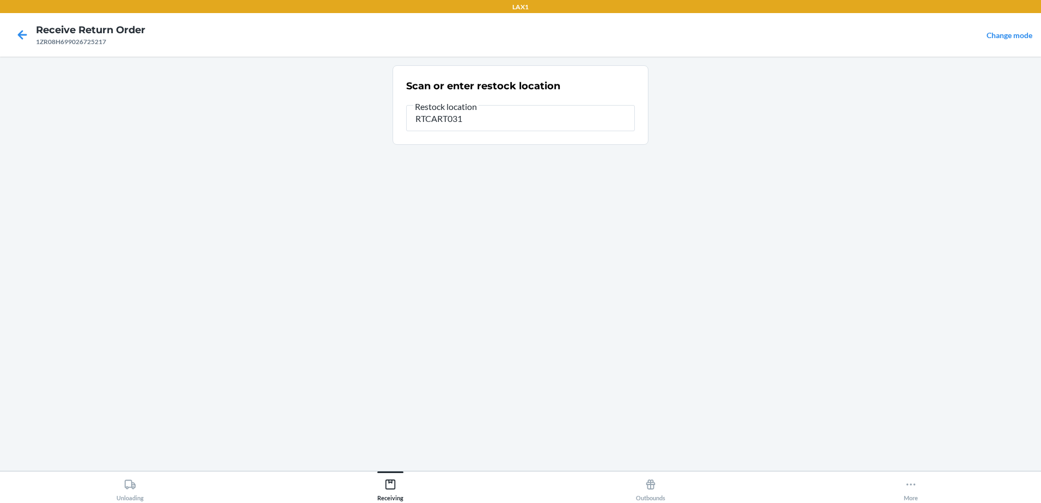
type input "RTCART031"
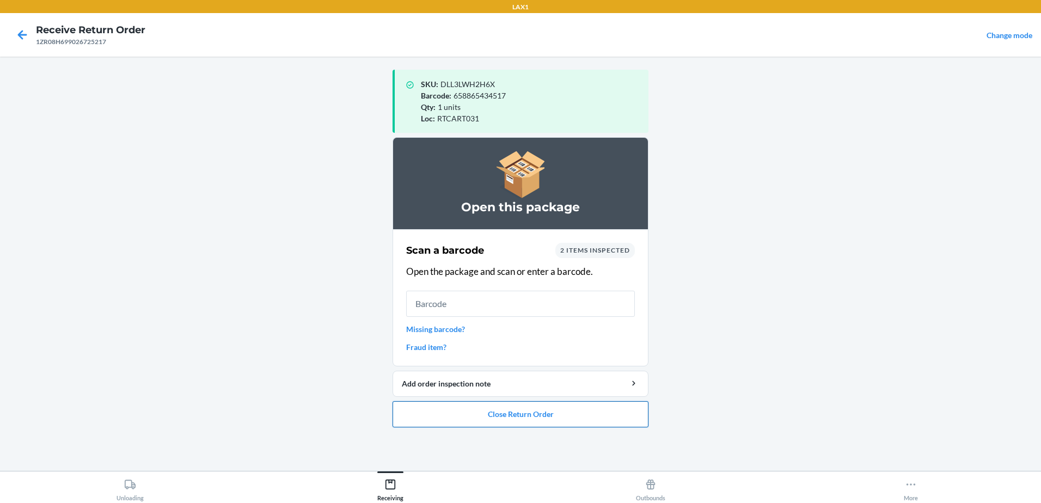
click at [574, 413] on button "Close Return Order" at bounding box center [520, 414] width 256 height 26
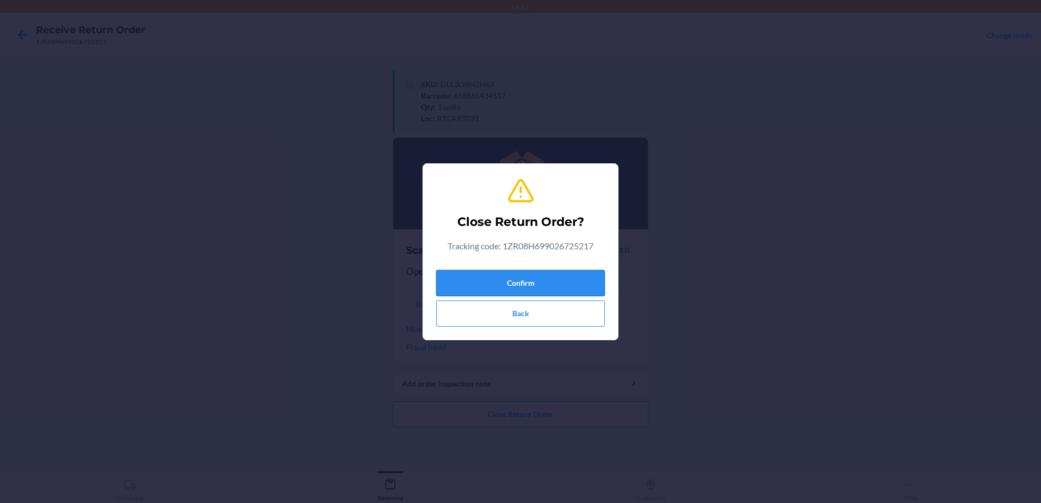
click at [543, 276] on button "Confirm" at bounding box center [520, 283] width 169 height 26
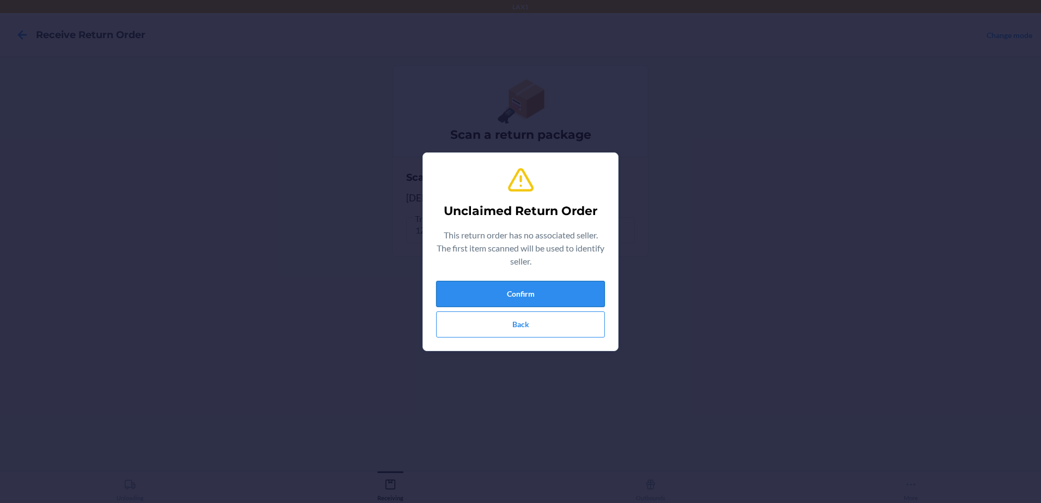
click at [599, 289] on button "Confirm" at bounding box center [520, 294] width 169 height 26
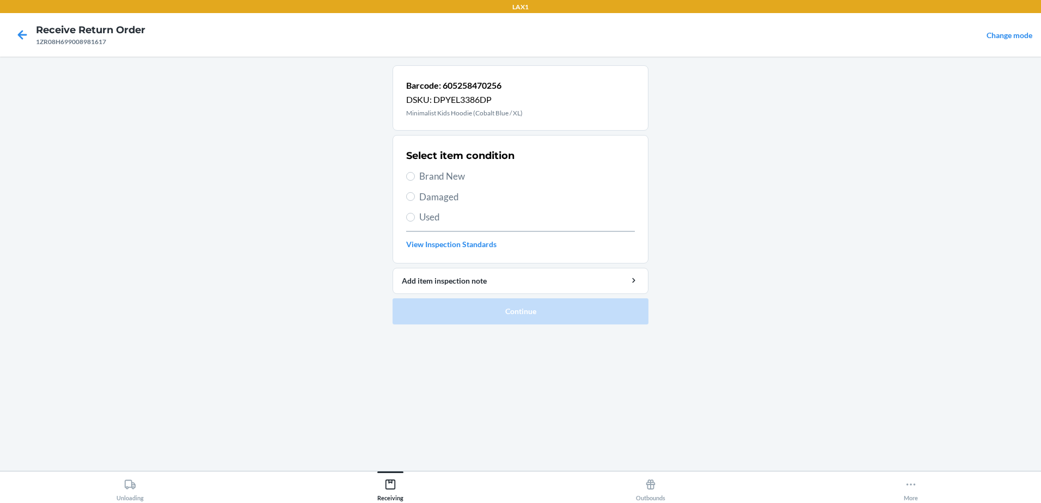
click at [419, 177] on span "Brand New" at bounding box center [527, 176] width 216 height 14
click at [415, 177] on input "Brand New" at bounding box center [410, 176] width 9 height 9
radio input "true"
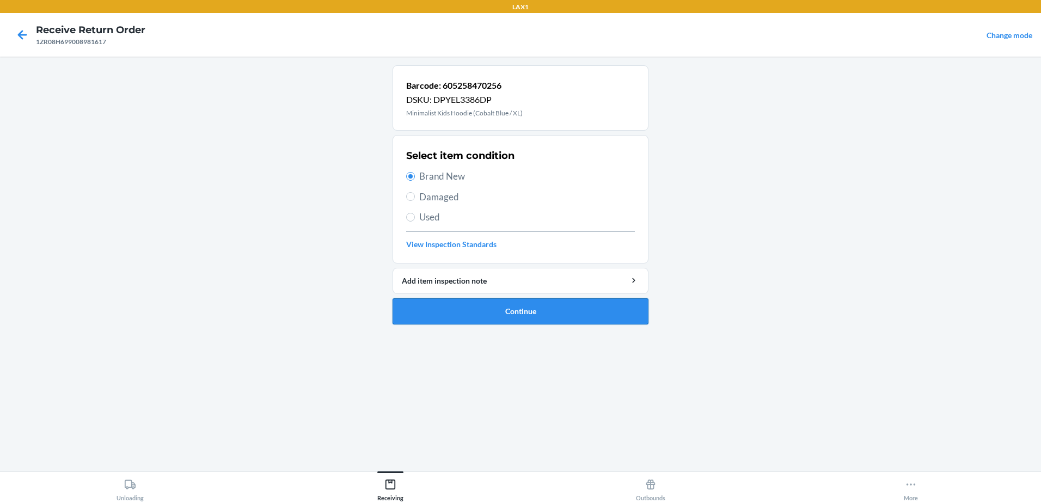
click at [551, 319] on button "Continue" at bounding box center [520, 311] width 256 height 26
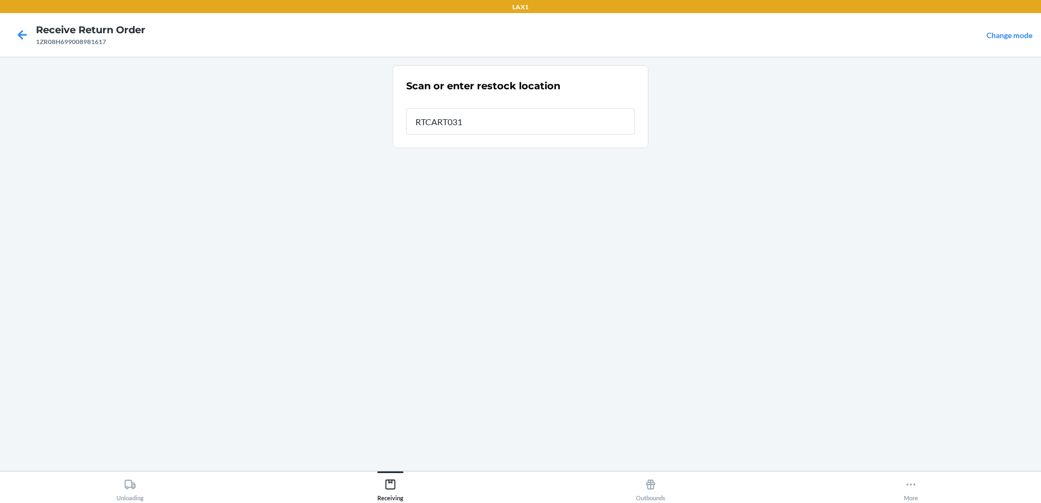
type input "RTCART031"
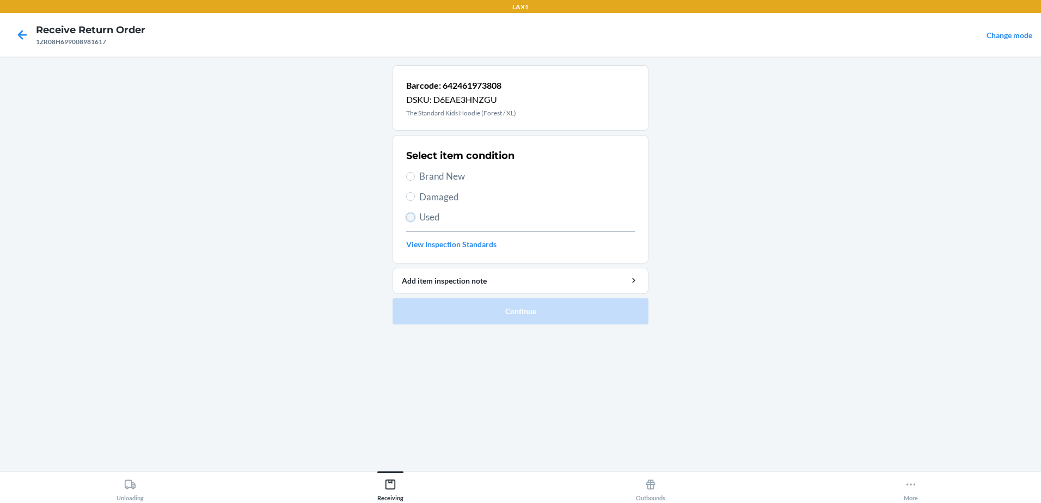
click at [413, 217] on input "Used" at bounding box center [410, 217] width 9 height 9
radio input "true"
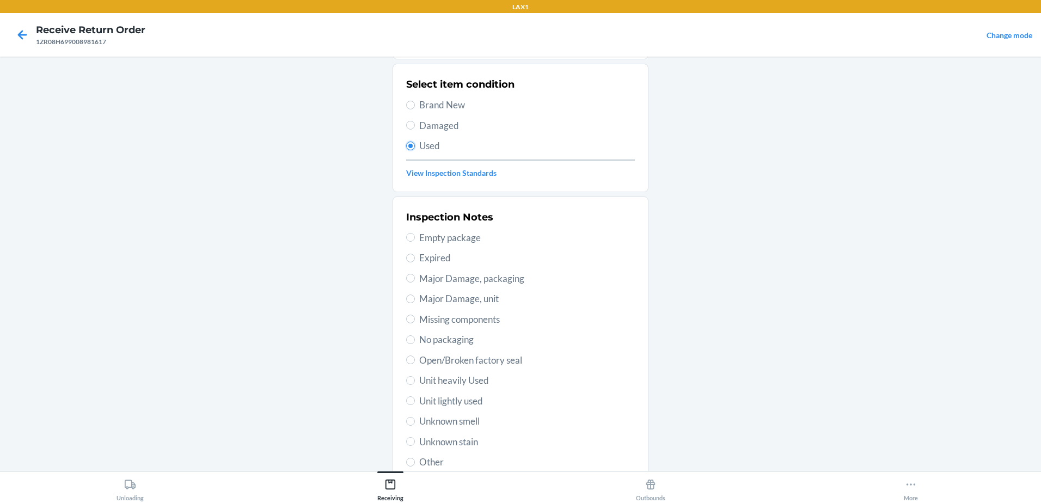
scroll to position [153, 0]
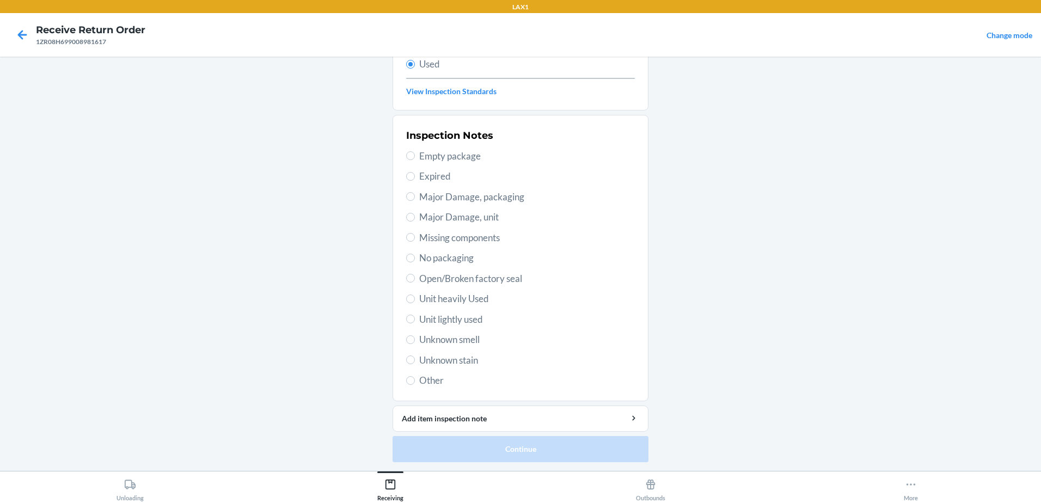
click at [411, 323] on label "Unit lightly used" at bounding box center [520, 319] width 229 height 14
click at [411, 323] on input "Unit lightly used" at bounding box center [410, 319] width 9 height 9
radio input "true"
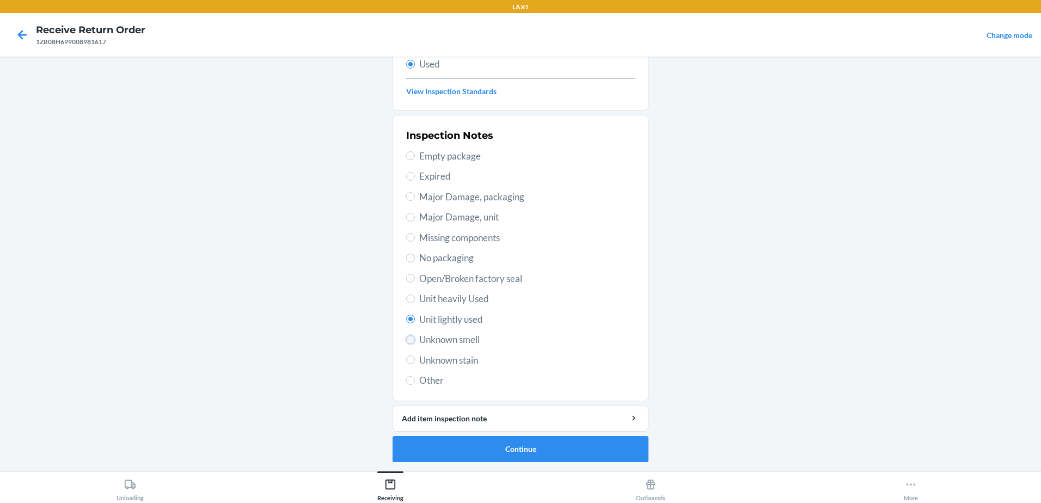
click at [407, 339] on input "Unknown smell" at bounding box center [410, 339] width 9 height 9
radio input "true"
radio input "false"
click at [627, 445] on button "Continue" at bounding box center [520, 449] width 256 height 26
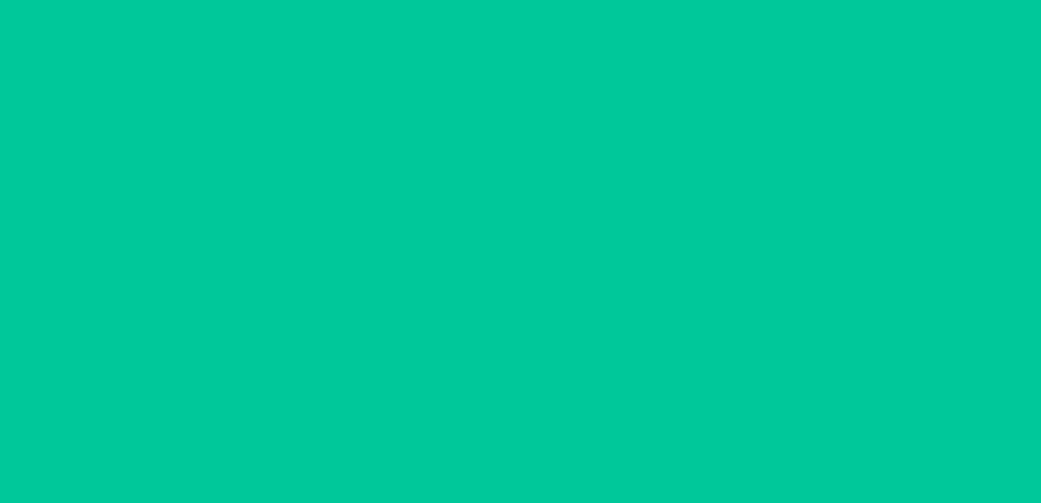
scroll to position [0, 0]
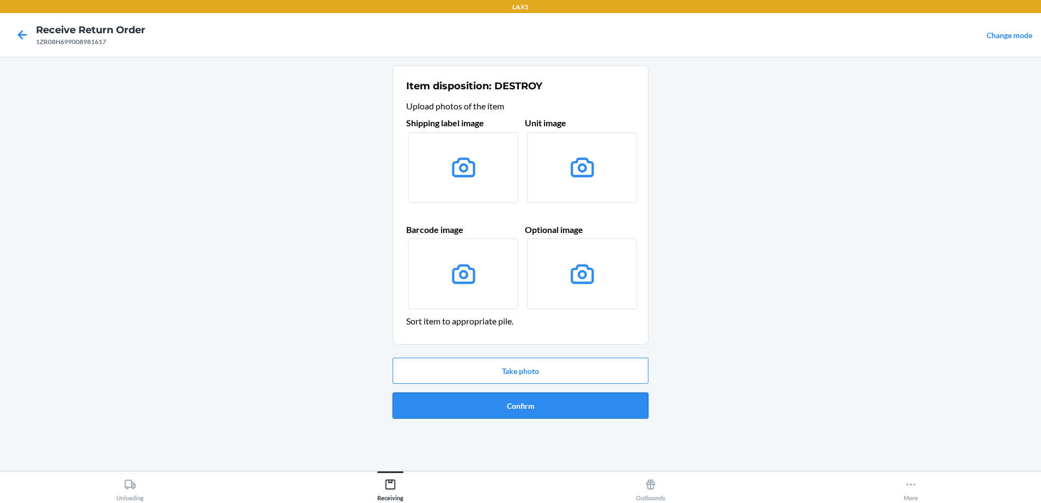
click at [565, 415] on button "Confirm" at bounding box center [520, 405] width 256 height 26
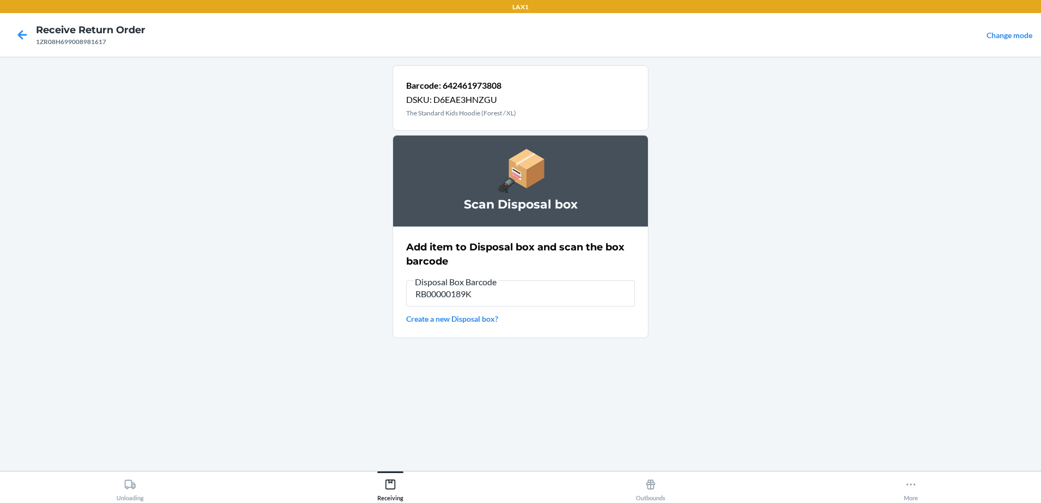
type input "RB00000189K"
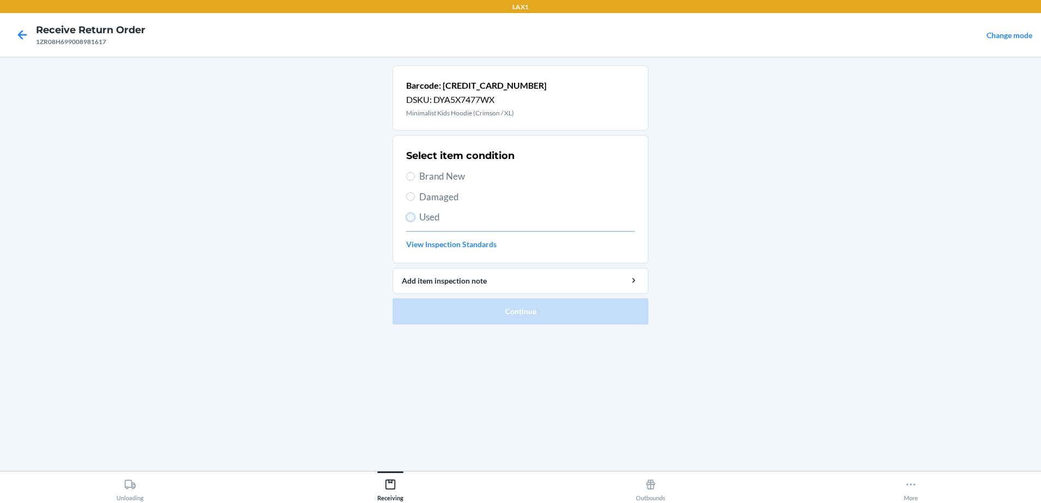
click at [413, 218] on input "Used" at bounding box center [410, 217] width 9 height 9
radio input "true"
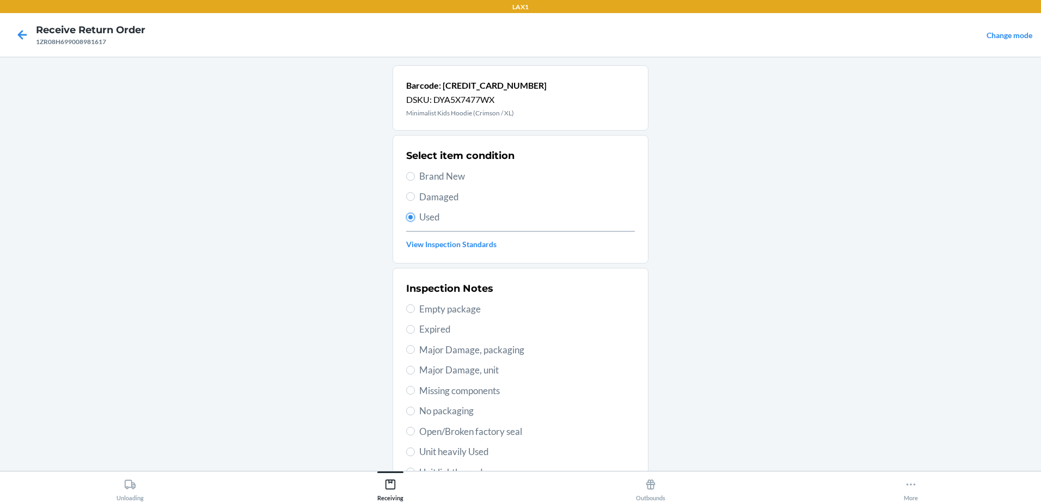
scroll to position [153, 0]
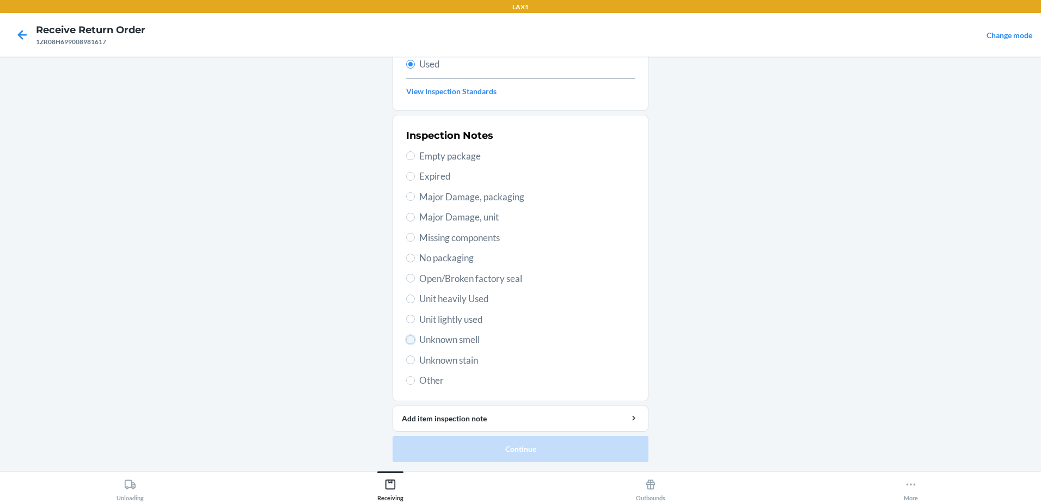
click at [410, 340] on input "Unknown smell" at bounding box center [410, 339] width 9 height 9
radio input "true"
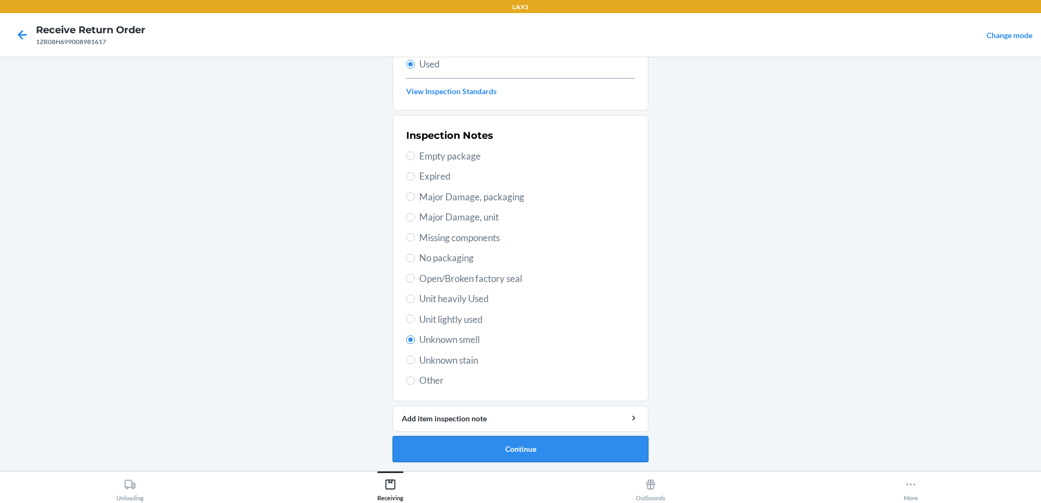
click at [533, 455] on button "Continue" at bounding box center [520, 449] width 256 height 26
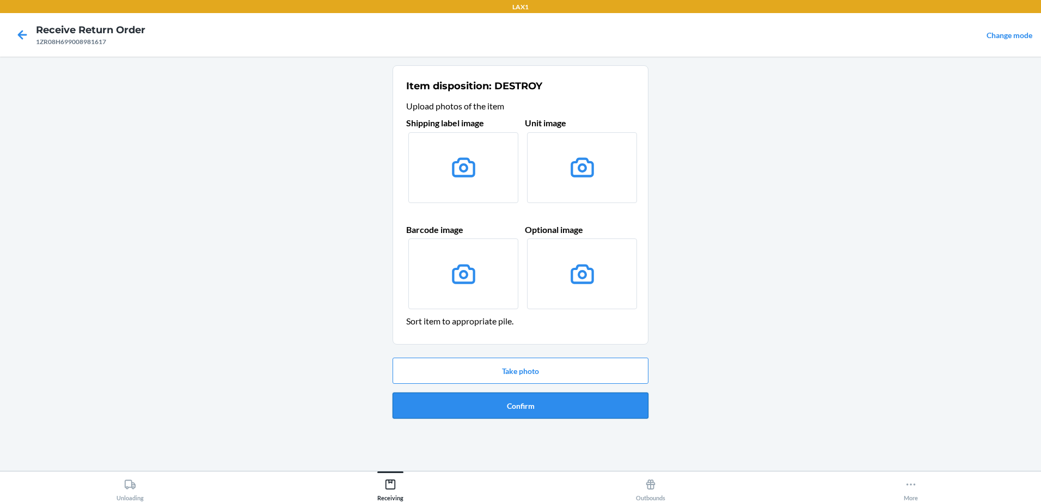
click at [523, 411] on button "Confirm" at bounding box center [520, 405] width 256 height 26
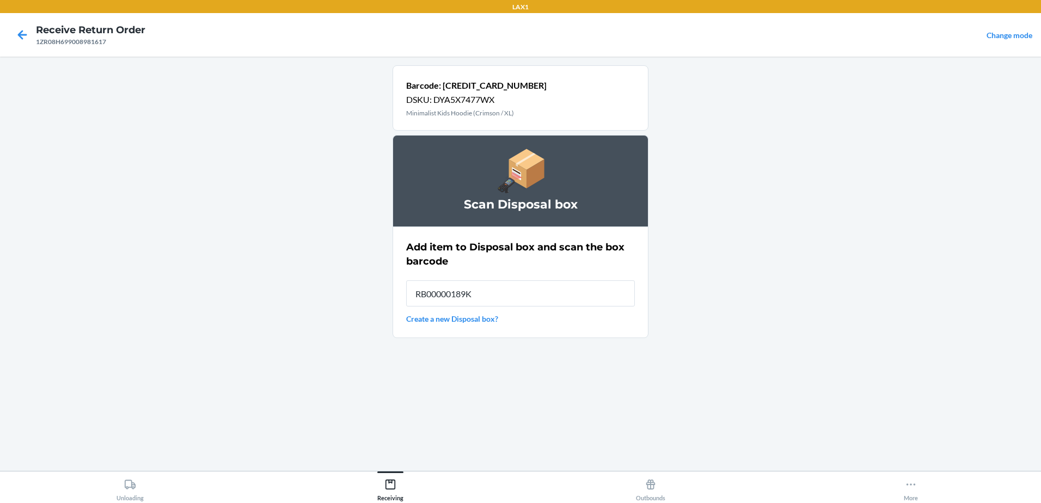
type input "RB00000189K"
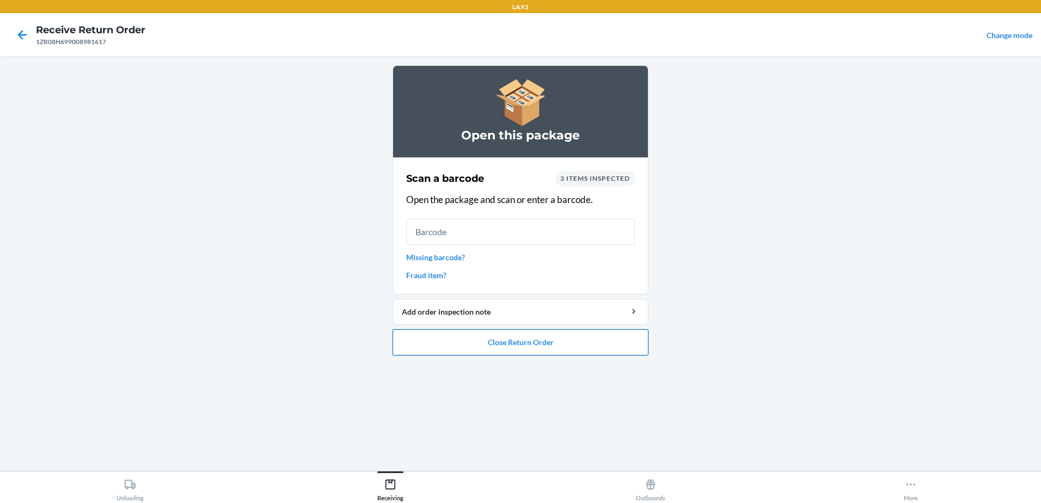
click at [582, 349] on button "Close Return Order" at bounding box center [520, 342] width 256 height 26
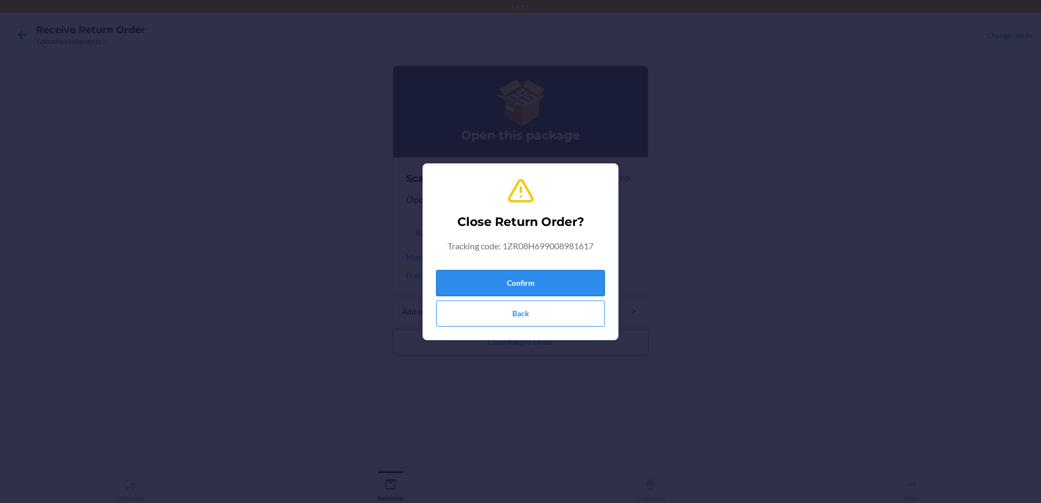
click at [557, 280] on button "Confirm" at bounding box center [520, 283] width 169 height 26
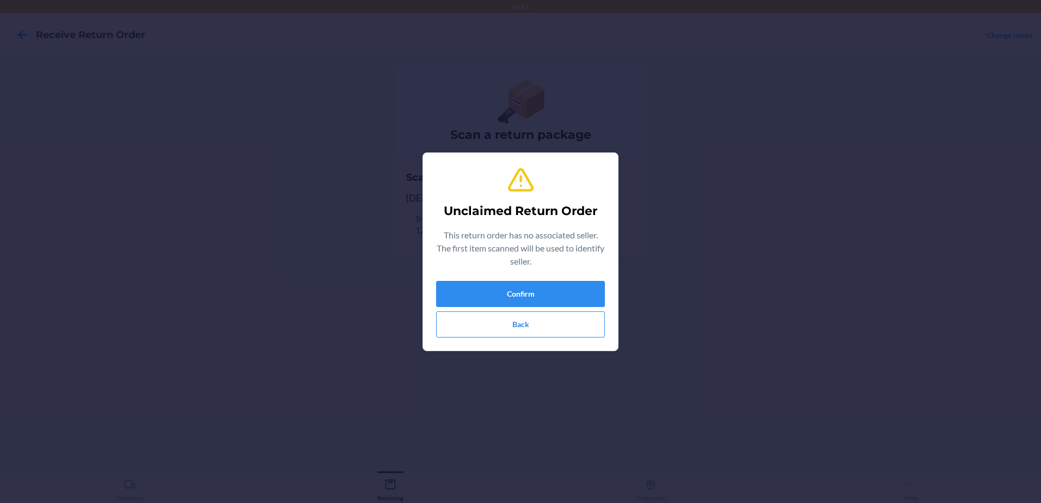
click at [564, 280] on div "Unclaimed Return Order This return order has no associated seller. The first it…" at bounding box center [520, 252] width 169 height 180
click at [559, 296] on button "Confirm" at bounding box center [520, 294] width 169 height 26
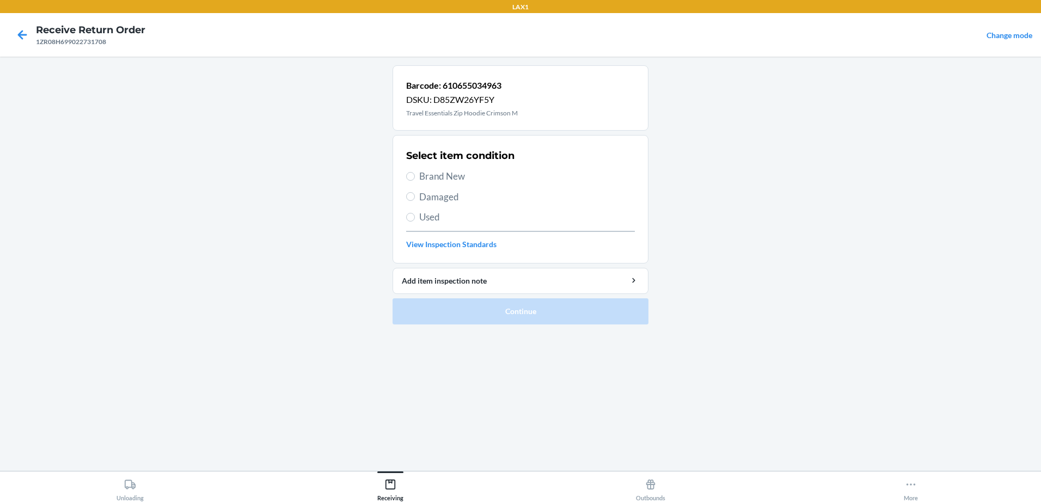
click at [416, 219] on label "Used" at bounding box center [520, 217] width 229 height 14
click at [415, 219] on input "Used" at bounding box center [410, 217] width 9 height 9
radio input "true"
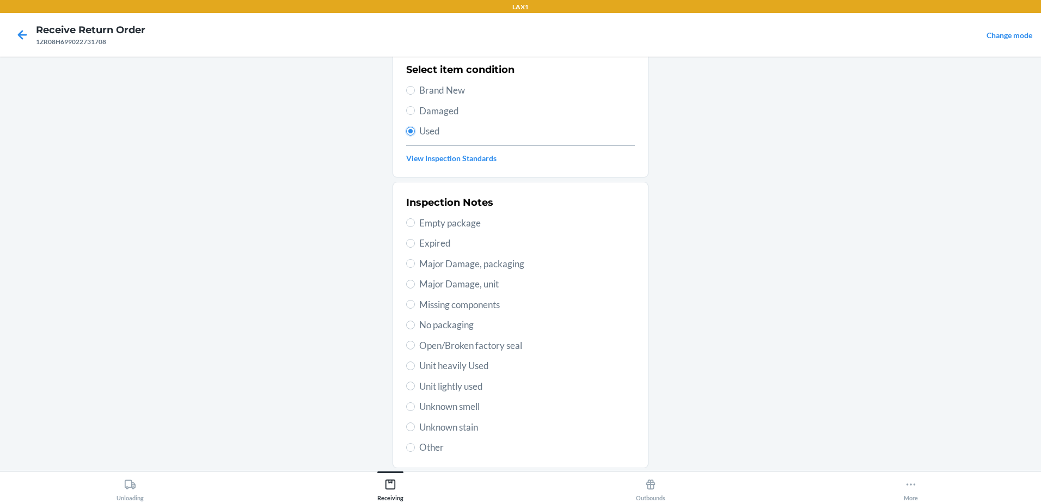
scroll to position [153, 0]
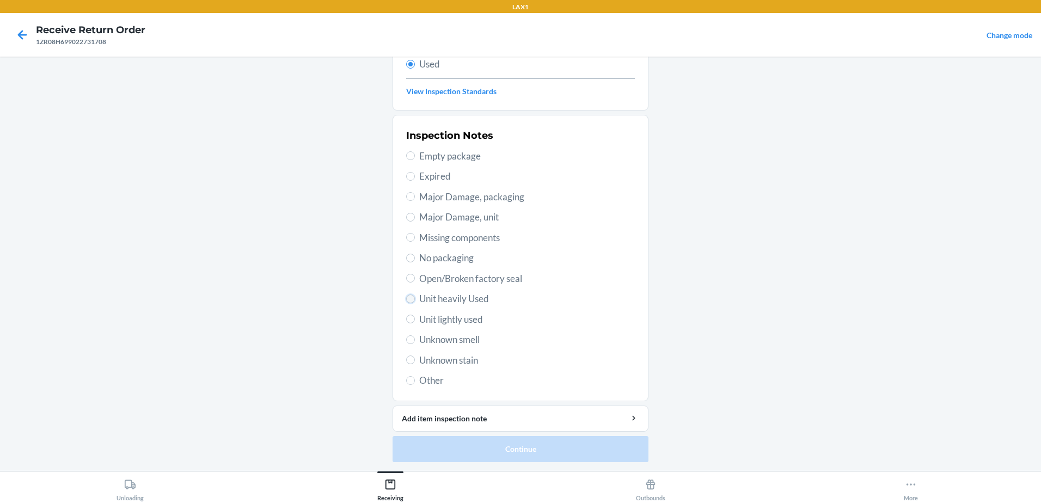
click at [406, 296] on input "Unit heavily Used" at bounding box center [410, 298] width 9 height 9
radio input "true"
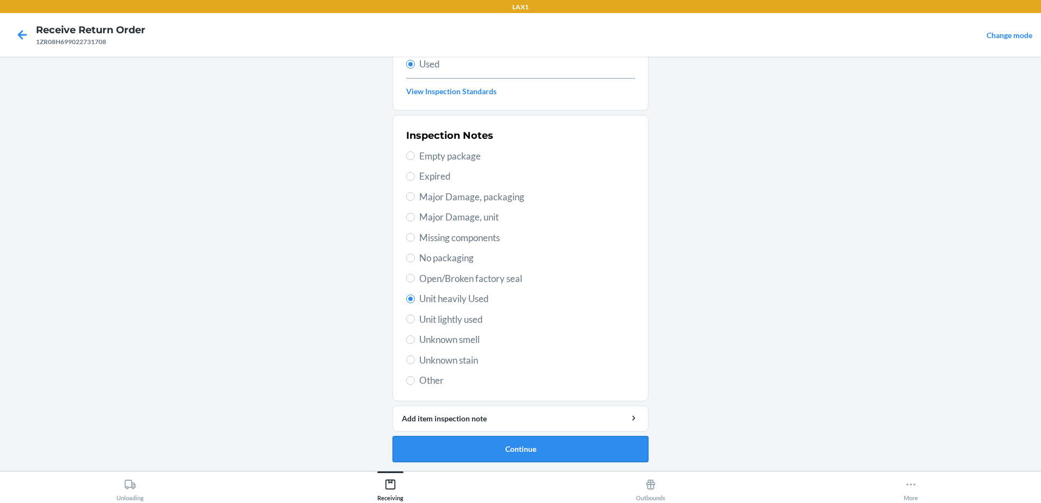
click at [620, 450] on button "Continue" at bounding box center [520, 449] width 256 height 26
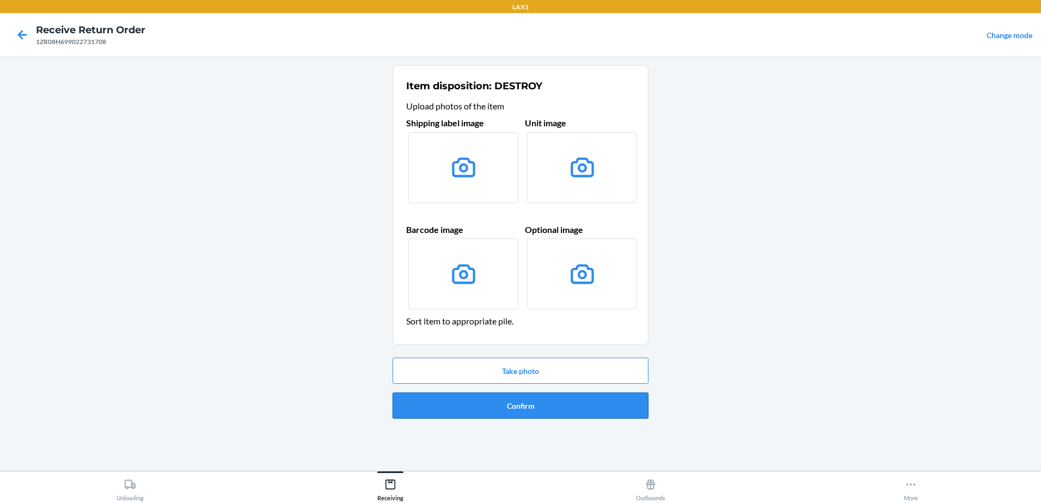
click at [557, 404] on button "Confirm" at bounding box center [520, 405] width 256 height 26
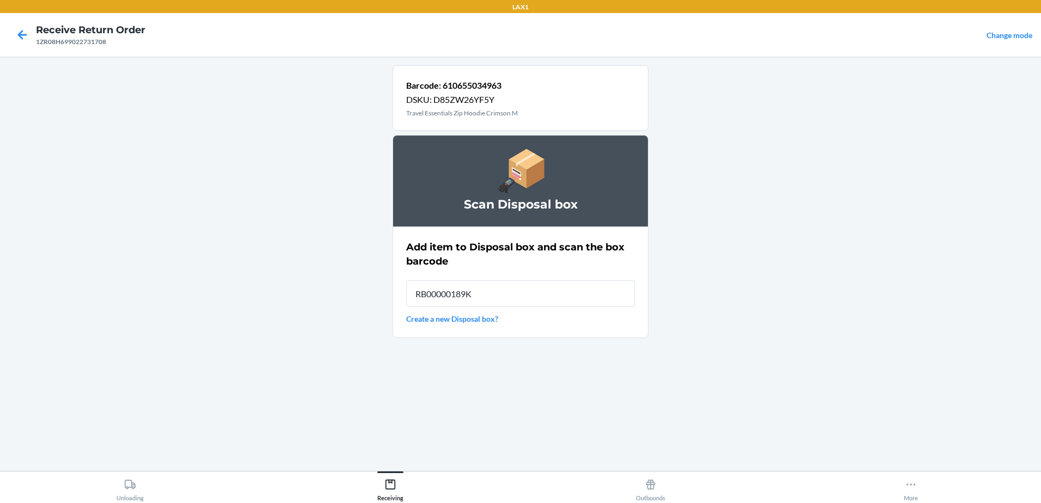
type input "RB00000189K"
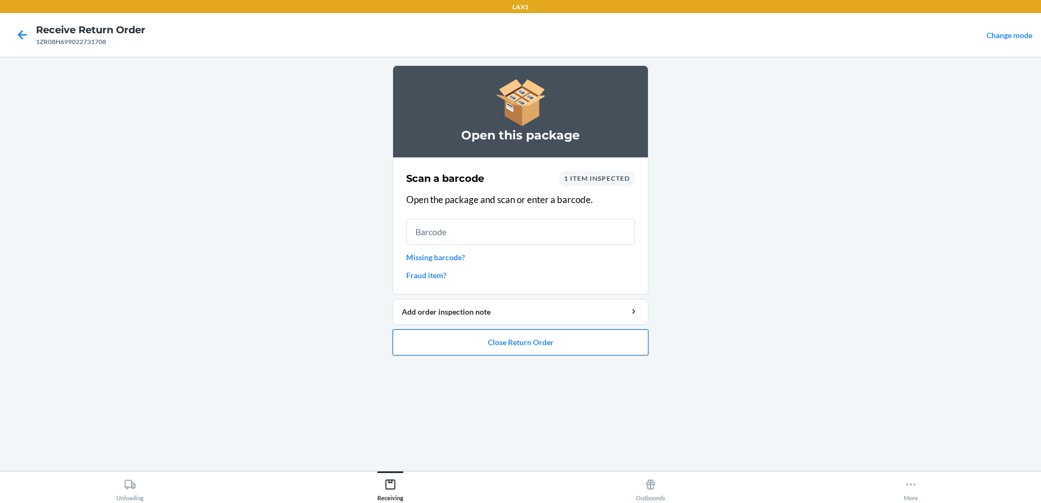
click at [565, 344] on button "Close Return Order" at bounding box center [520, 342] width 256 height 26
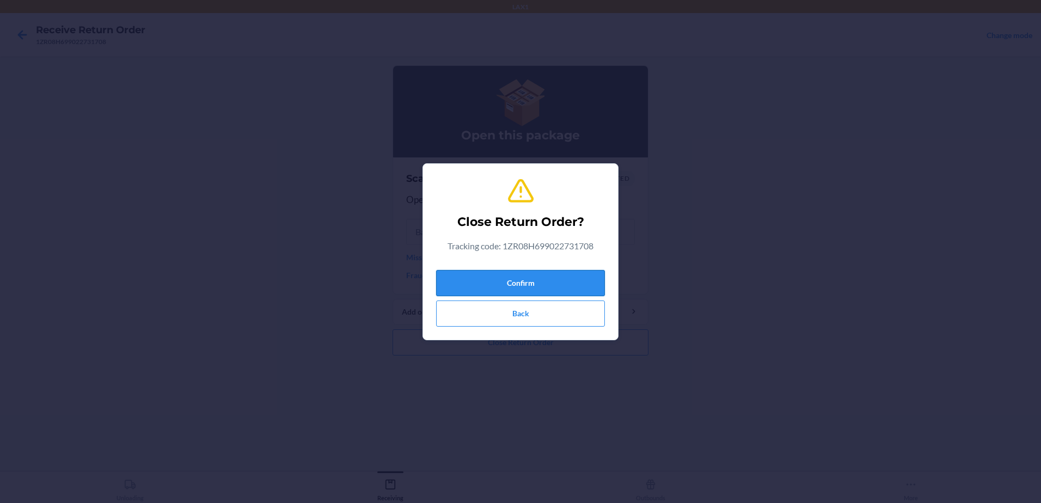
click at [588, 284] on button "Confirm" at bounding box center [520, 283] width 169 height 26
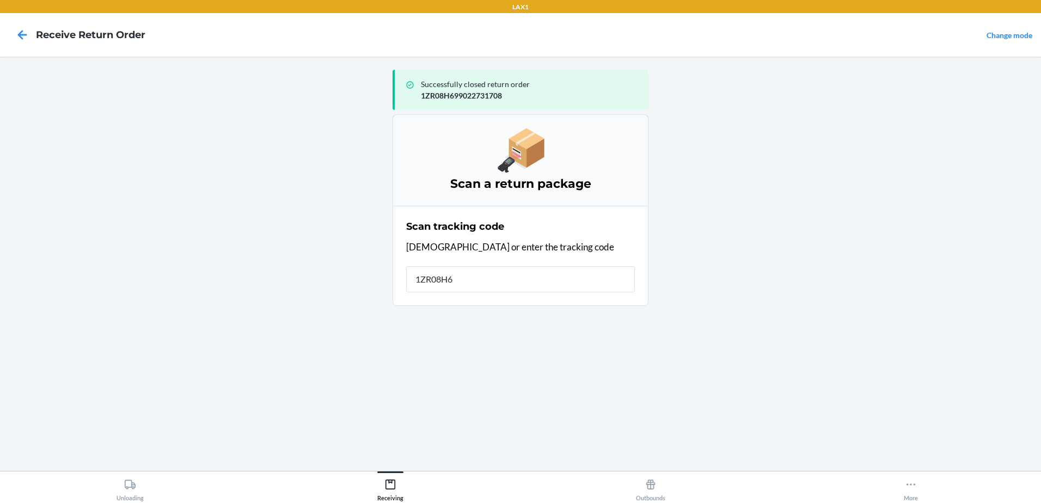
type input "1ZR08H69"
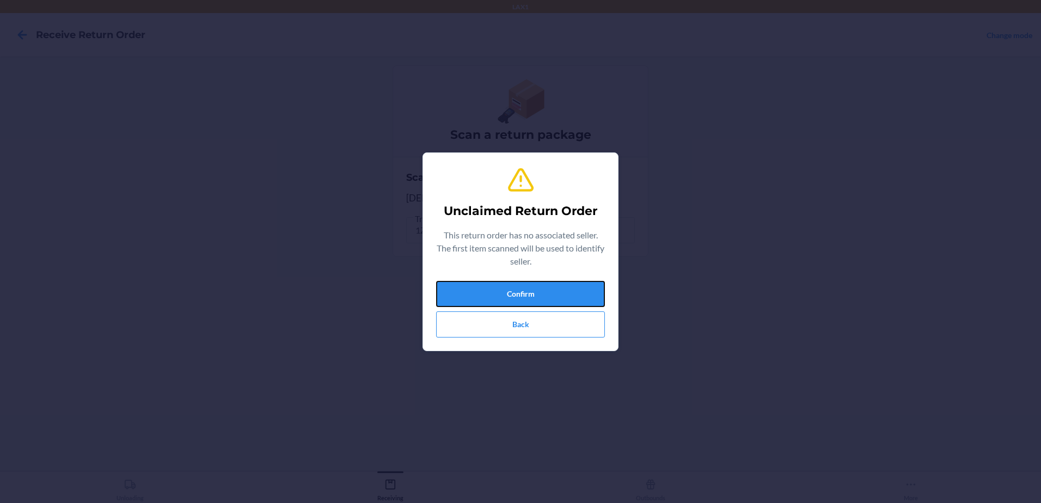
click at [588, 284] on button "Confirm" at bounding box center [520, 294] width 169 height 26
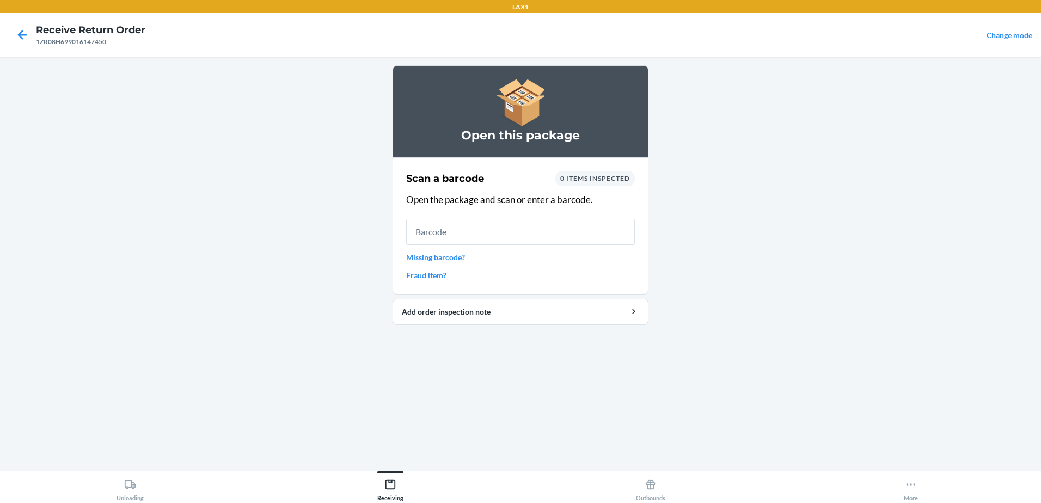
click at [444, 256] on link "Missing barcode?" at bounding box center [520, 256] width 229 height 11
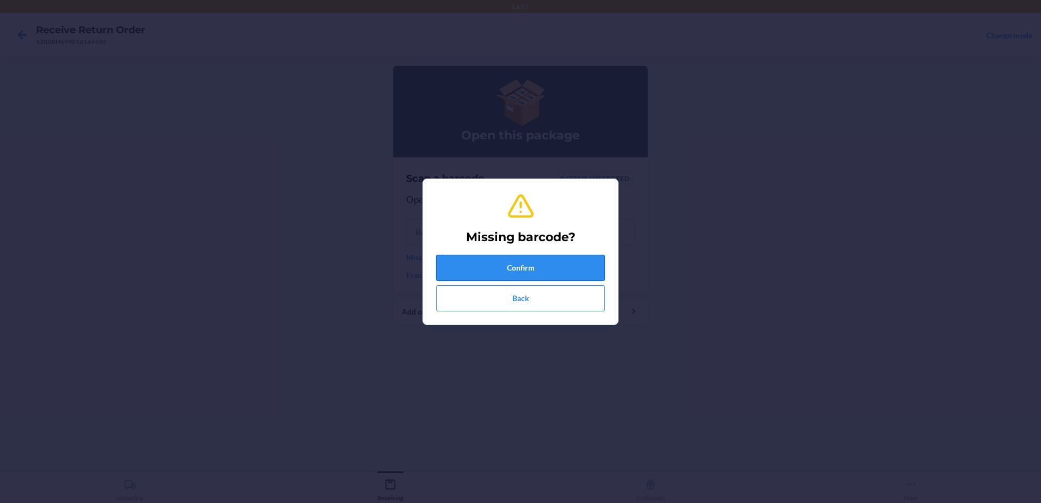
click at [518, 266] on button "Confirm" at bounding box center [520, 268] width 169 height 26
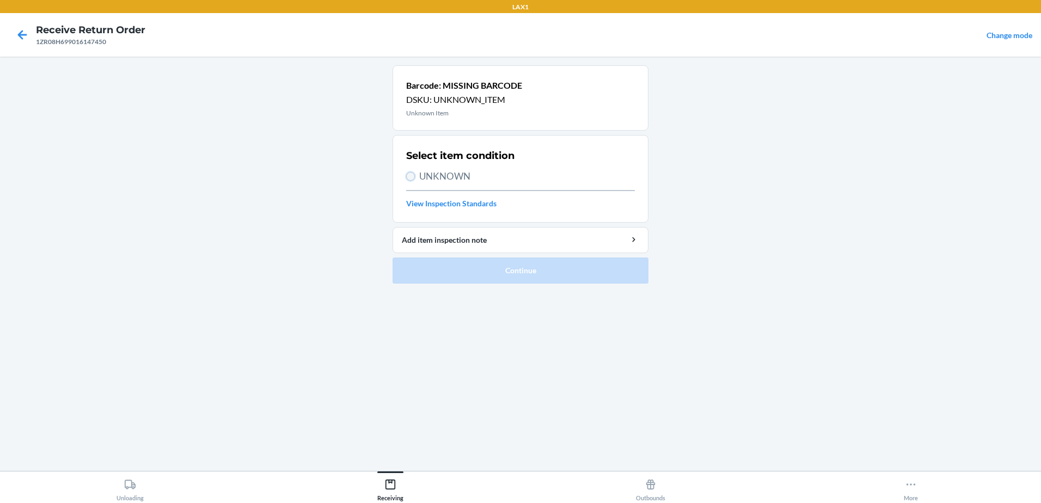
click at [410, 177] on input "UNKNOWN" at bounding box center [410, 176] width 9 height 9
radio input "true"
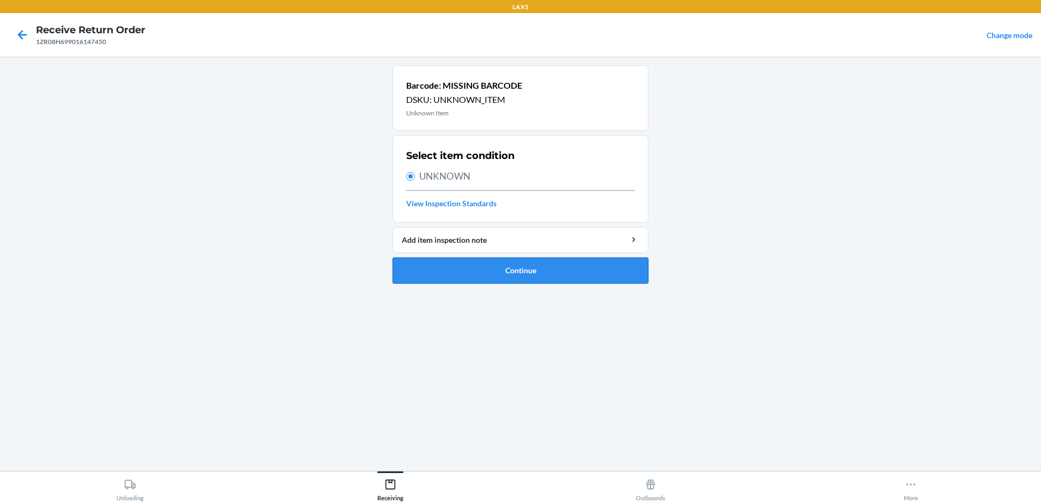
click at [542, 272] on button "Continue" at bounding box center [520, 270] width 256 height 26
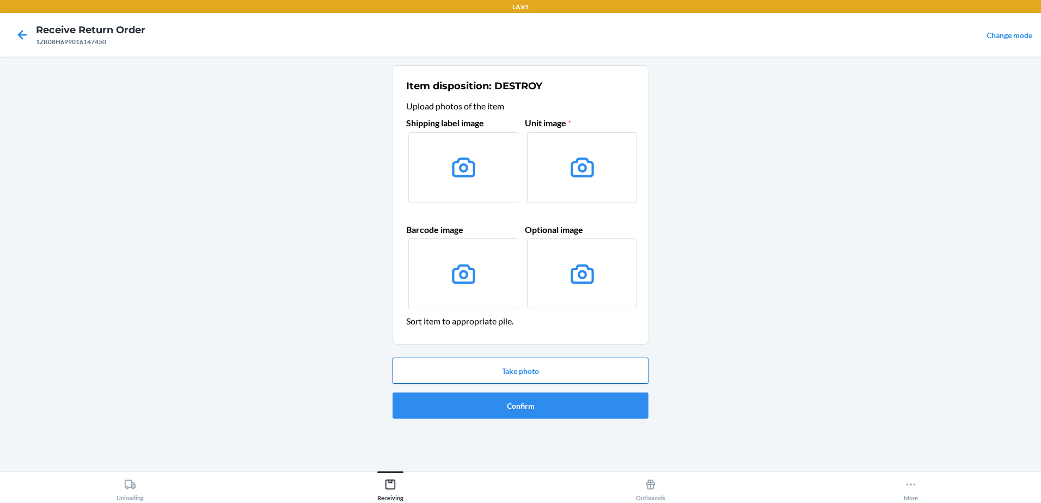
click at [526, 368] on button "Take photo" at bounding box center [520, 371] width 256 height 26
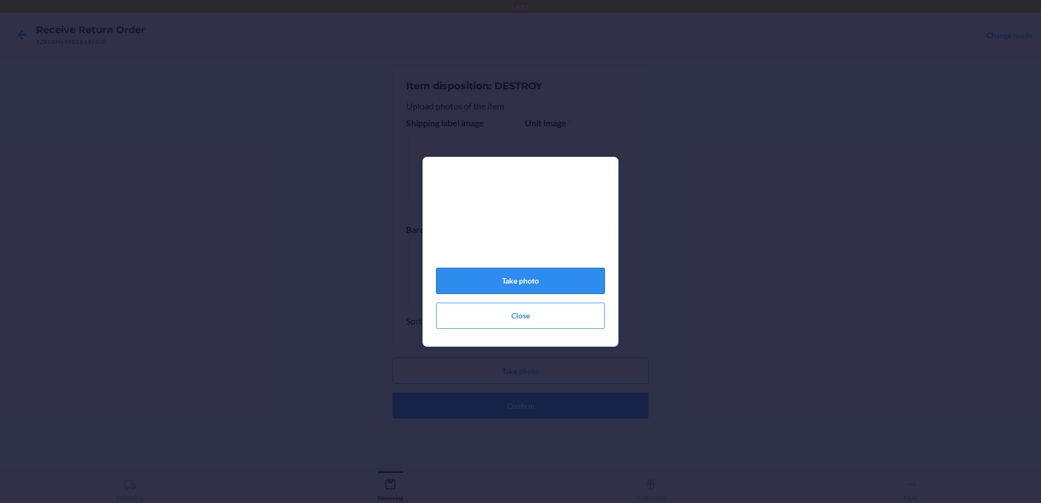
click at [566, 284] on button "Take photo" at bounding box center [520, 281] width 169 height 26
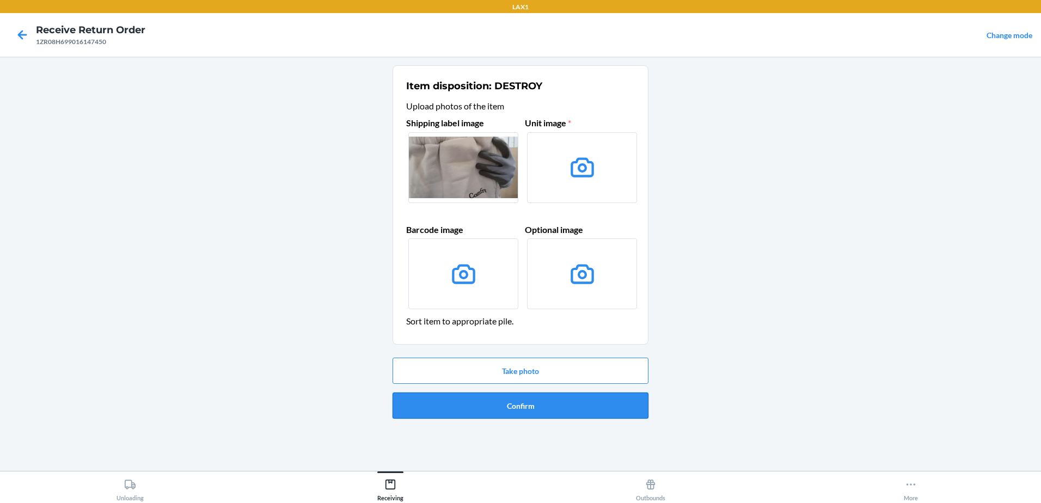
click at [532, 407] on button "Confirm" at bounding box center [520, 405] width 256 height 26
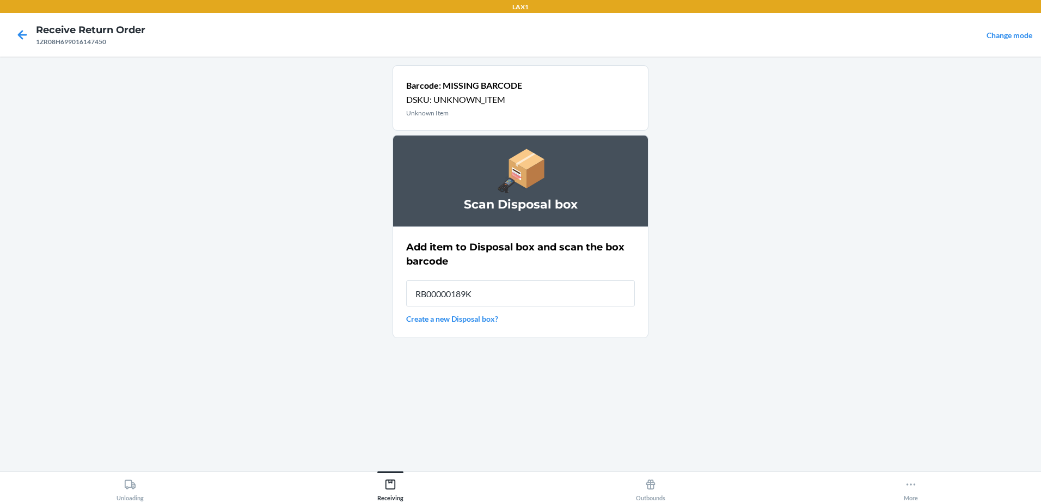
type input "RB00000189K"
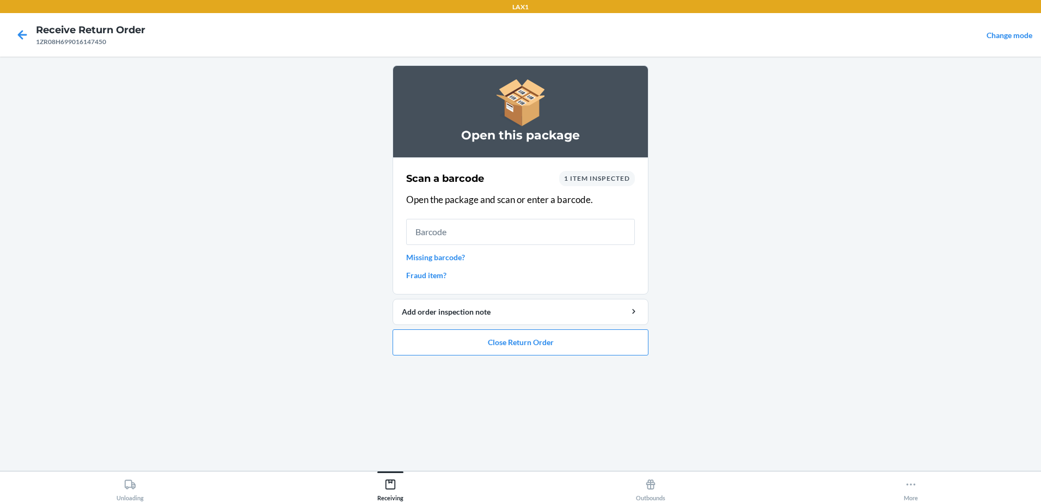
click at [573, 355] on ol "Open this package Scan a barcode 1 item inspected Open the package and scan or …" at bounding box center [520, 214] width 256 height 299
click at [569, 342] on button "Close Return Order" at bounding box center [520, 342] width 256 height 26
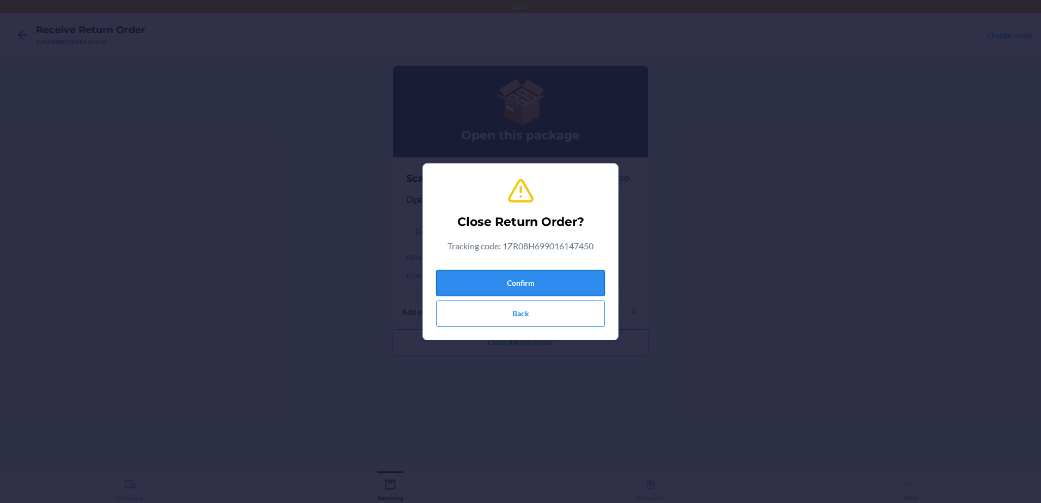
click at [574, 276] on button "Confirm" at bounding box center [520, 283] width 169 height 26
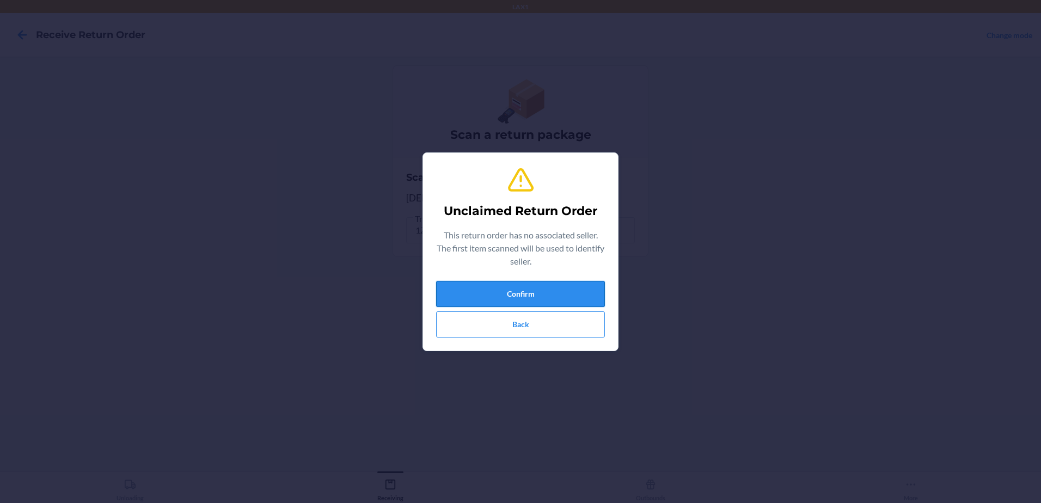
click at [580, 285] on button "Confirm" at bounding box center [520, 294] width 169 height 26
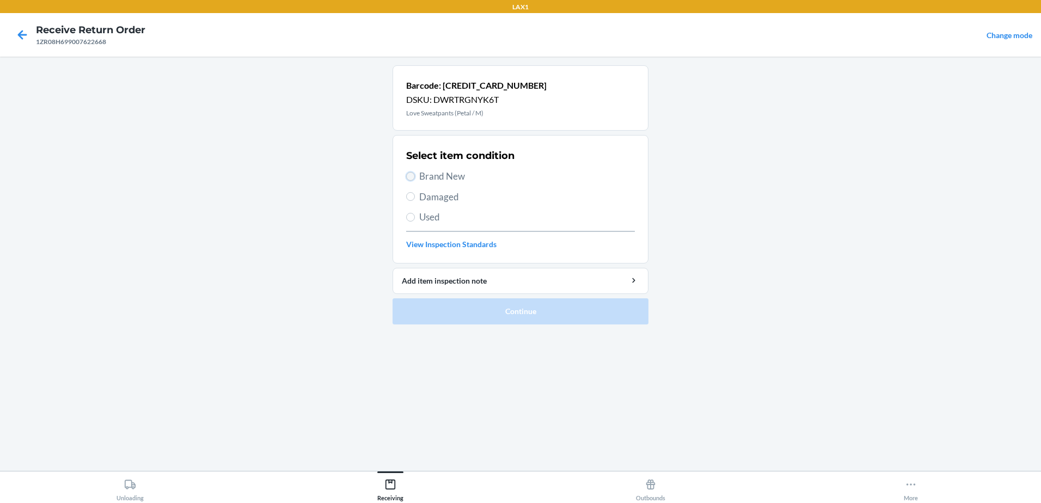
click at [412, 180] on input "Brand New" at bounding box center [410, 176] width 9 height 9
radio input "true"
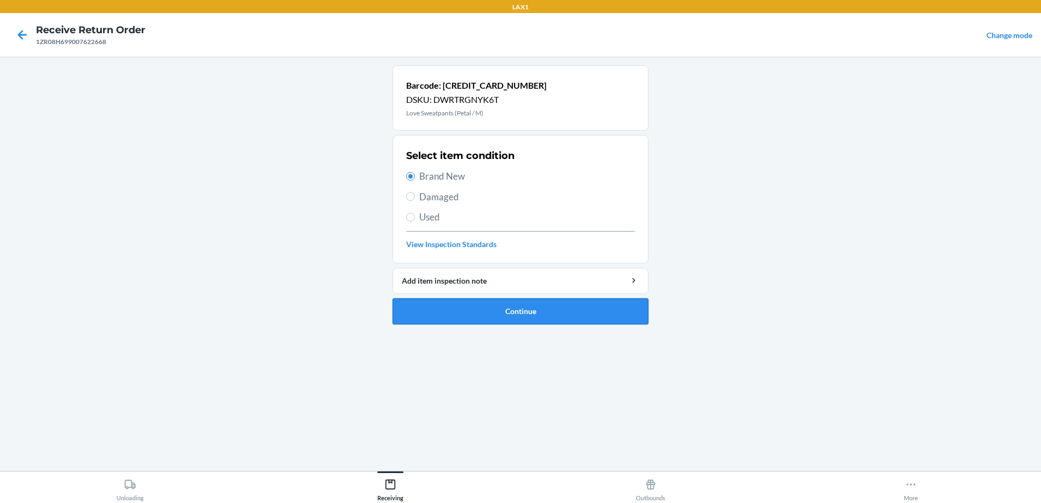
click at [564, 314] on button "Continue" at bounding box center [520, 311] width 256 height 26
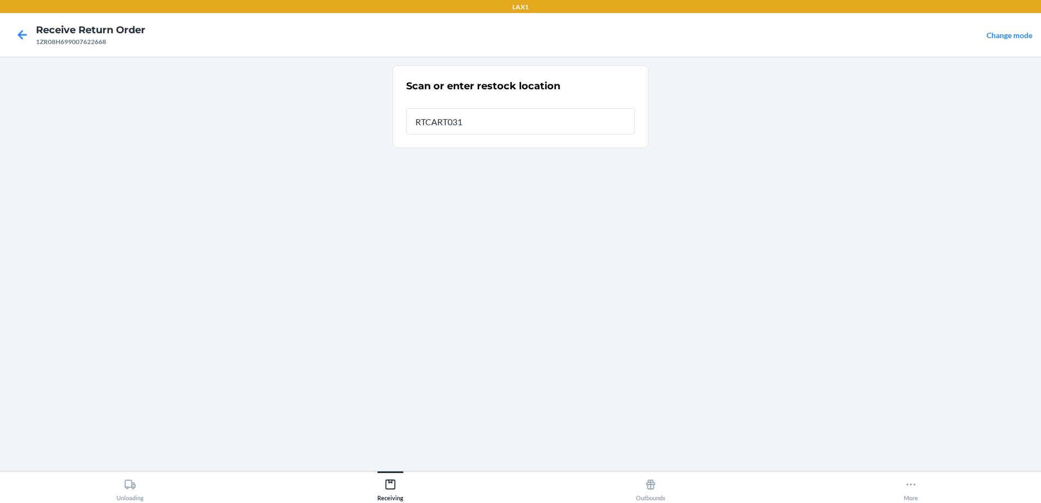
type input "RTCART031"
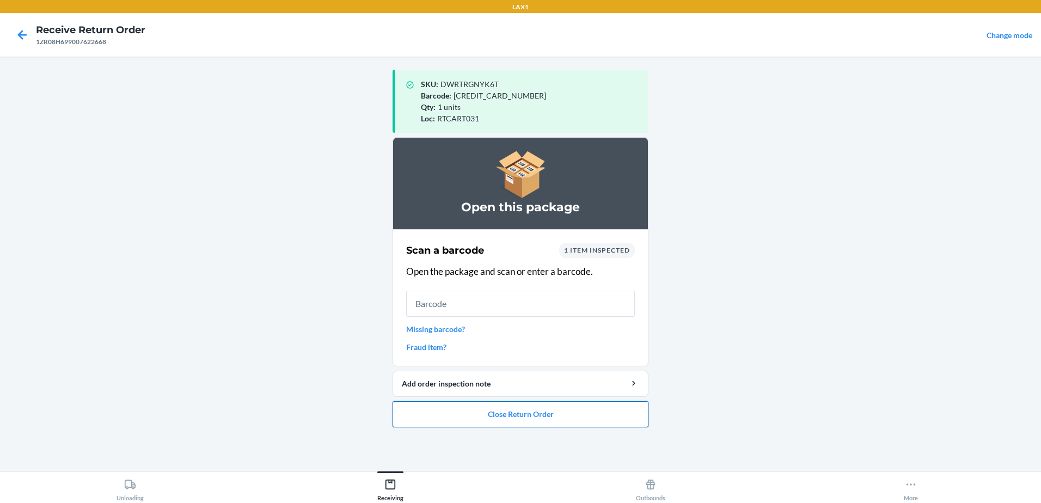
click at [538, 413] on button "Close Return Order" at bounding box center [520, 414] width 256 height 26
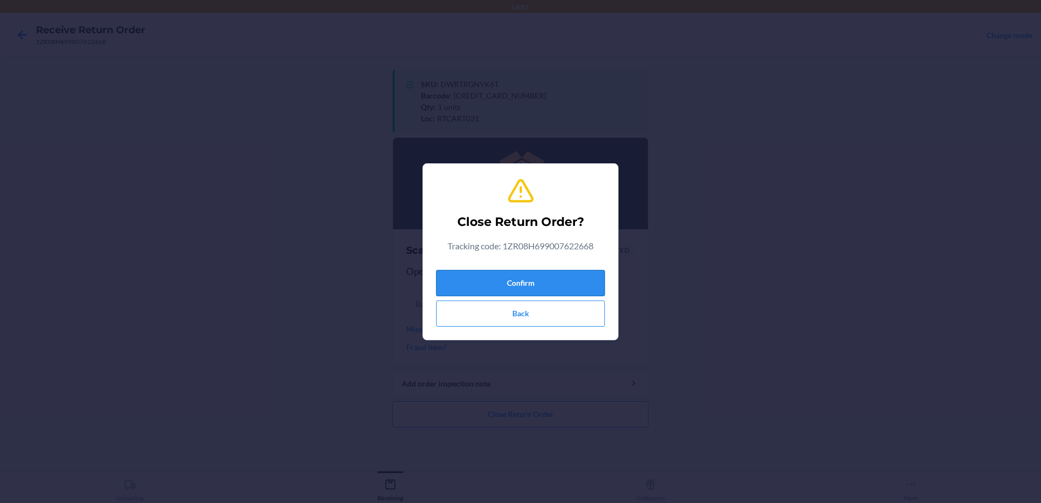
click at [541, 286] on button "Confirm" at bounding box center [520, 283] width 169 height 26
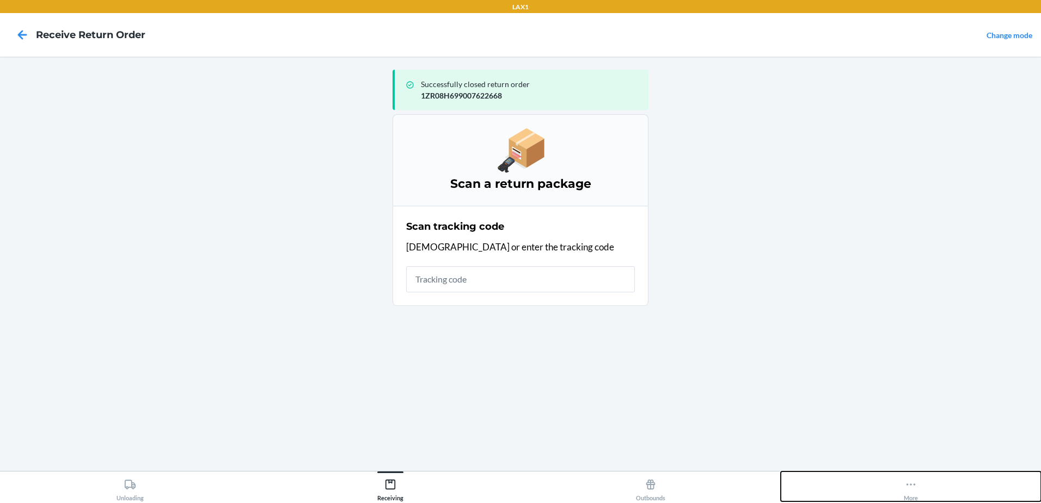
click at [916, 478] on div "More" at bounding box center [910, 487] width 14 height 27
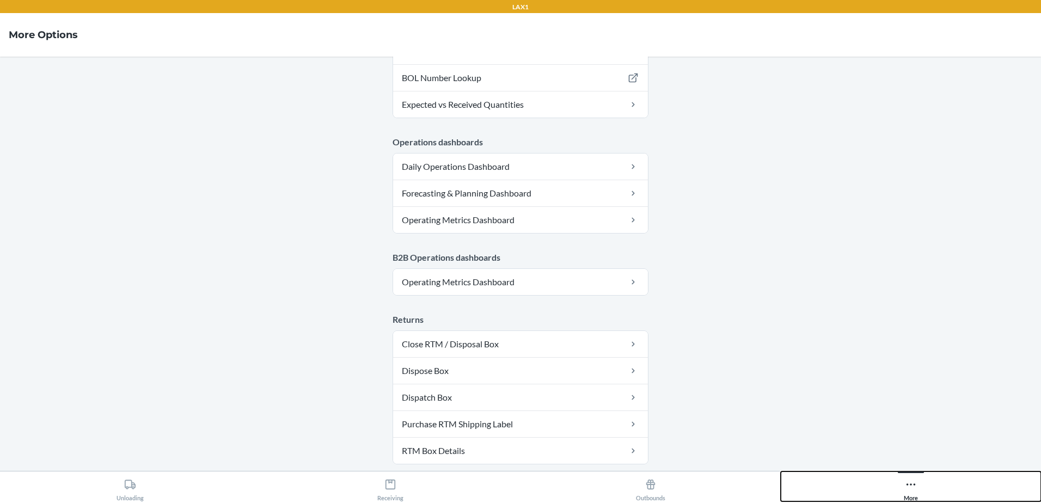
scroll to position [543, 0]
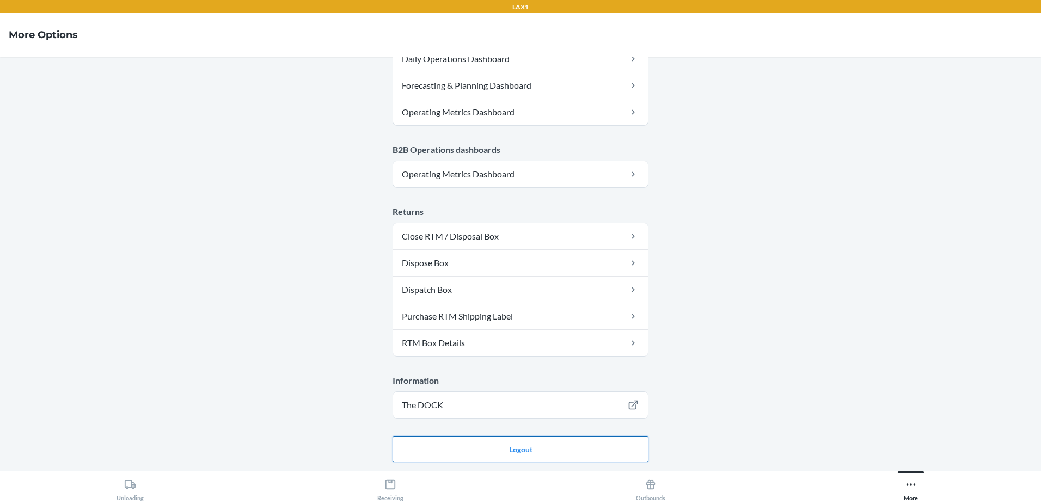
click at [502, 446] on button "Logout" at bounding box center [520, 449] width 256 height 26
